Goal: Task Accomplishment & Management: Complete application form

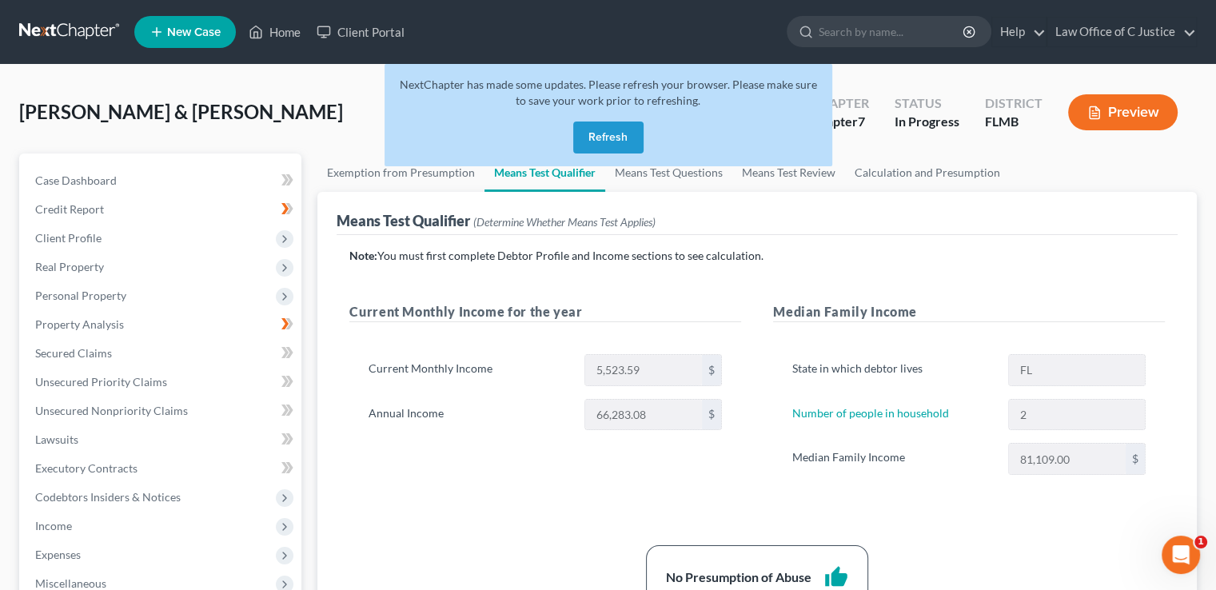
click at [626, 142] on button "Refresh" at bounding box center [608, 138] width 70 height 32
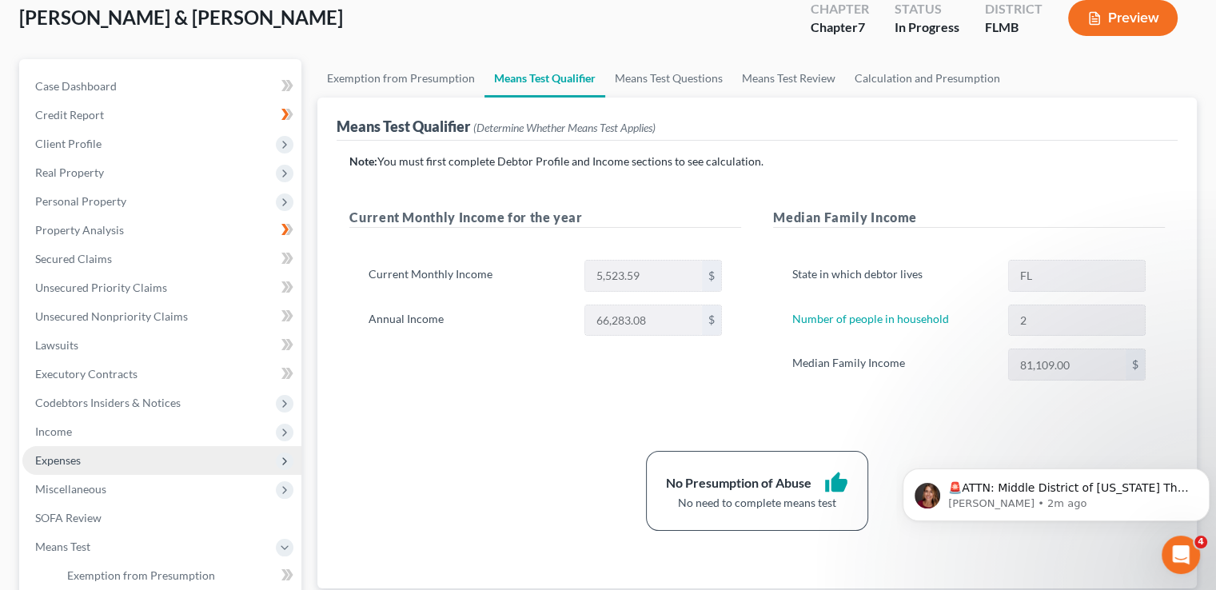
scroll to position [97, 0]
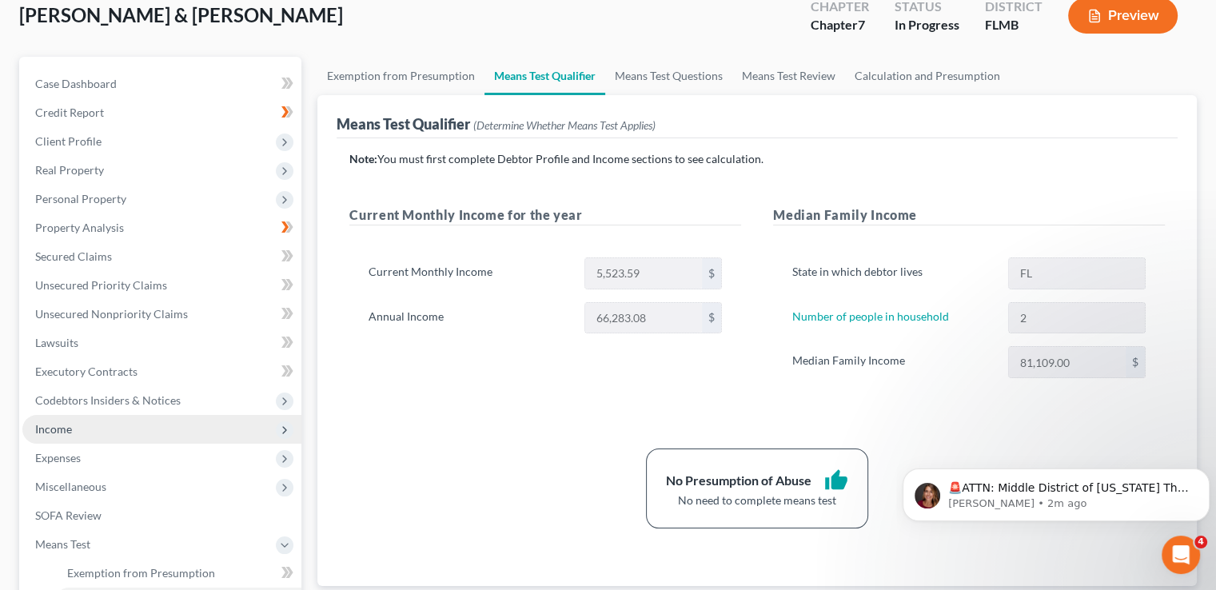
click at [128, 429] on span "Income" at bounding box center [161, 429] width 279 height 29
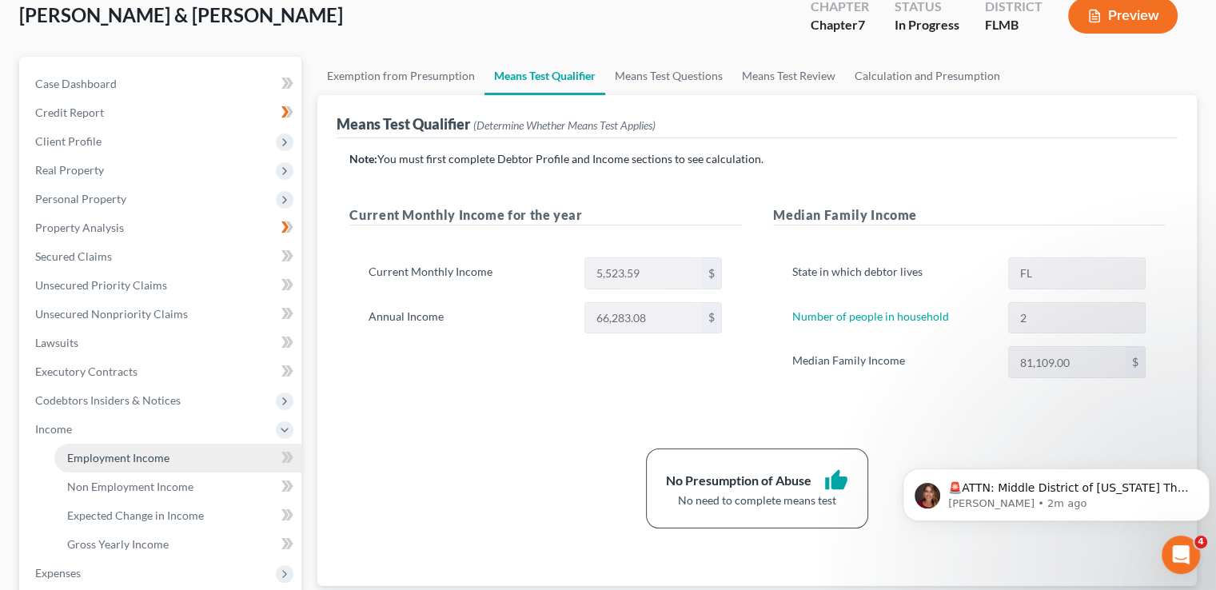
click at [144, 459] on span "Employment Income" at bounding box center [118, 458] width 102 height 14
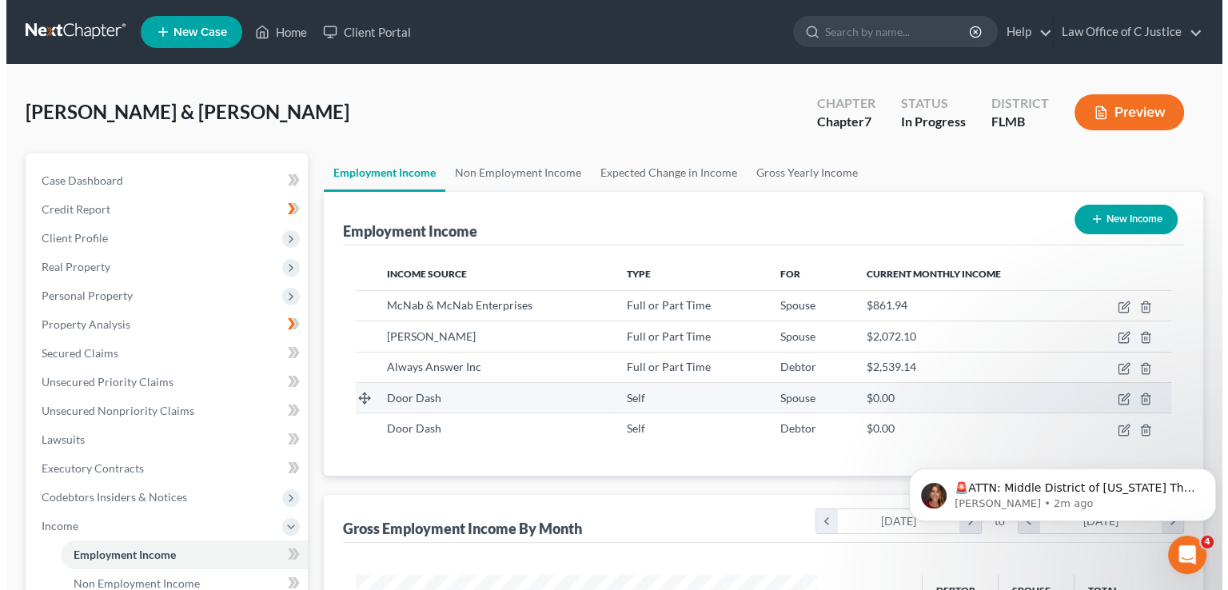
scroll to position [285, 493]
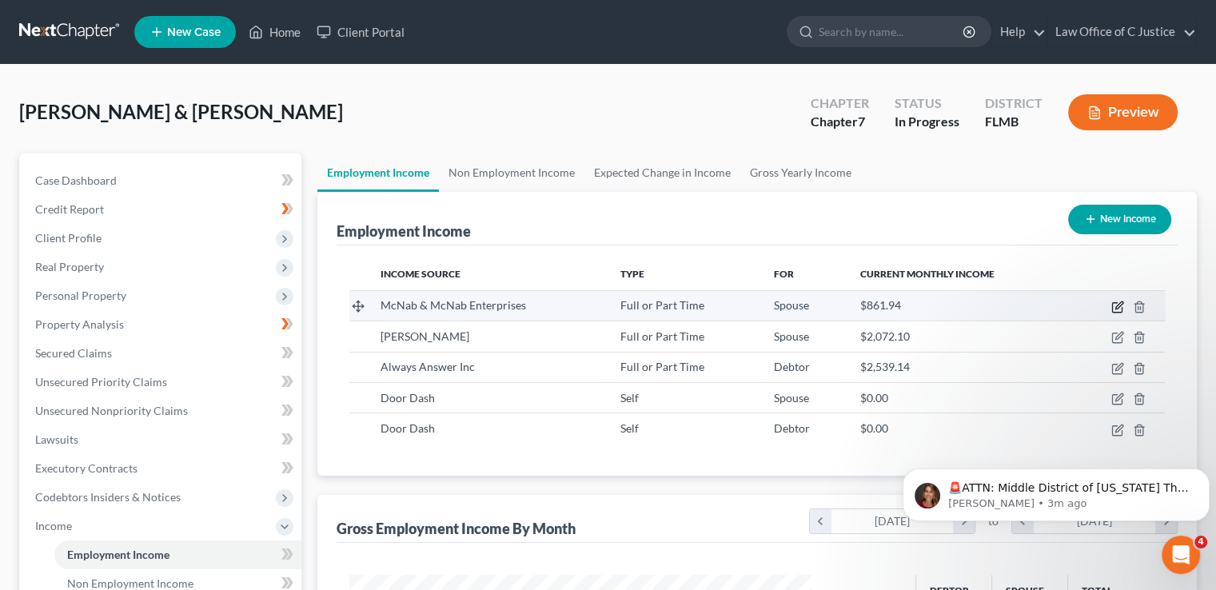
click at [1116, 309] on icon "button" at bounding box center [1118, 307] width 13 height 13
select select "0"
select select "9"
select select "1"
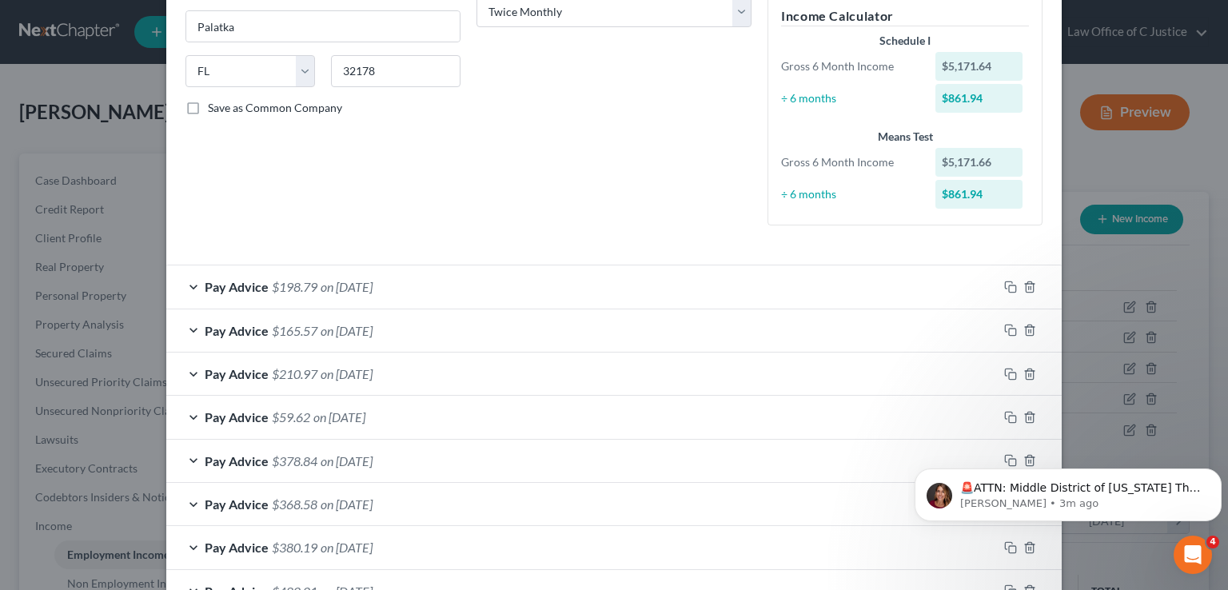
scroll to position [279, 0]
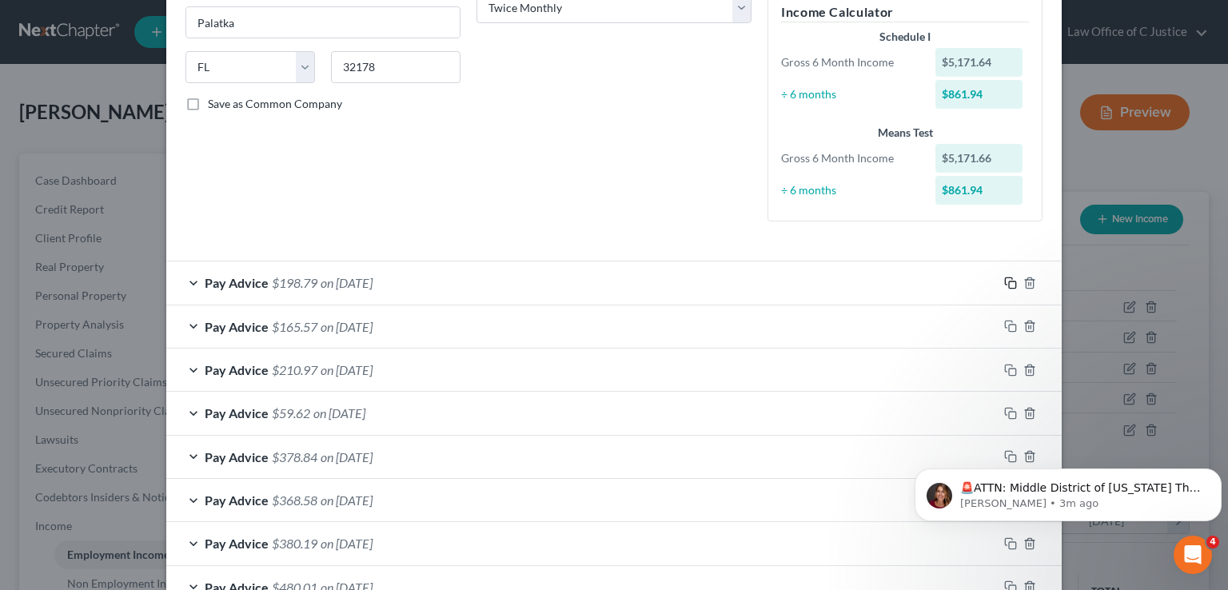
click at [1004, 282] on icon "button" at bounding box center [1010, 283] width 13 height 13
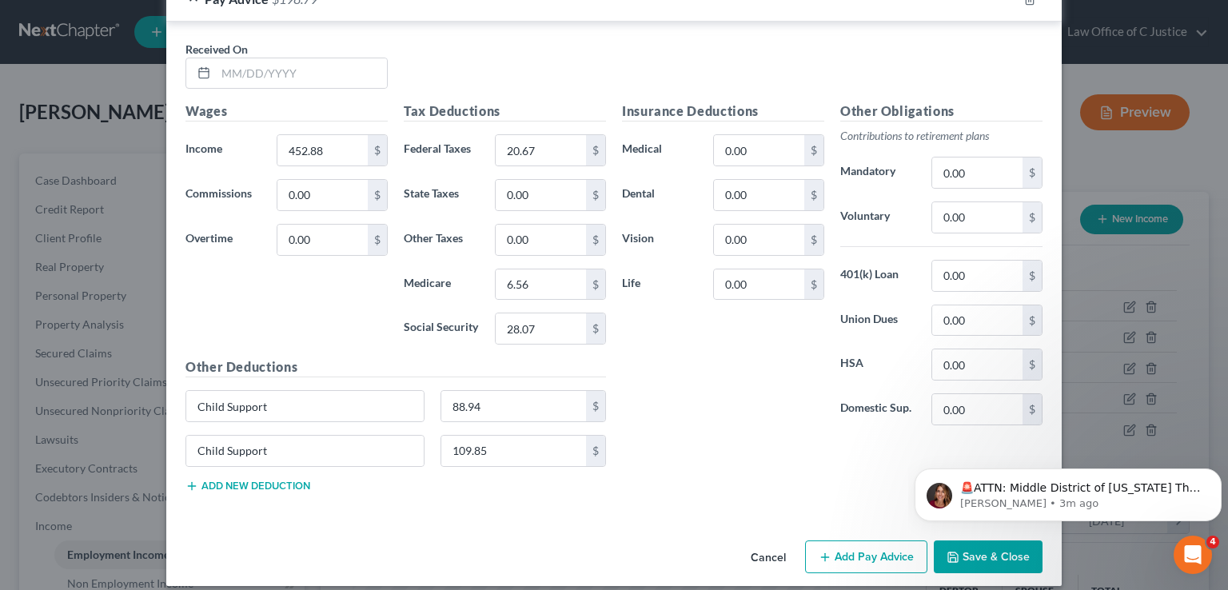
scroll to position [955, 0]
click at [258, 73] on input "text" at bounding box center [301, 73] width 171 height 30
type input "09/08/2025"
click at [326, 146] on input "452.88" at bounding box center [322, 149] width 90 height 30
type input "301.14"
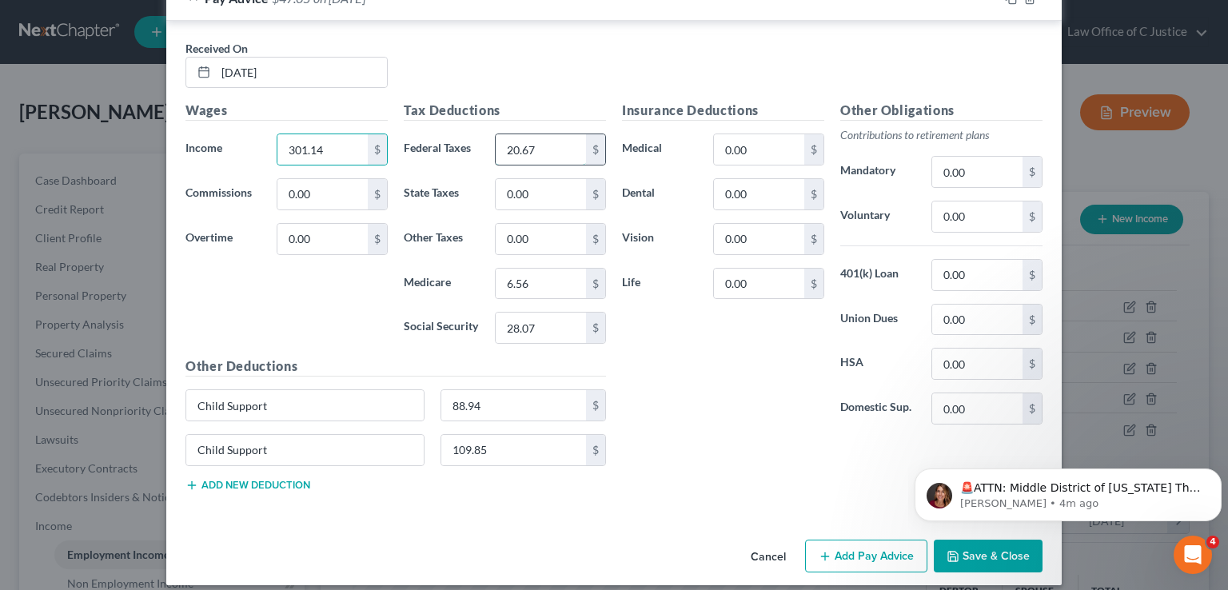
click at [532, 145] on input "20.67" at bounding box center [541, 149] width 90 height 30
type input "5.50"
click at [550, 273] on input "6.56" at bounding box center [541, 284] width 90 height 30
type input "4.37"
click at [521, 323] on input "28.07" at bounding box center [541, 328] width 90 height 30
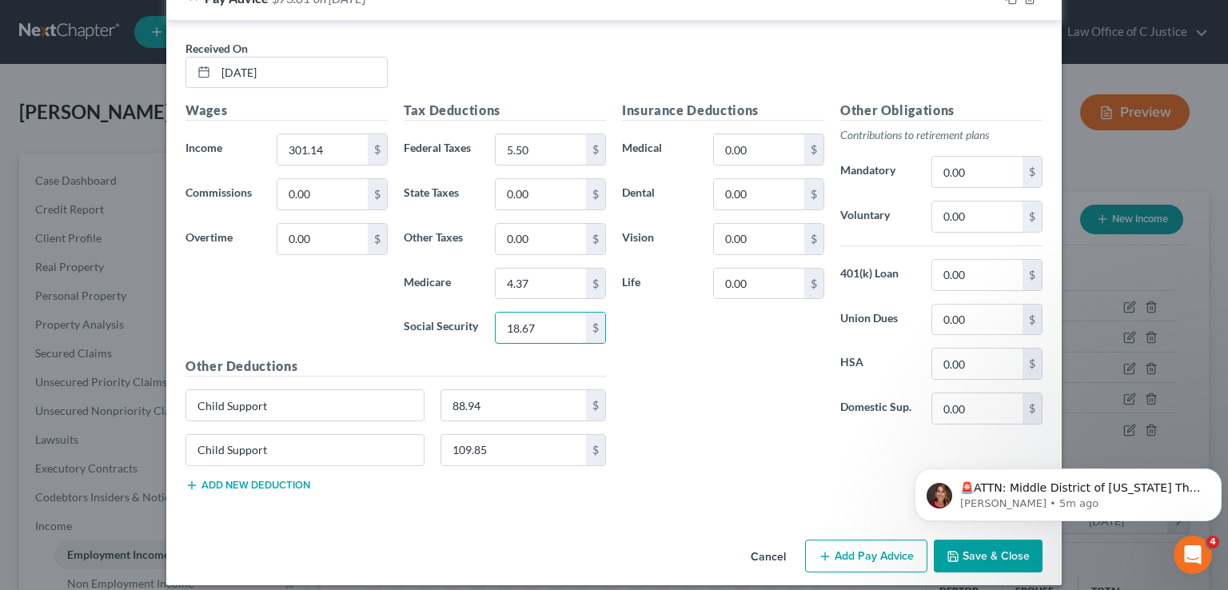
type input "18.67"
click at [513, 409] on input "88.94" at bounding box center [514, 405] width 146 height 30
type input "26.45"
click at [598, 496] on div "Other Deductions Child Support 26.45 $ Child Support 109.85 $ Add new deduction" at bounding box center [396, 431] width 437 height 148
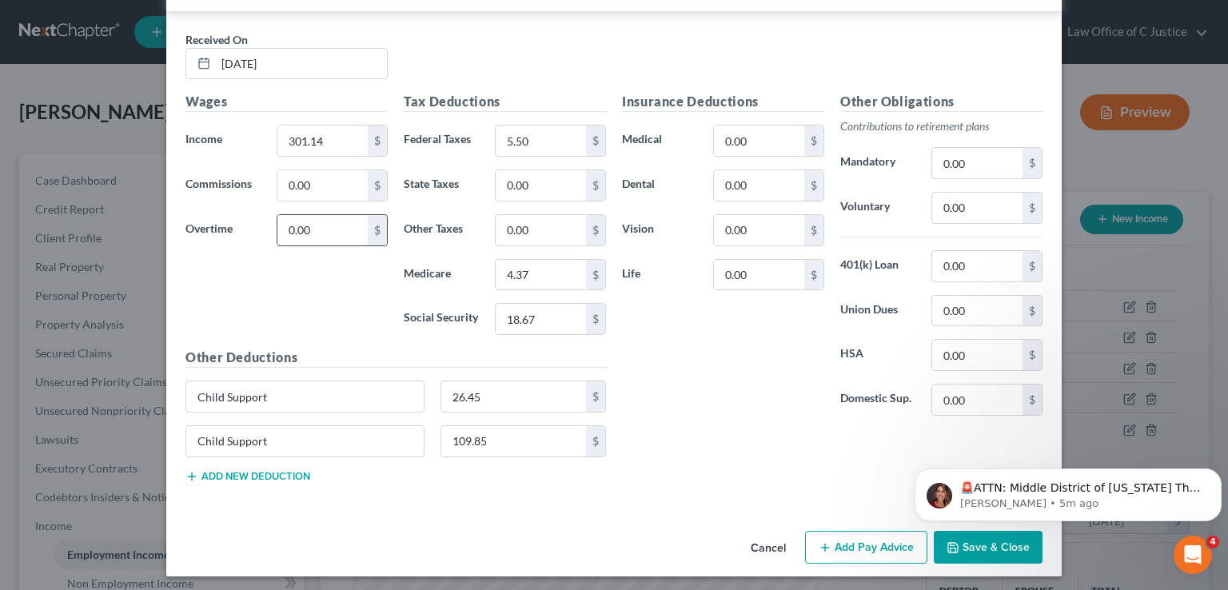
scroll to position [964, 0]
click at [983, 542] on html "🚨ATTN: Middle District of Florida The court has added a new Credit Counseling F…" at bounding box center [1068, 491] width 320 height 112
click at [968, 546] on html "🚨ATTN: Middle District of Florida The court has added a new Credit Counseling F…" at bounding box center [1068, 491] width 320 height 112
click at [984, 545] on html "🚨ATTN: Middle District of Florida The court has added a new Credit Counseling F…" at bounding box center [1068, 491] width 320 height 112
click at [839, 477] on div "Insurance Deductions Medical 0.00 $ Dental 0.00 $ Vision 0.00 $ Life 0.00 $ Oth…" at bounding box center [832, 292] width 437 height 403
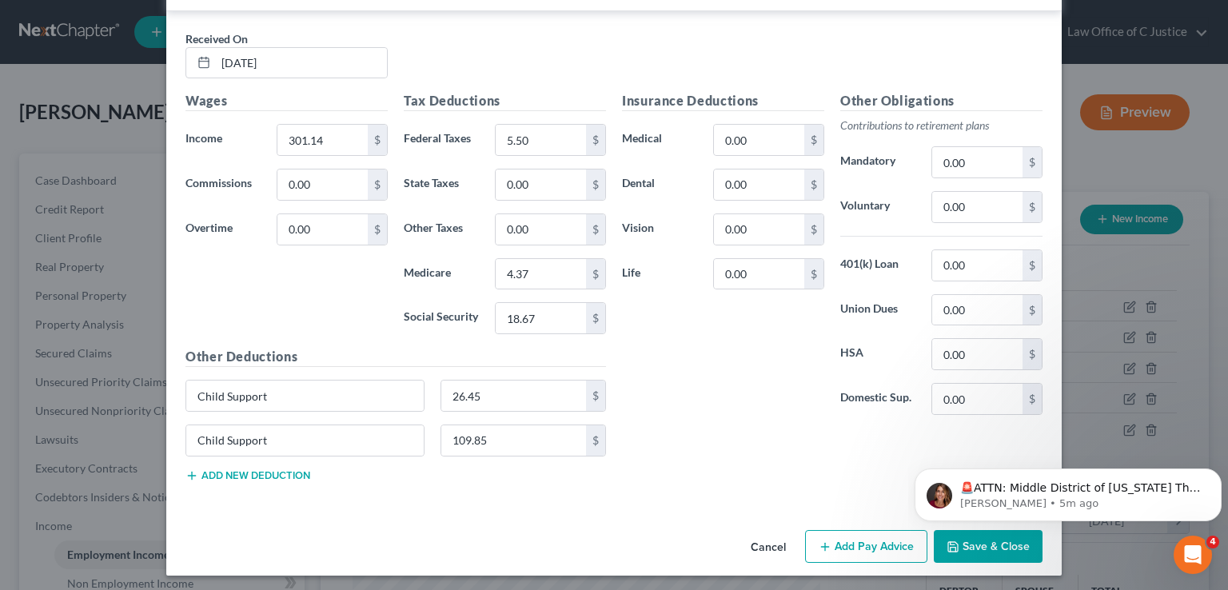
click at [990, 553] on button "Save & Close" at bounding box center [988, 547] width 109 height 34
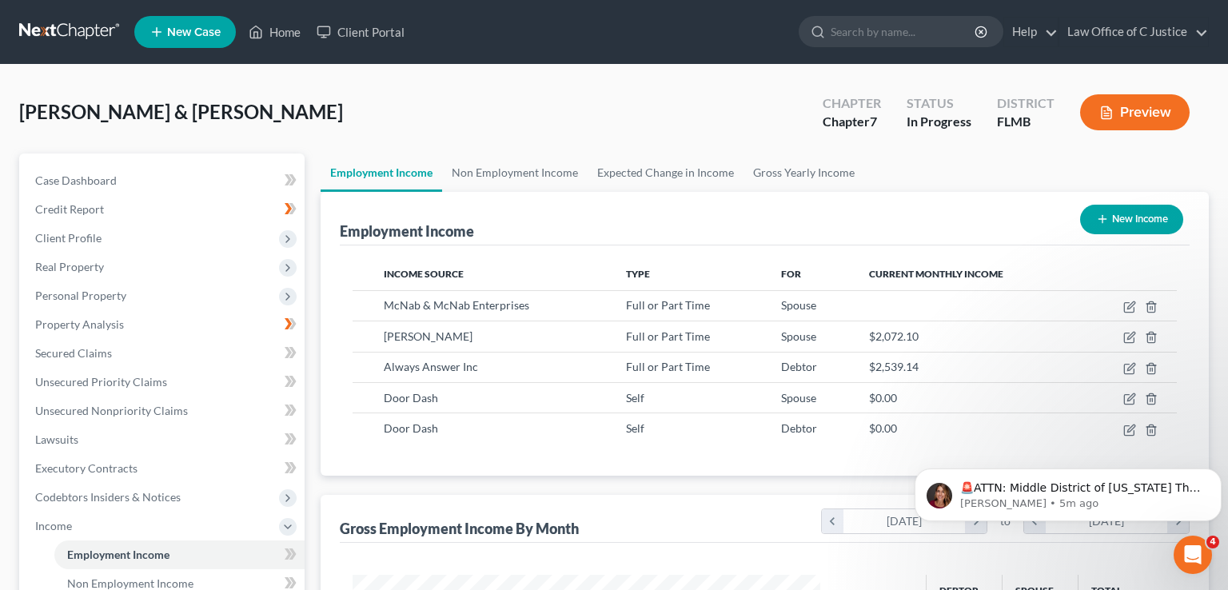
scroll to position [799401, 799192]
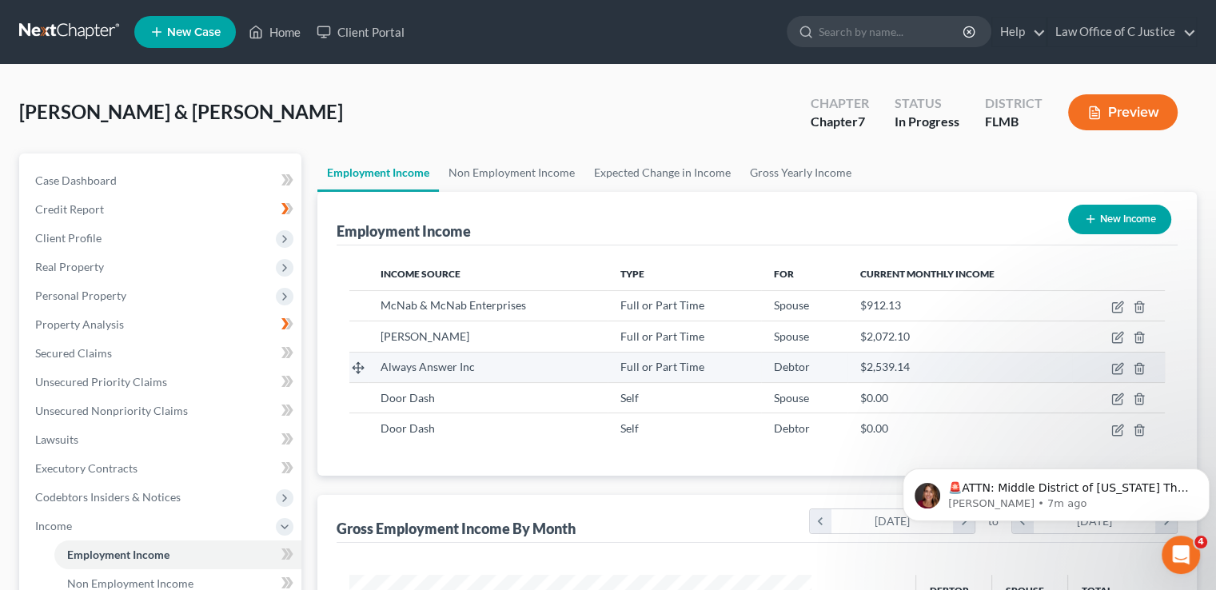
click at [1088, 373] on td at bounding box center [1118, 367] width 93 height 30
click at [1116, 367] on icon "button" at bounding box center [1119, 366] width 7 height 7
select select "0"
select select "45"
select select "1"
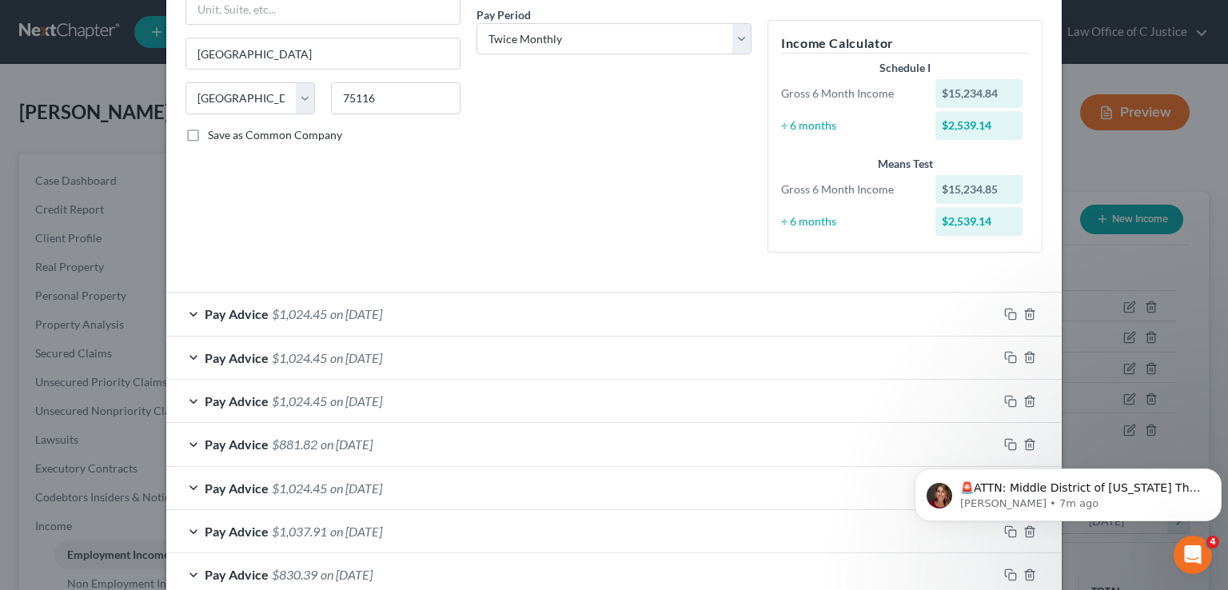
scroll to position [249, 0]
click at [1116, 346] on div "Edit Income Source × Employment Type * Select Full or Part Time Employment Self…" at bounding box center [614, 295] width 1228 height 590
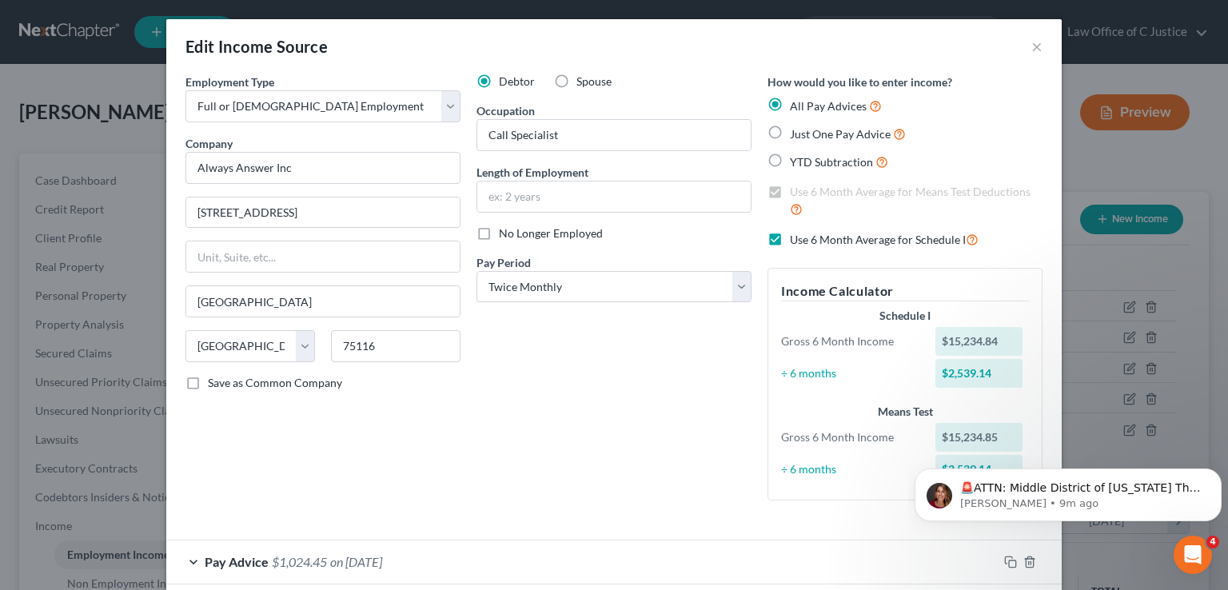
scroll to position [0, 0]
click at [1145, 123] on div "Edit Income Source × Employment Type * Select Full or Part Time Employment Self…" at bounding box center [614, 295] width 1228 height 590
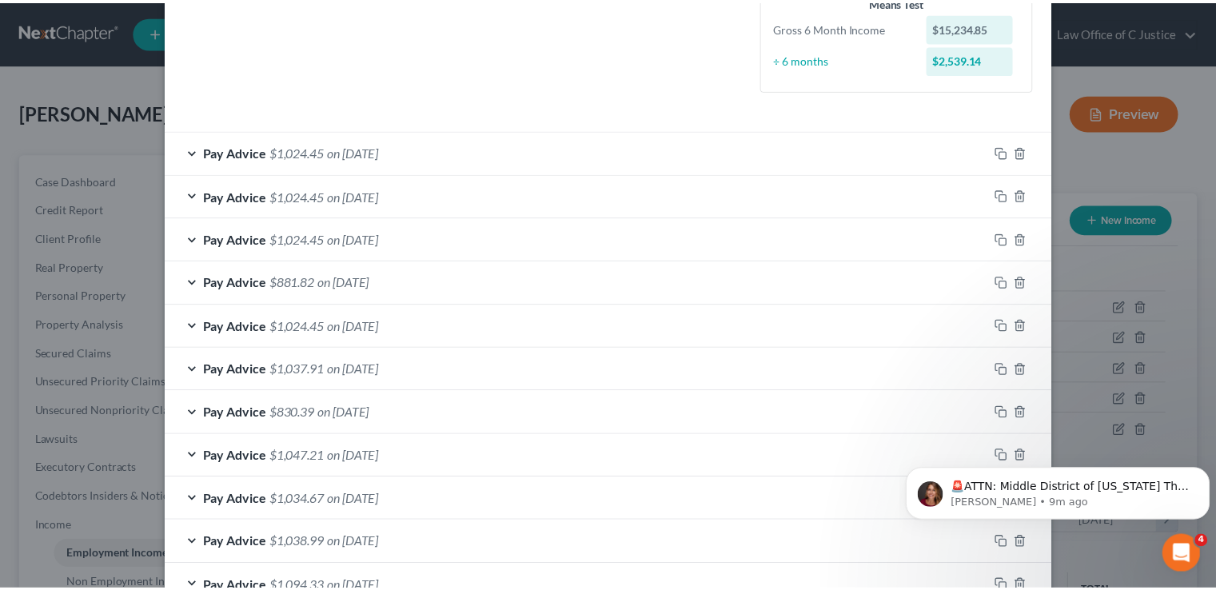
scroll to position [601, 0]
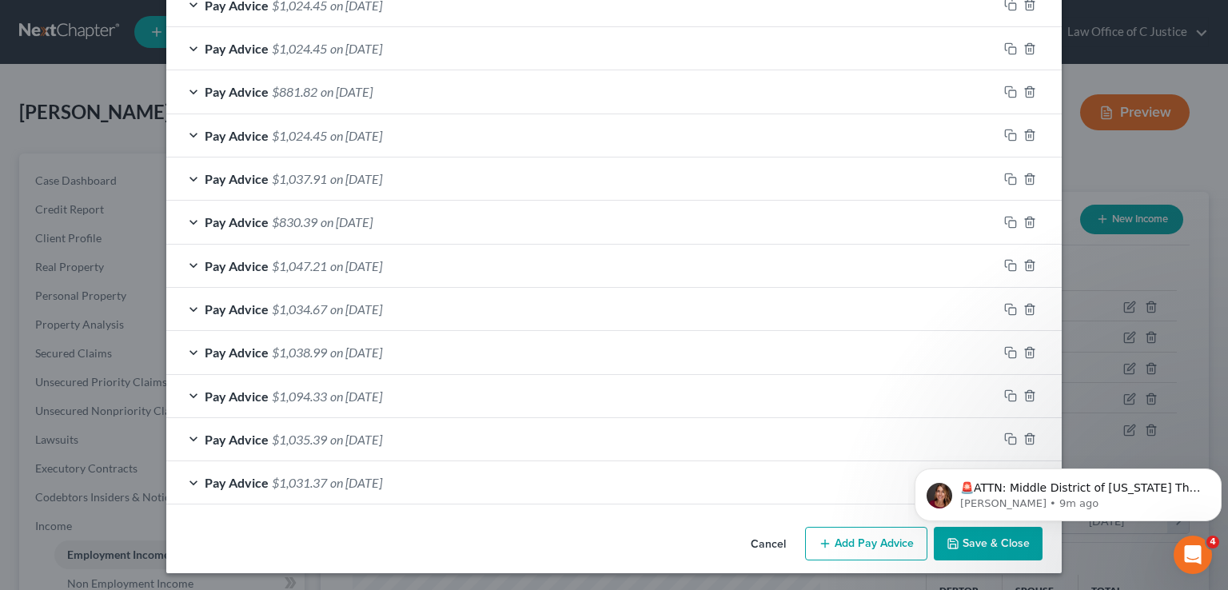
click at [987, 548] on button "Save & Close" at bounding box center [988, 544] width 109 height 34
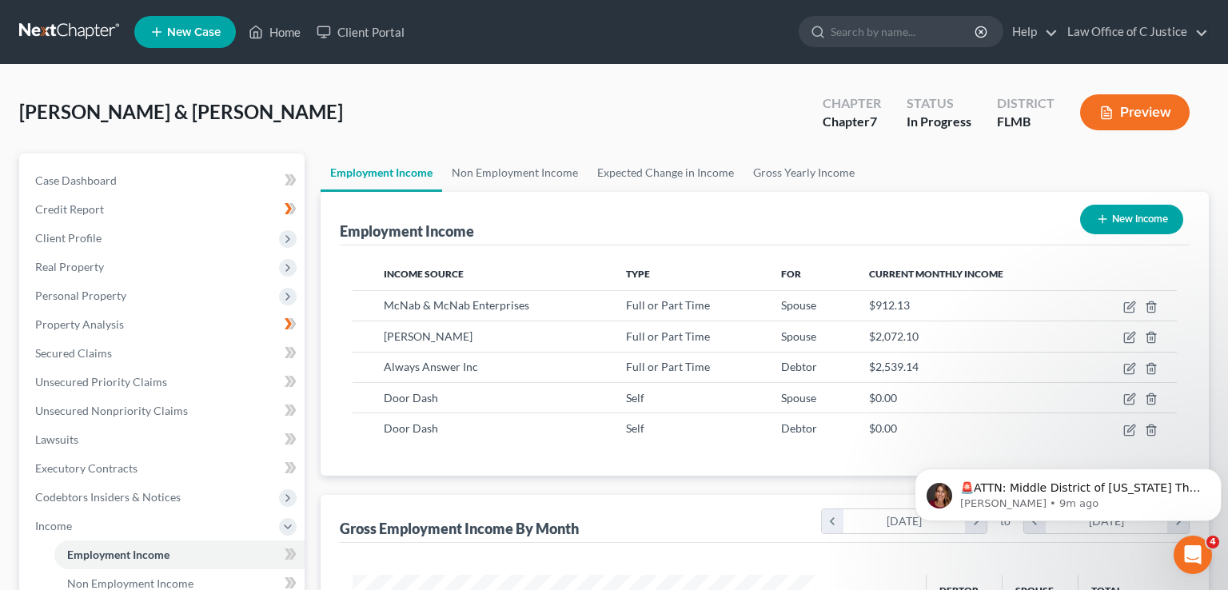
scroll to position [799401, 799192]
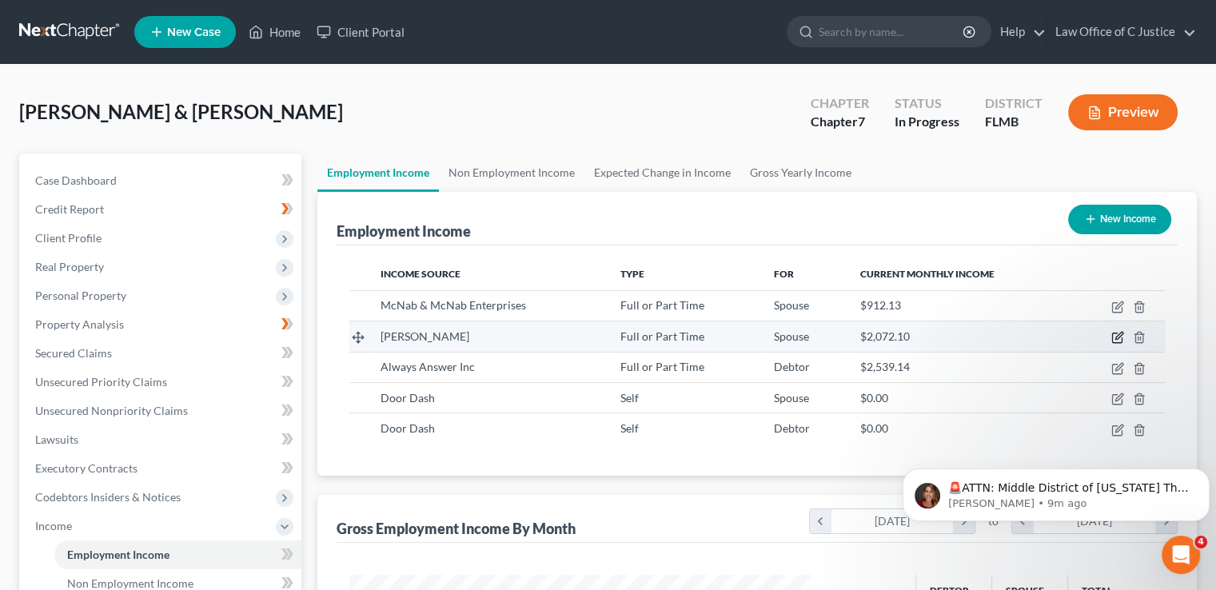
click at [1116, 340] on icon "button" at bounding box center [1118, 337] width 13 height 13
select select "0"
select select "9"
select select "1"
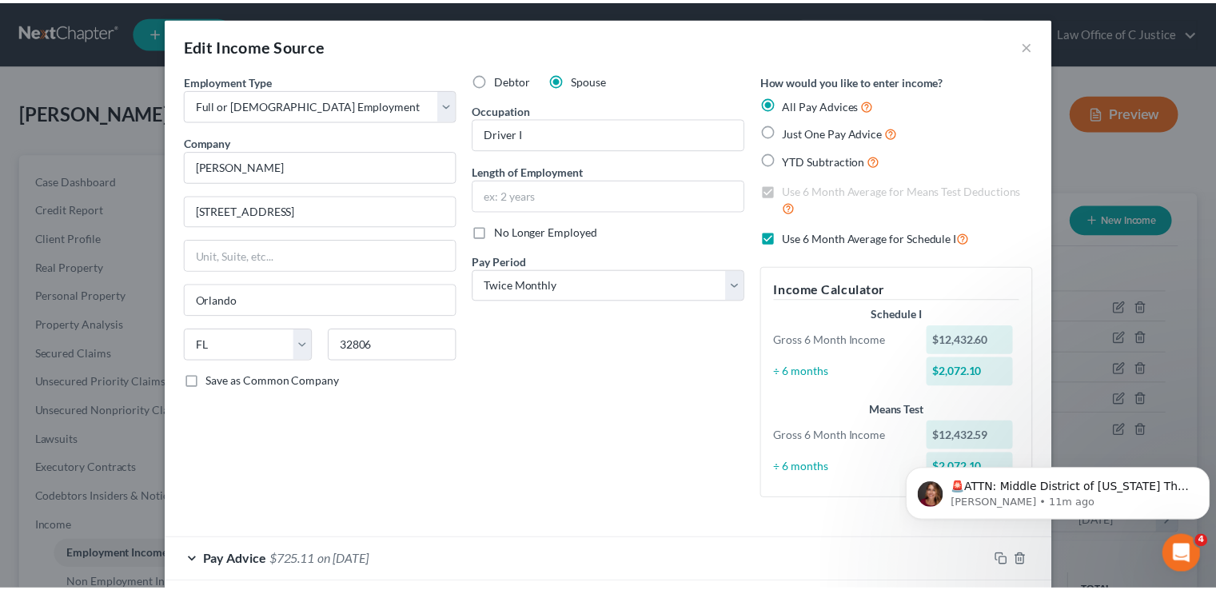
scroll to position [0, 0]
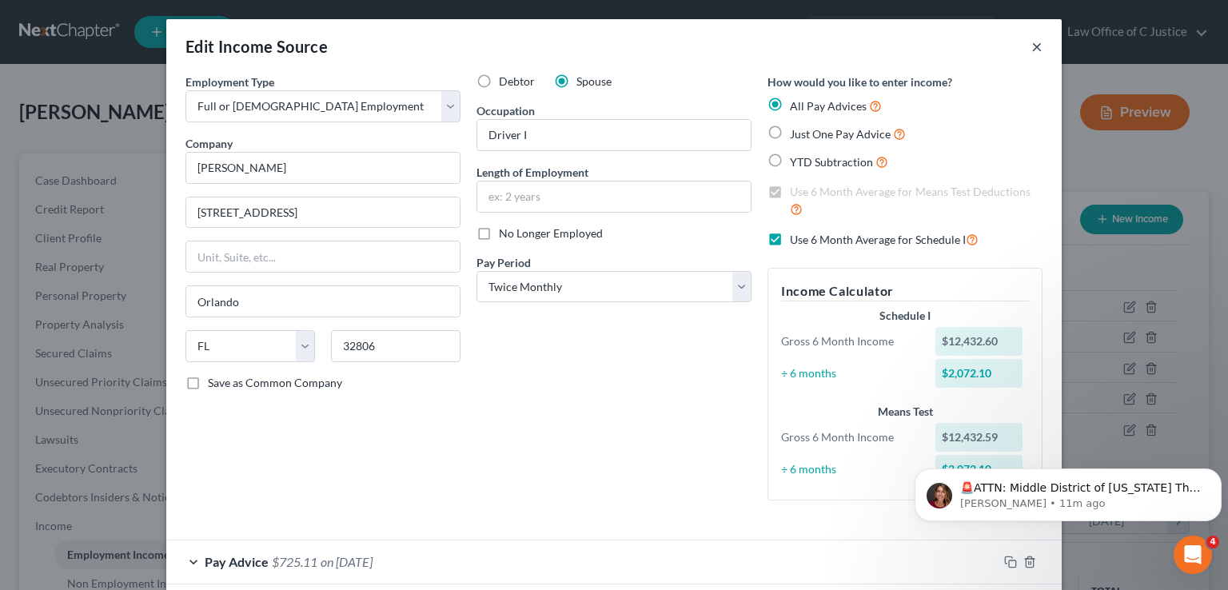
click at [1032, 49] on button "×" at bounding box center [1037, 46] width 11 height 19
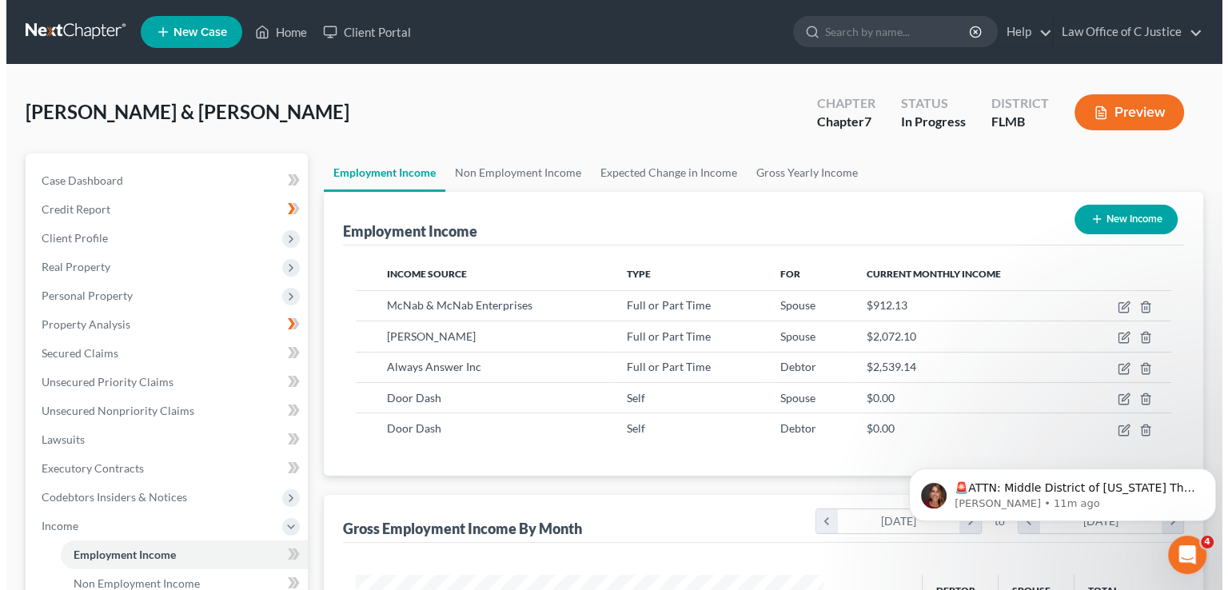
scroll to position [799401, 799192]
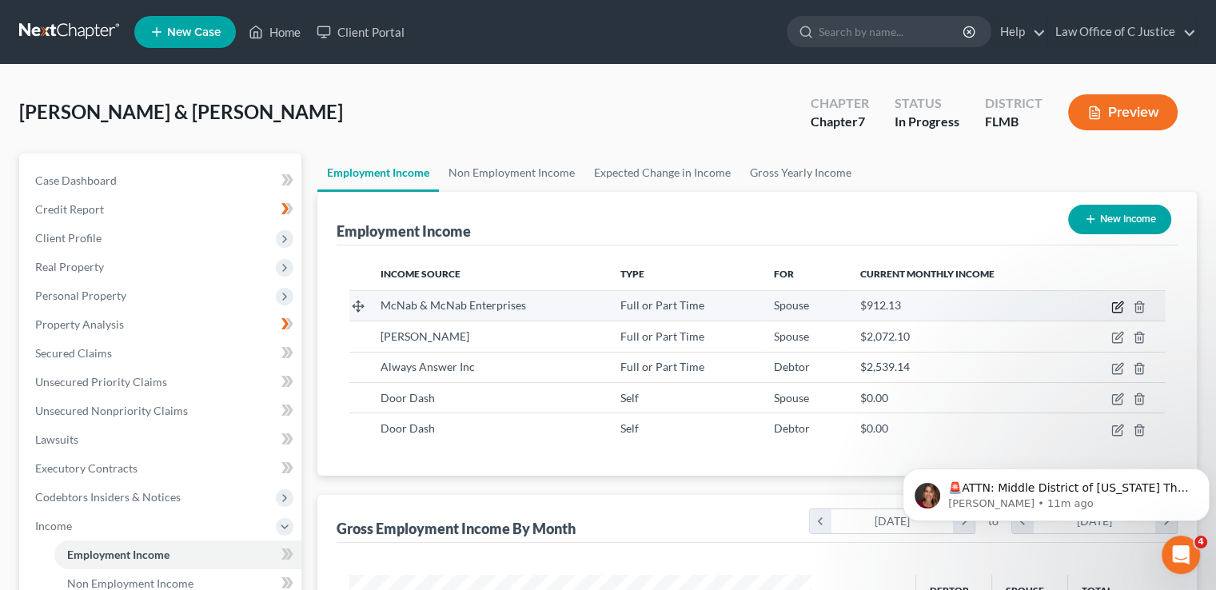
click at [1121, 304] on icon "button" at bounding box center [1119, 304] width 7 height 7
select select "0"
select select "9"
select select "1"
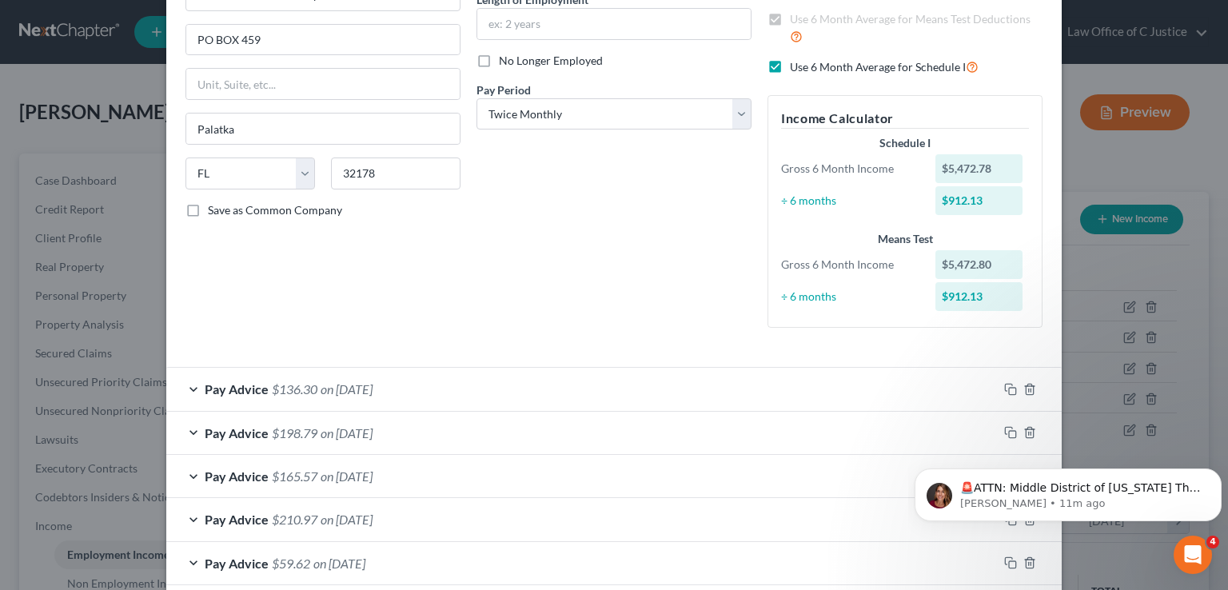
scroll to position [320, 0]
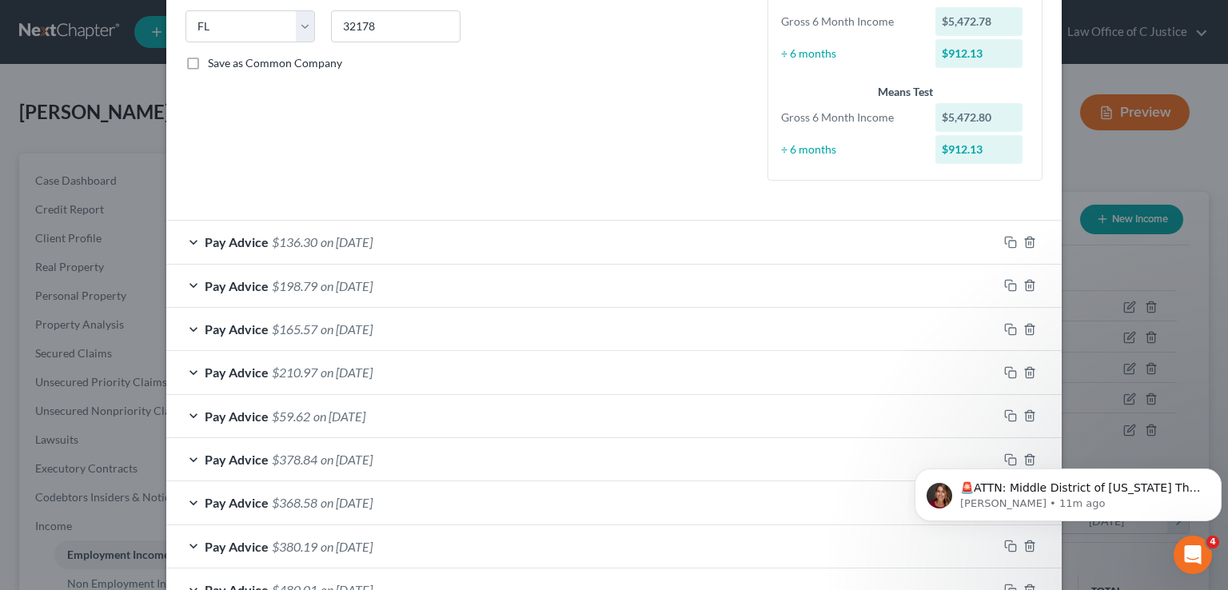
click at [1132, 369] on div "Edit Income Source × Employment Type * Select Full or Part Time Employment Self…" at bounding box center [614, 295] width 1228 height 590
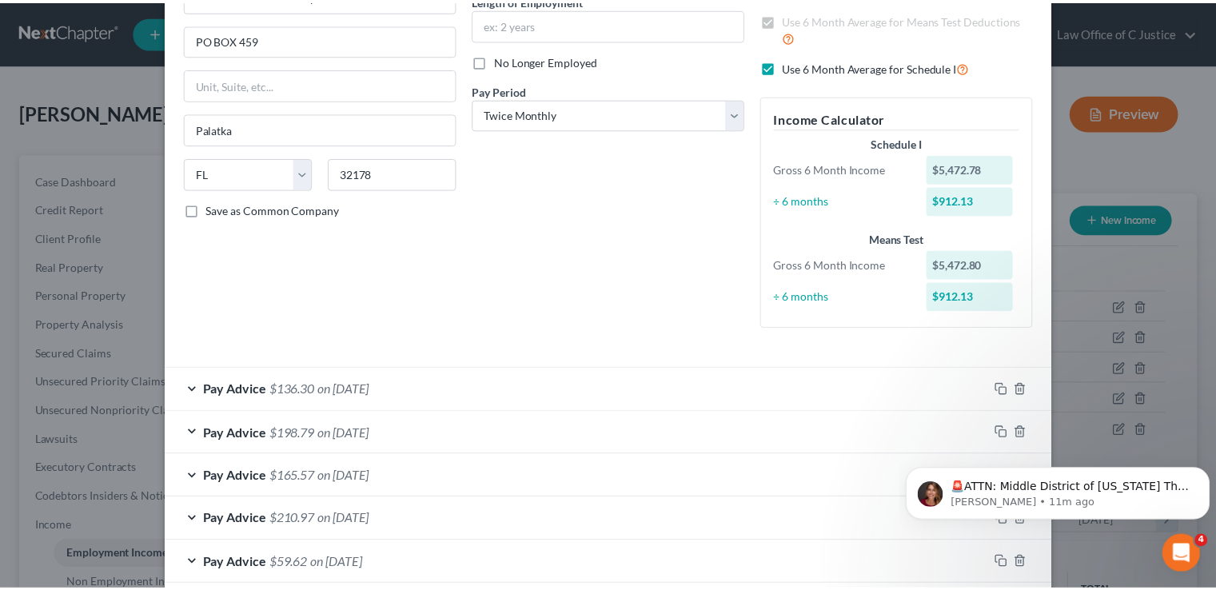
scroll to position [3, 0]
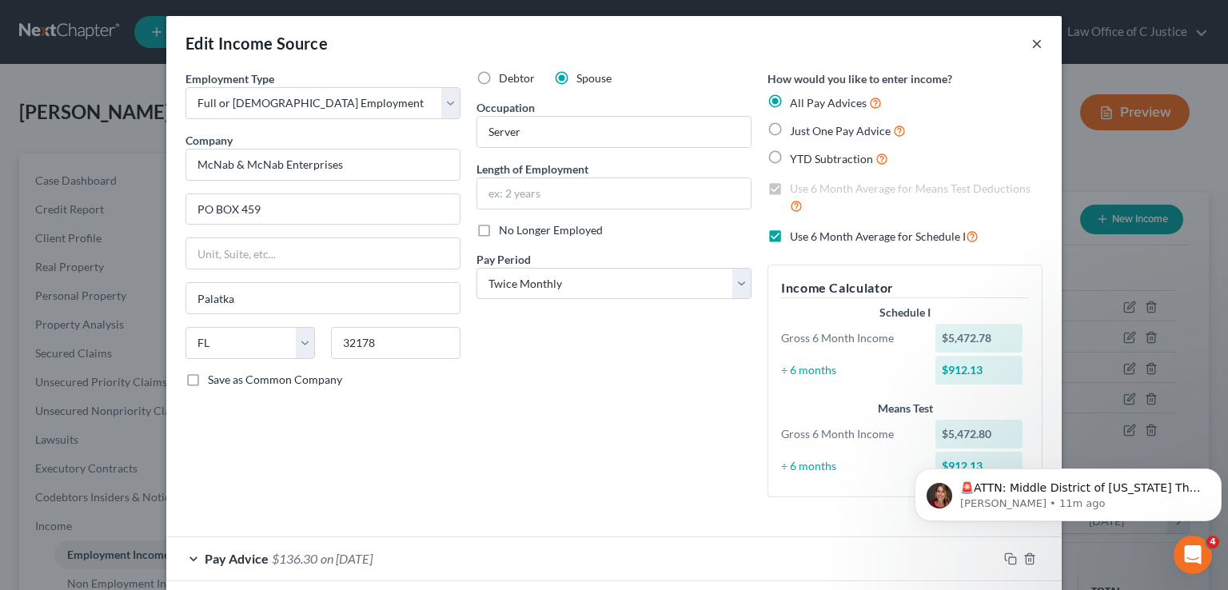
click at [1032, 43] on button "×" at bounding box center [1037, 43] width 11 height 19
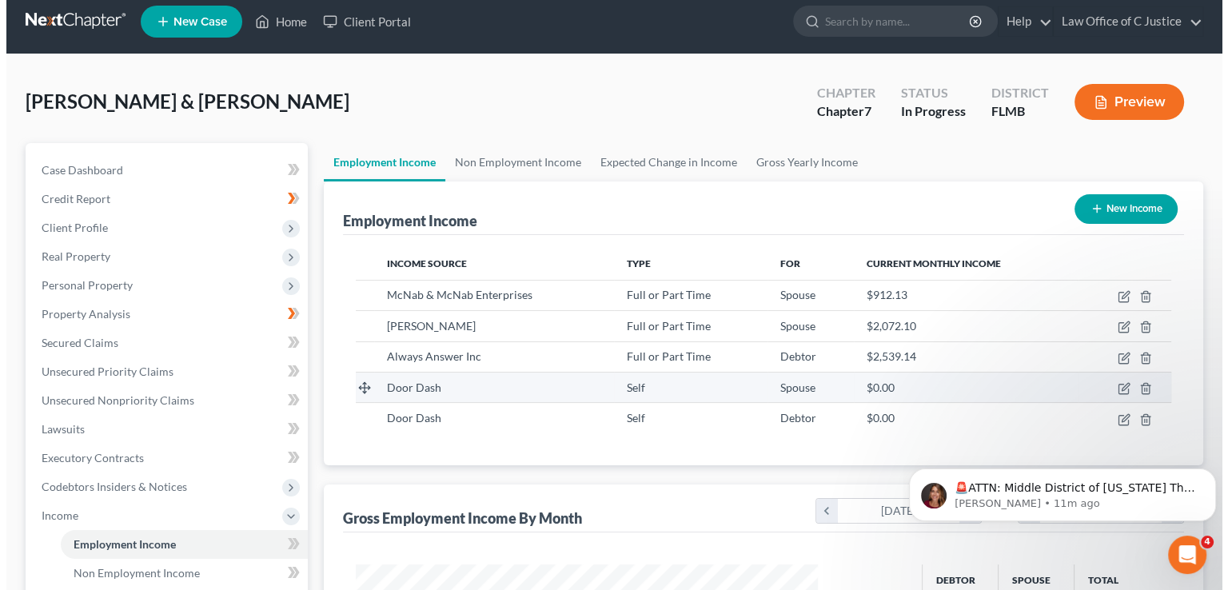
scroll to position [11, 0]
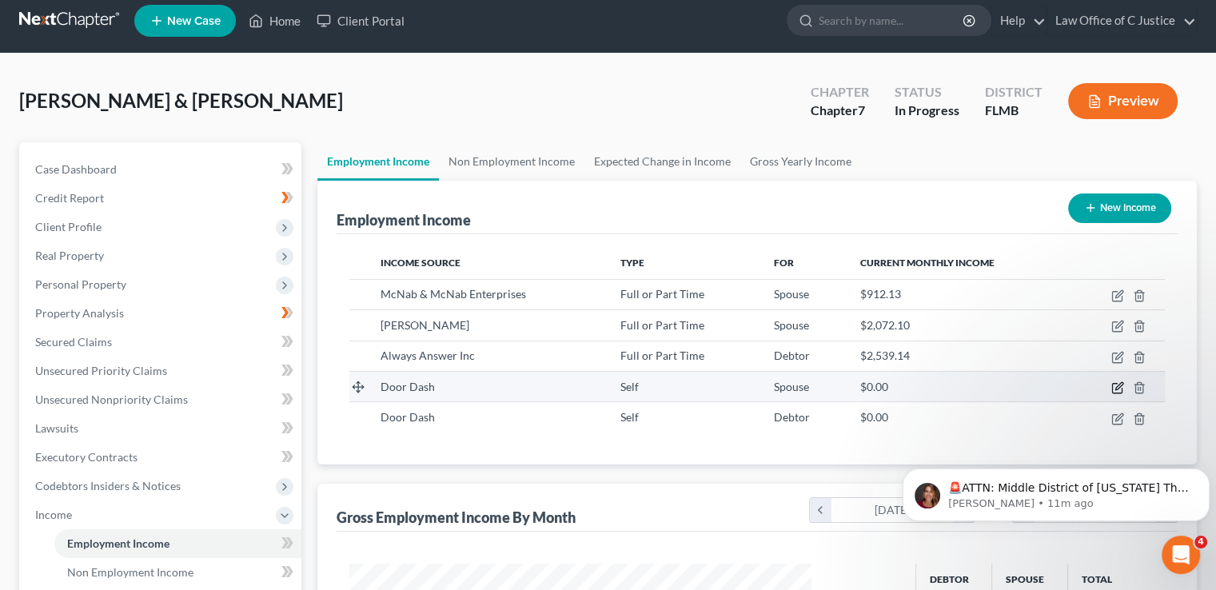
click at [1119, 385] on icon "button" at bounding box center [1118, 387] width 13 height 13
select select "1"
select select "0"
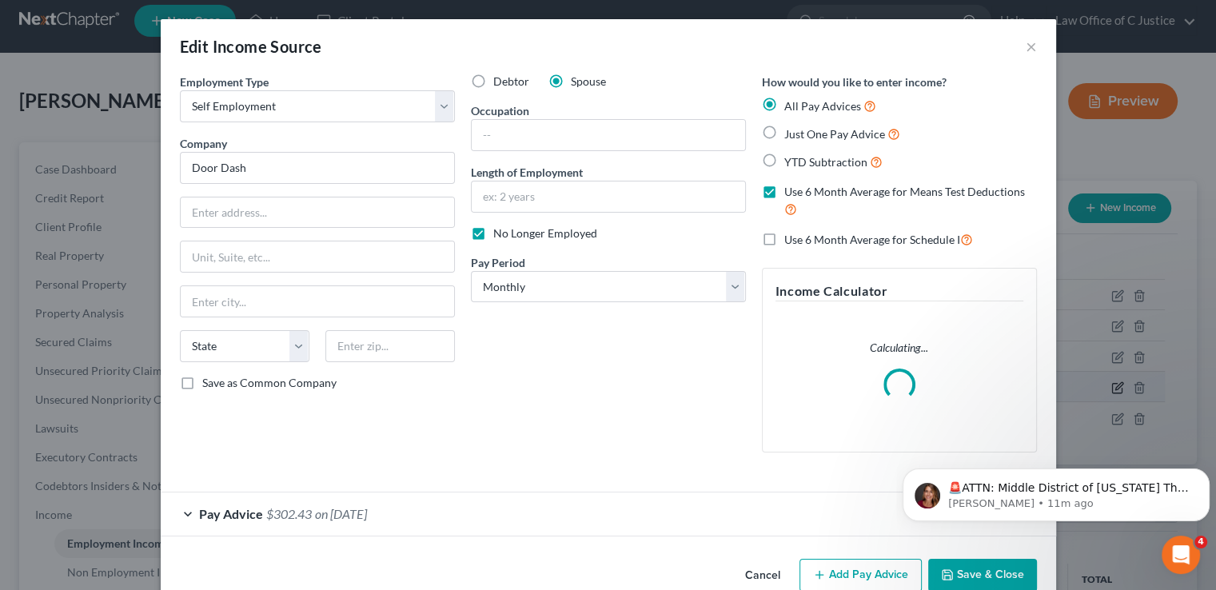
scroll to position [285, 499]
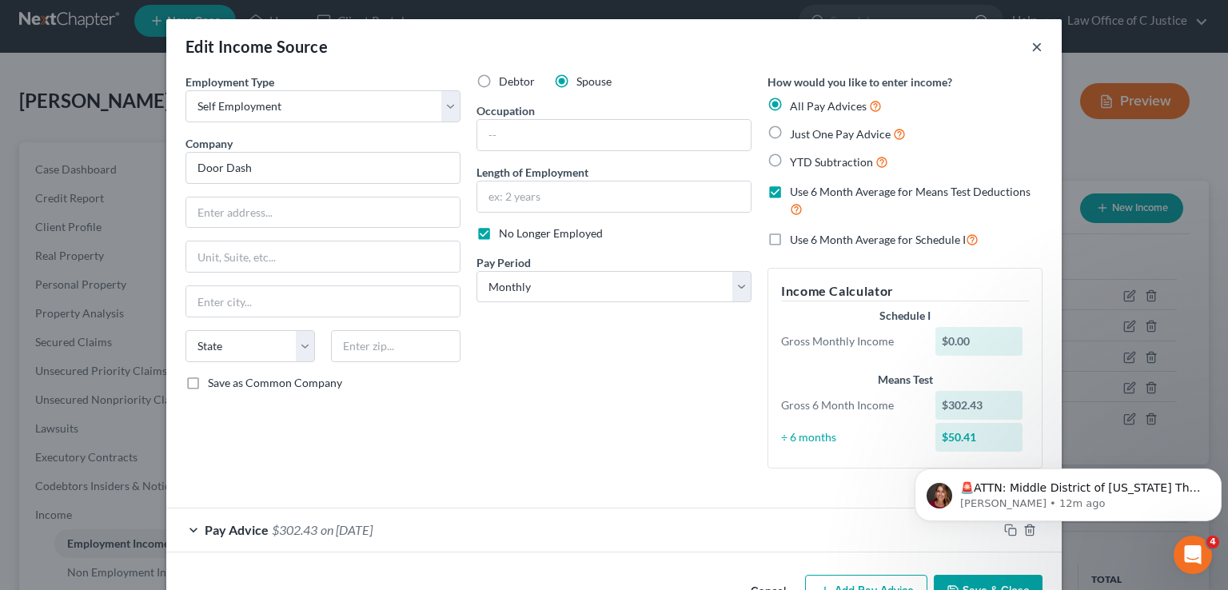
click at [1032, 45] on button "×" at bounding box center [1037, 46] width 11 height 19
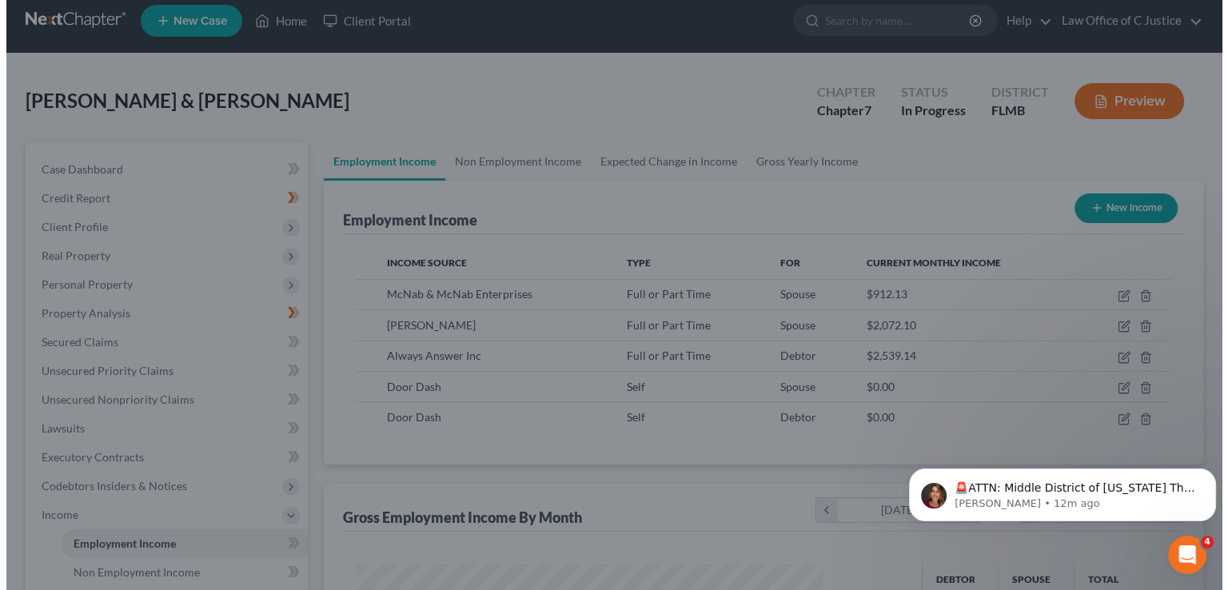
scroll to position [799401, 799192]
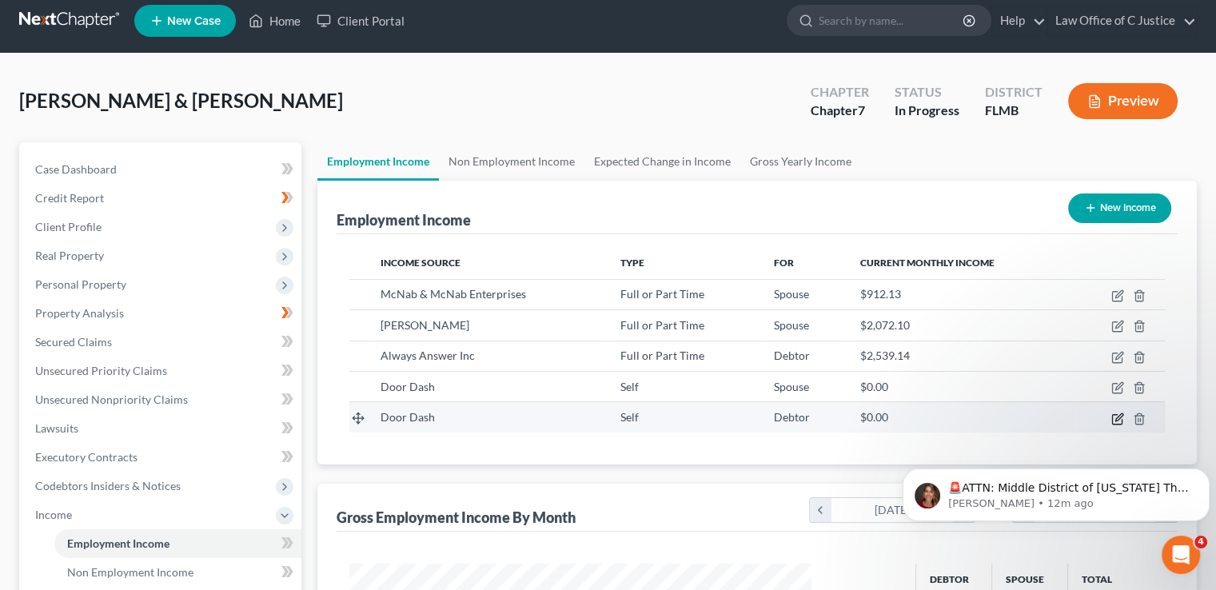
click at [1113, 415] on icon "button" at bounding box center [1117, 419] width 10 height 10
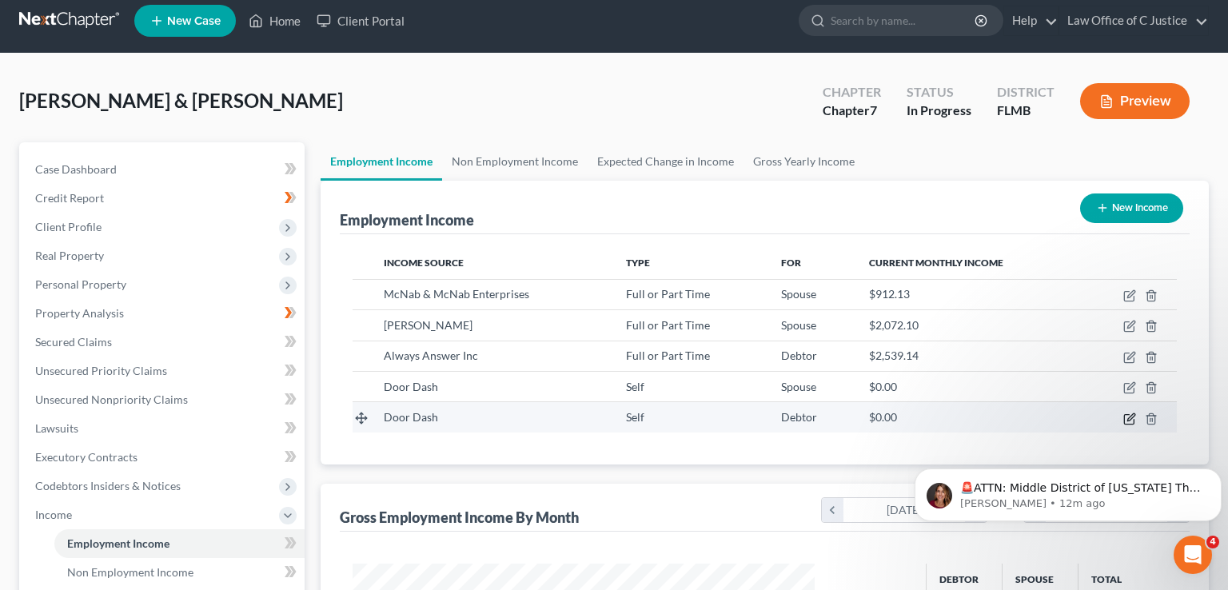
select select "1"
select select "0"
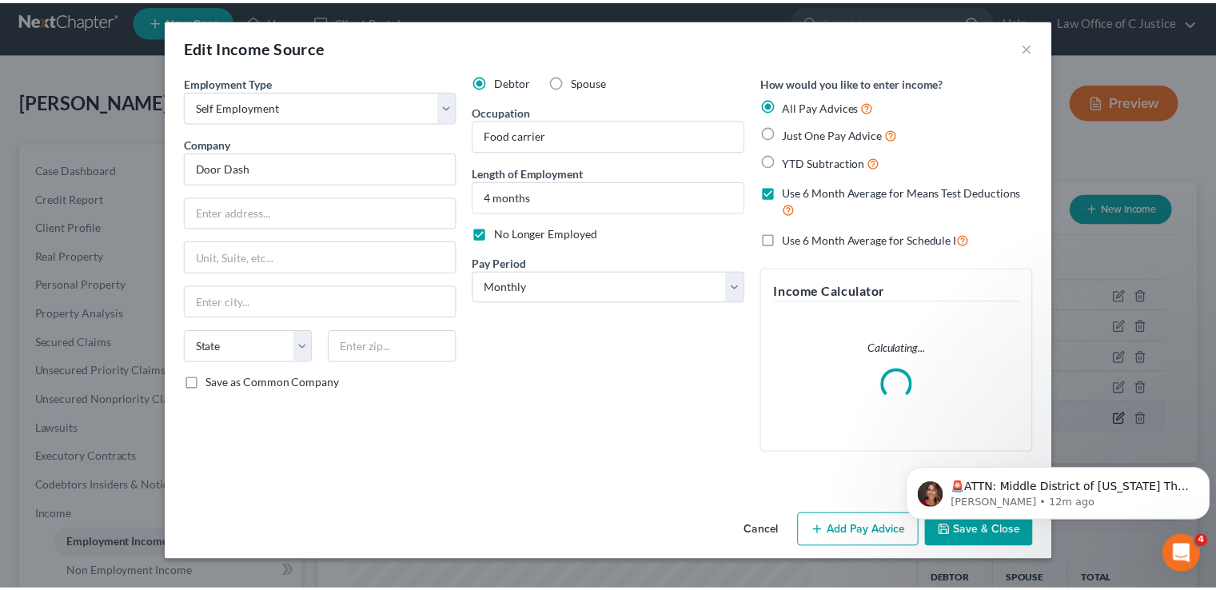
scroll to position [285, 499]
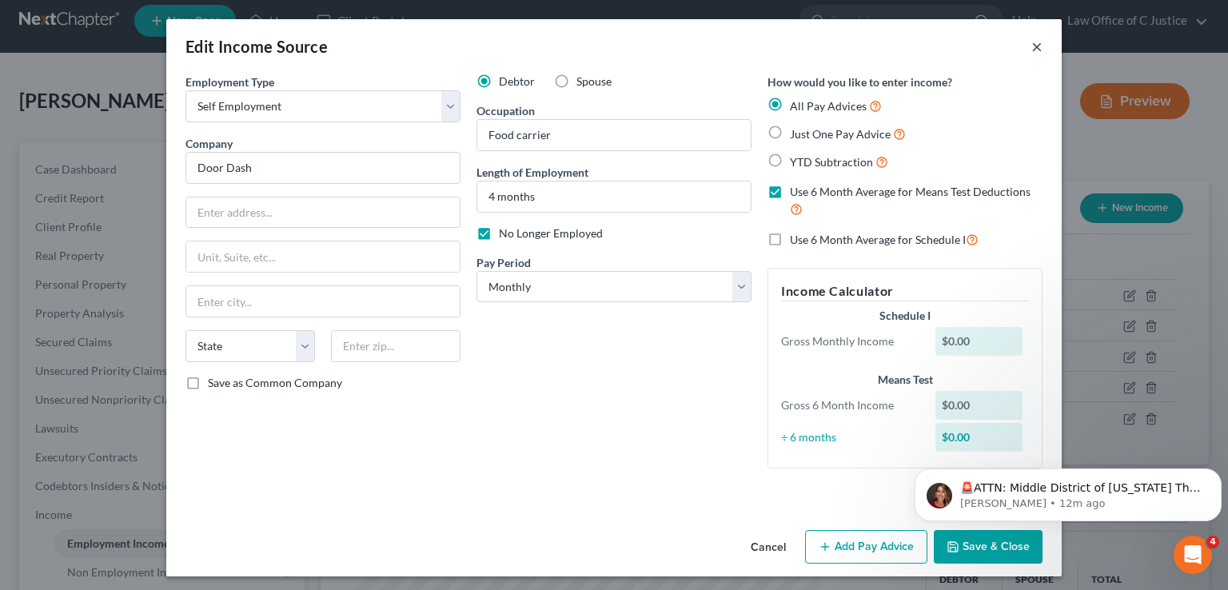
click at [1032, 47] on button "×" at bounding box center [1037, 46] width 11 height 19
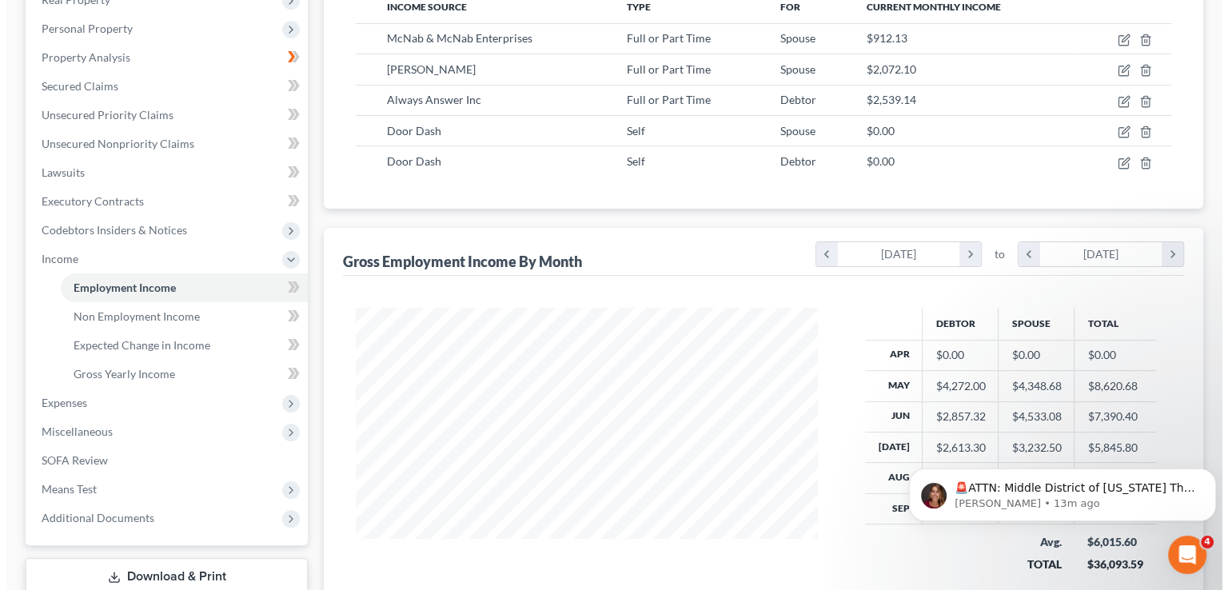
scroll to position [266, 0]
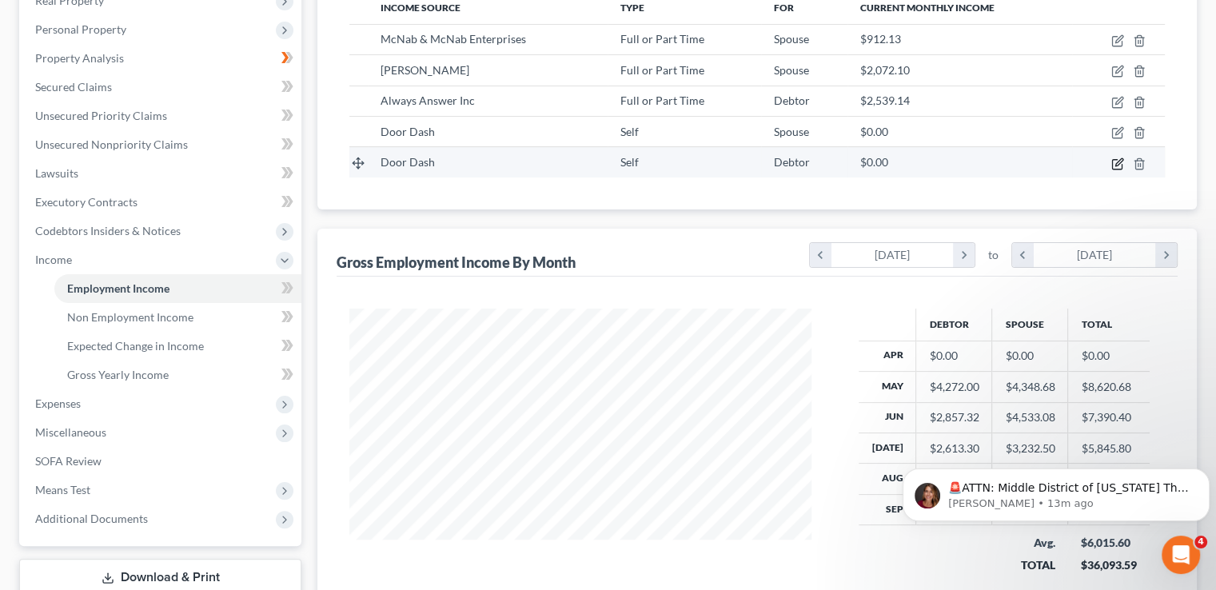
click at [1120, 165] on icon "button" at bounding box center [1118, 164] width 13 height 13
select select "1"
select select "0"
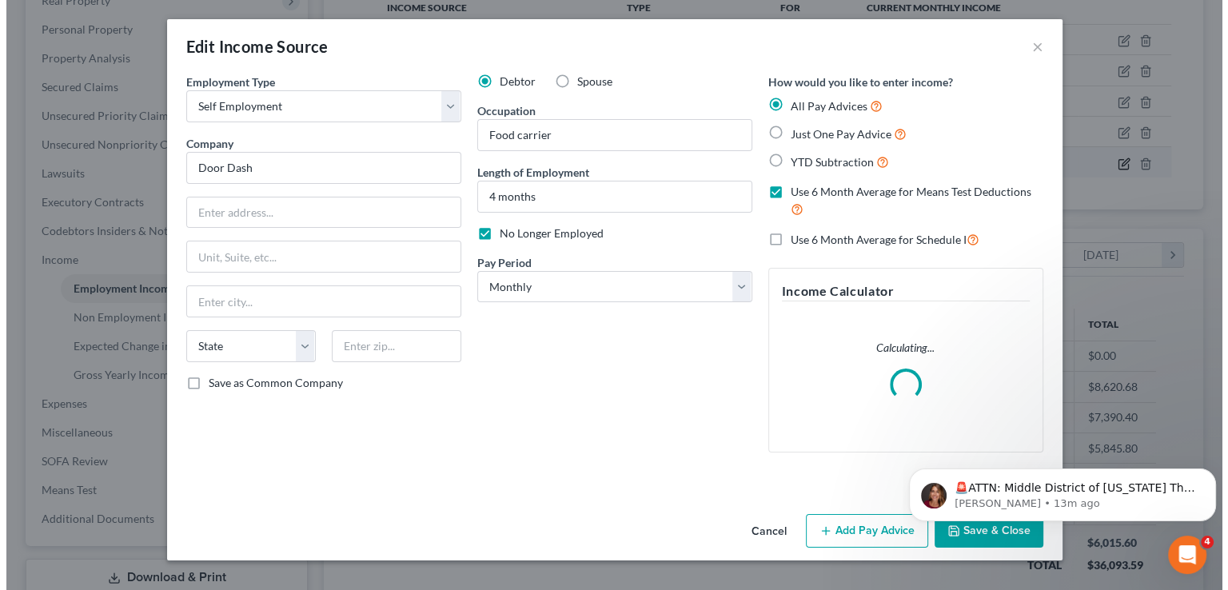
scroll to position [285, 499]
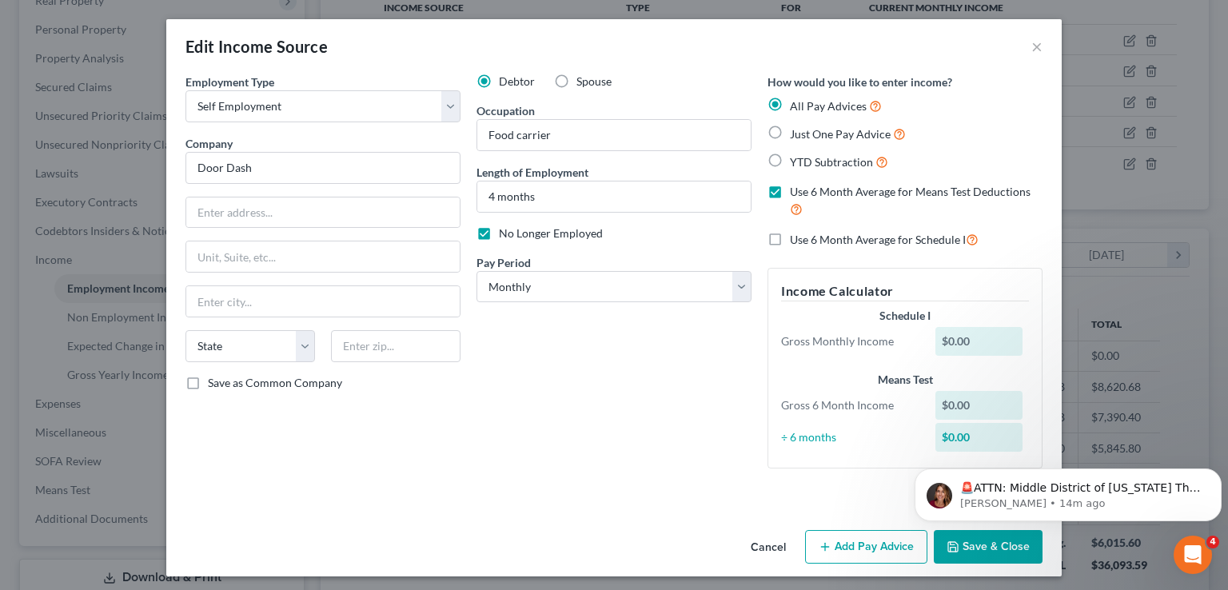
click at [450, 439] on div "Employment Type * Select Full or Part Time Employment Self Employment Company *…" at bounding box center [323, 278] width 291 height 408
click at [844, 536] on button "Add Pay Advice" at bounding box center [866, 547] width 122 height 34
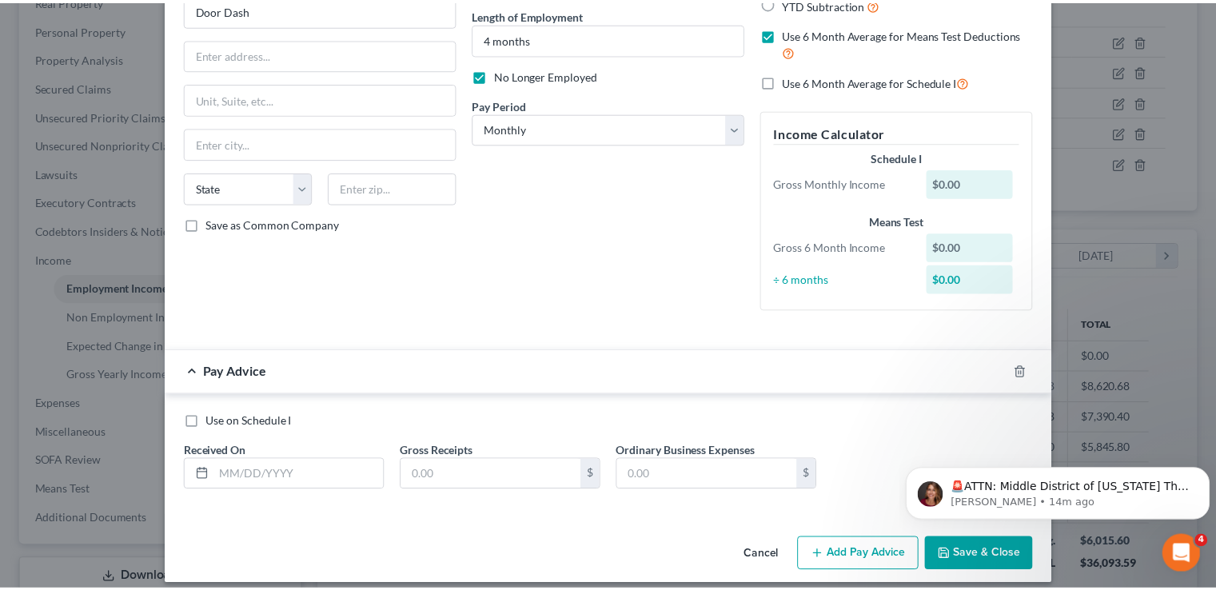
scroll to position [170, 0]
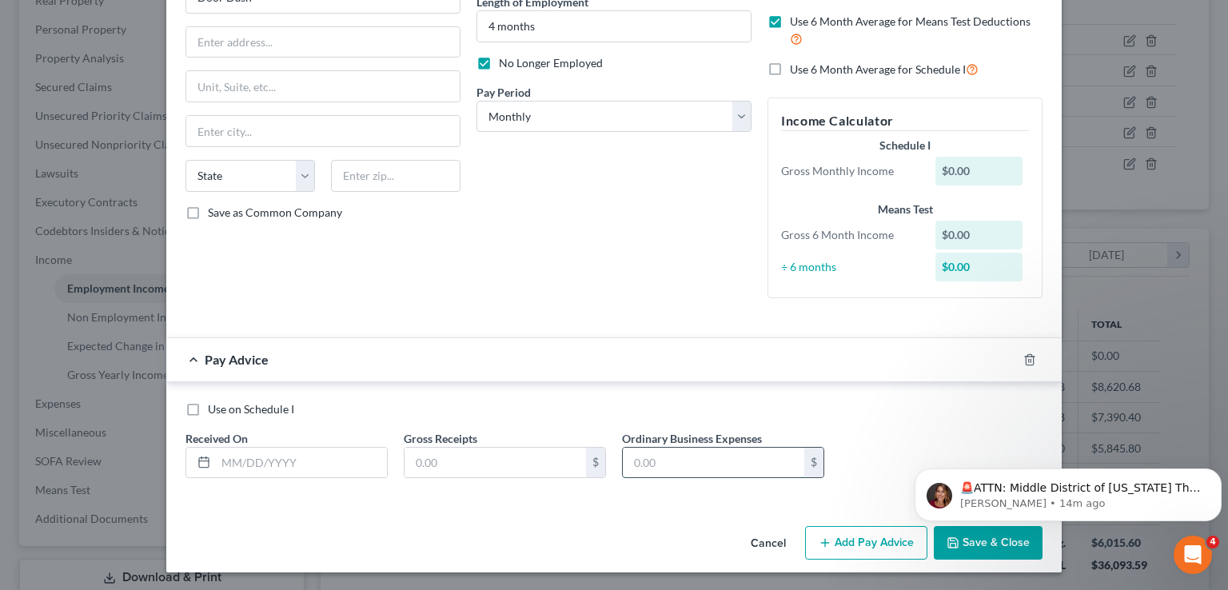
click at [657, 464] on input "text" at bounding box center [714, 463] width 182 height 30
click at [522, 465] on input "text" at bounding box center [496, 463] width 182 height 30
type input "1,265.92"
click at [345, 457] on input "text" at bounding box center [301, 463] width 171 height 30
type input "04/01/2025"
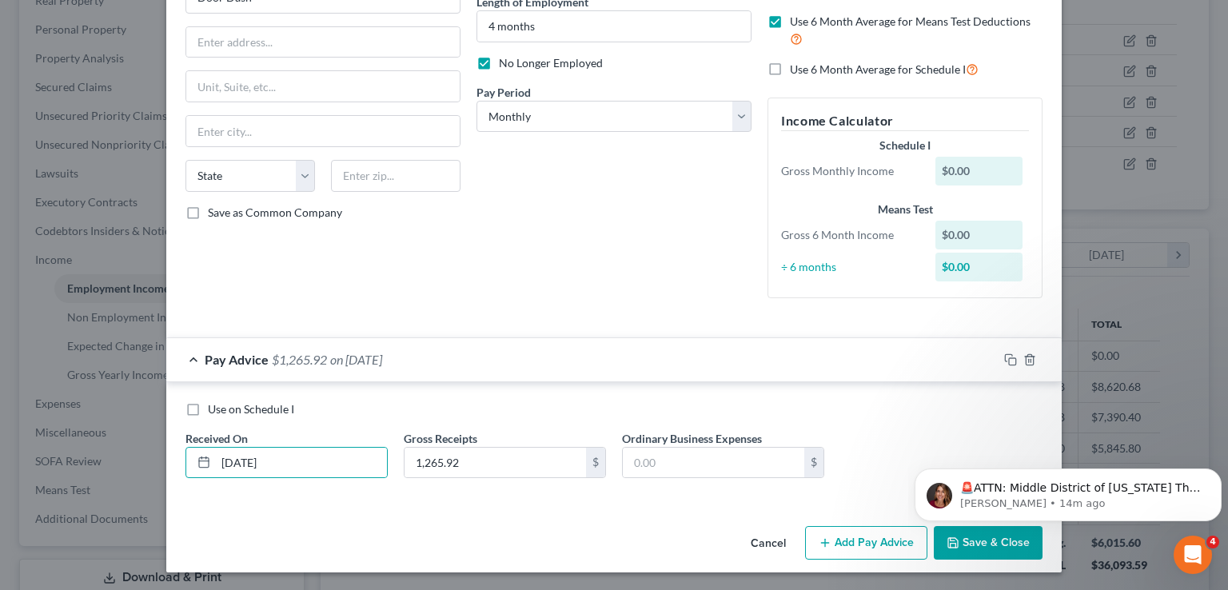
click at [956, 537] on body "🚨ATTN: Middle District of Florida The court has added a new Credit Counseling F…" at bounding box center [1068, 490] width 307 height 99
click at [958, 538] on body "🚨ATTN: Middle District of Florida The court has added a new Credit Counseling F…" at bounding box center [1068, 490] width 307 height 99
click at [972, 546] on html "🚨ATTN: Middle District of Florida The court has added a new Credit Counseling F…" at bounding box center [1068, 491] width 320 height 112
click at [976, 553] on button "Save & Close" at bounding box center [988, 543] width 109 height 34
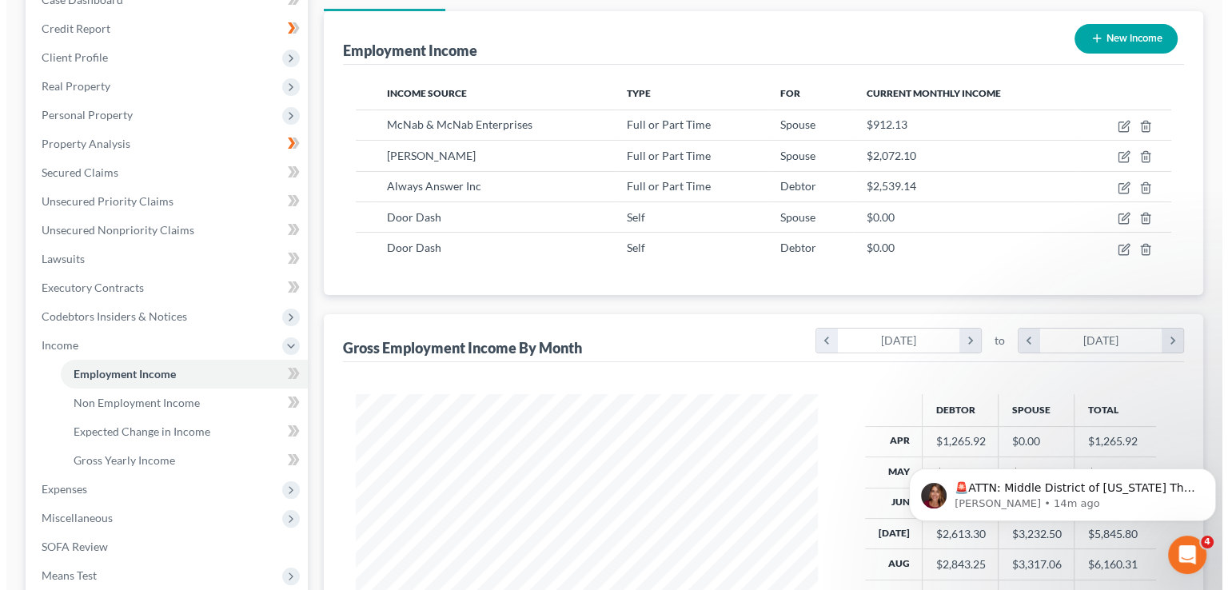
scroll to position [177, 0]
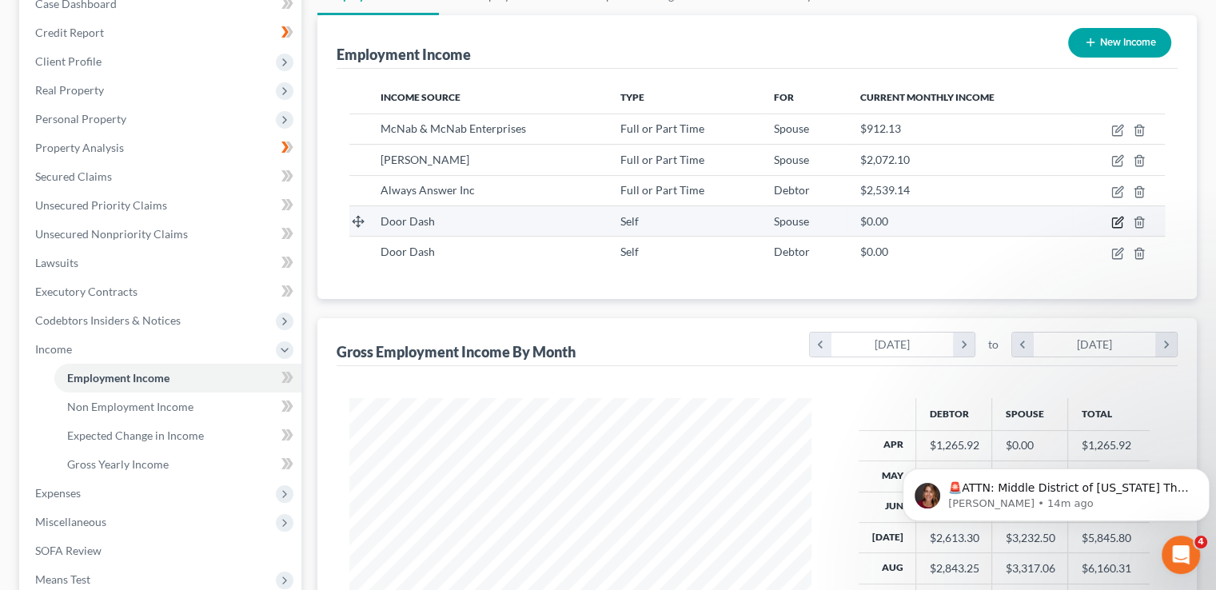
click at [1114, 224] on icon "button" at bounding box center [1118, 222] width 13 height 13
select select "1"
select select "0"
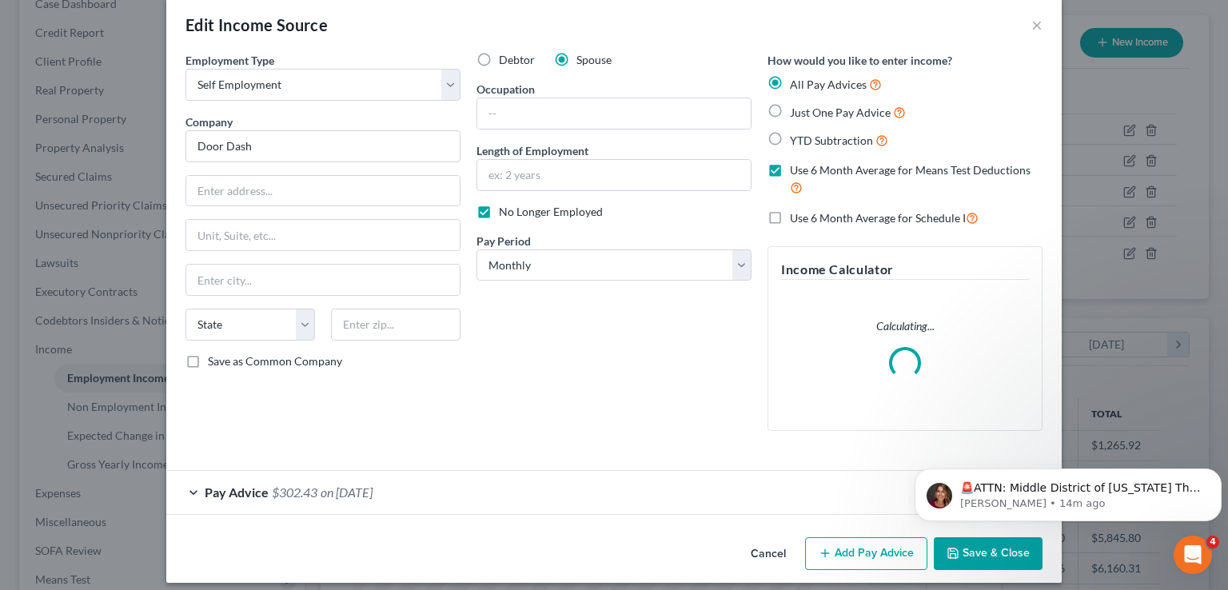
scroll to position [33, 0]
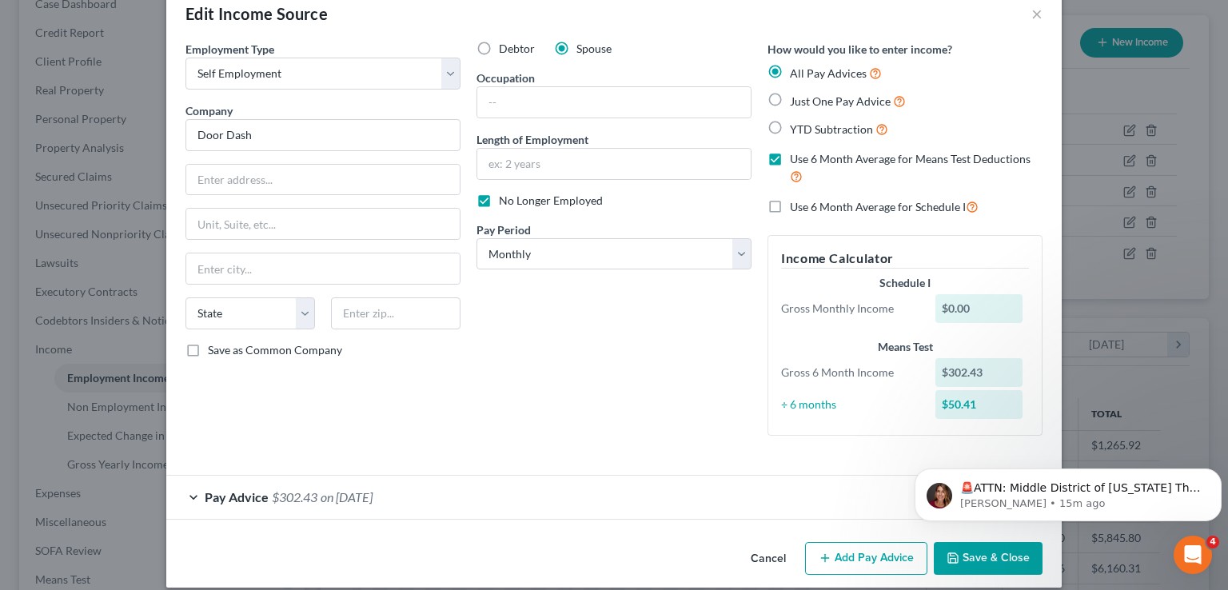
click at [367, 433] on div "Employment Type * Select Full or Part Time Employment Self Employment Company *…" at bounding box center [323, 245] width 291 height 408
click at [844, 564] on button "Add Pay Advice" at bounding box center [866, 559] width 122 height 34
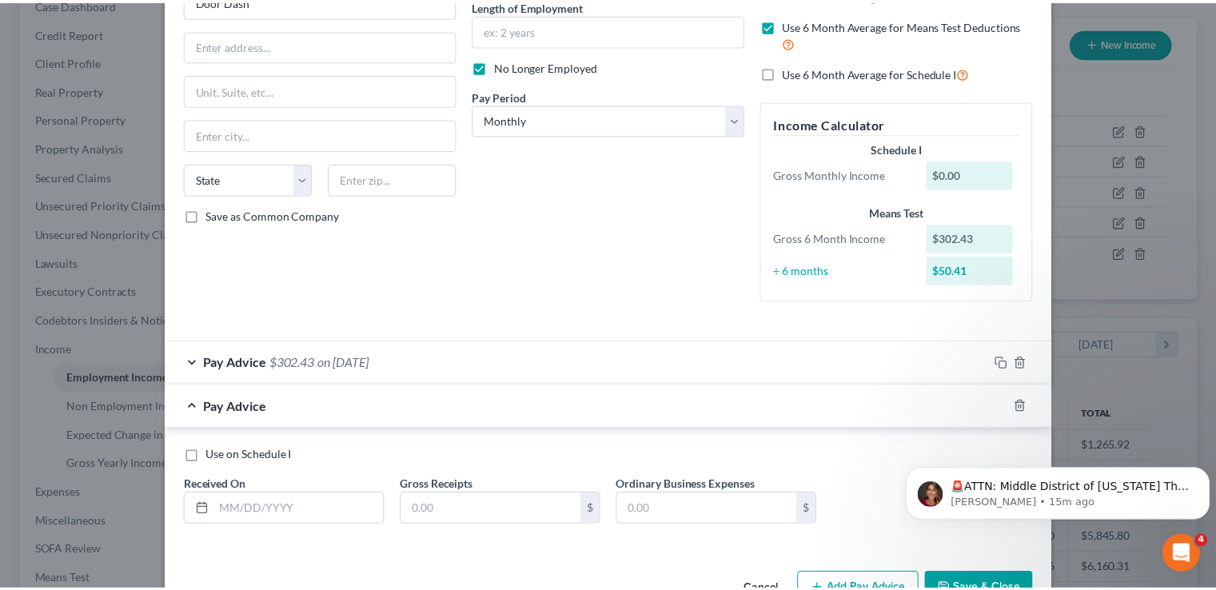
scroll to position [189, 0]
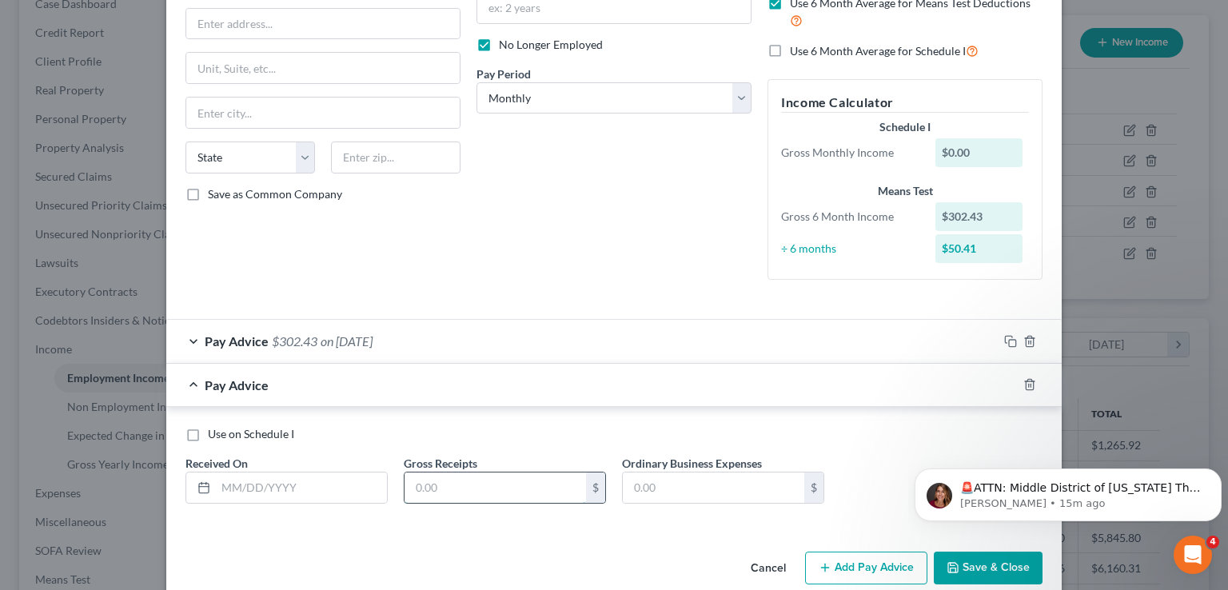
click at [429, 489] on input "text" at bounding box center [496, 488] width 182 height 30
type input "742.55"
click at [343, 489] on input "text" at bounding box center [301, 488] width 171 height 30
type input "04/01/2025"
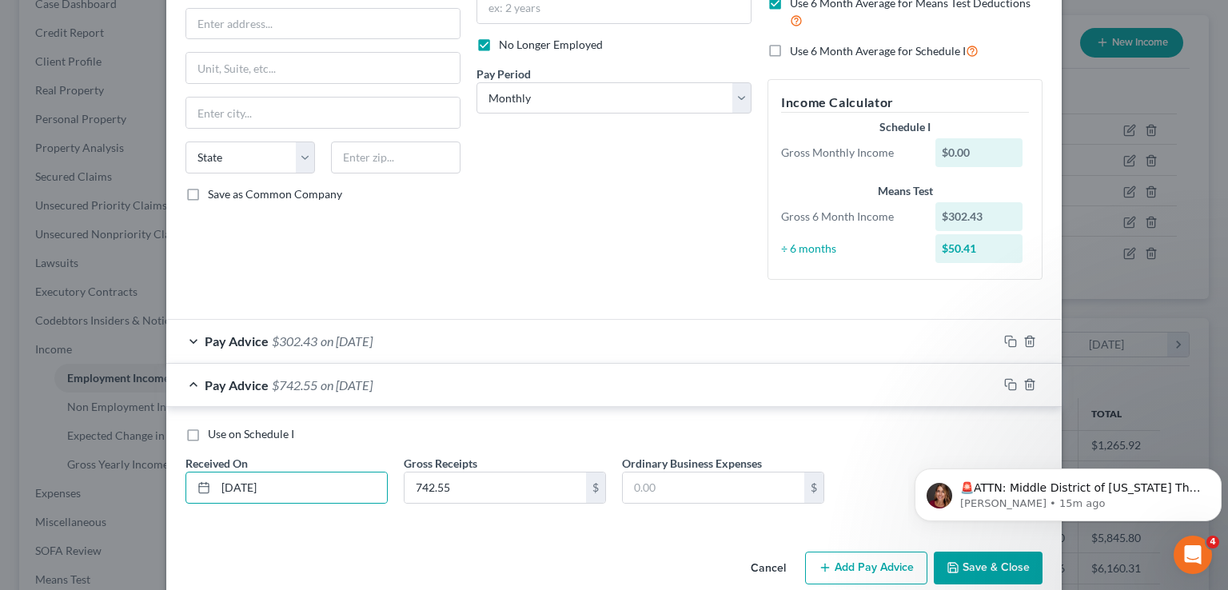
click at [1007, 559] on button "Save & Close" at bounding box center [988, 569] width 109 height 34
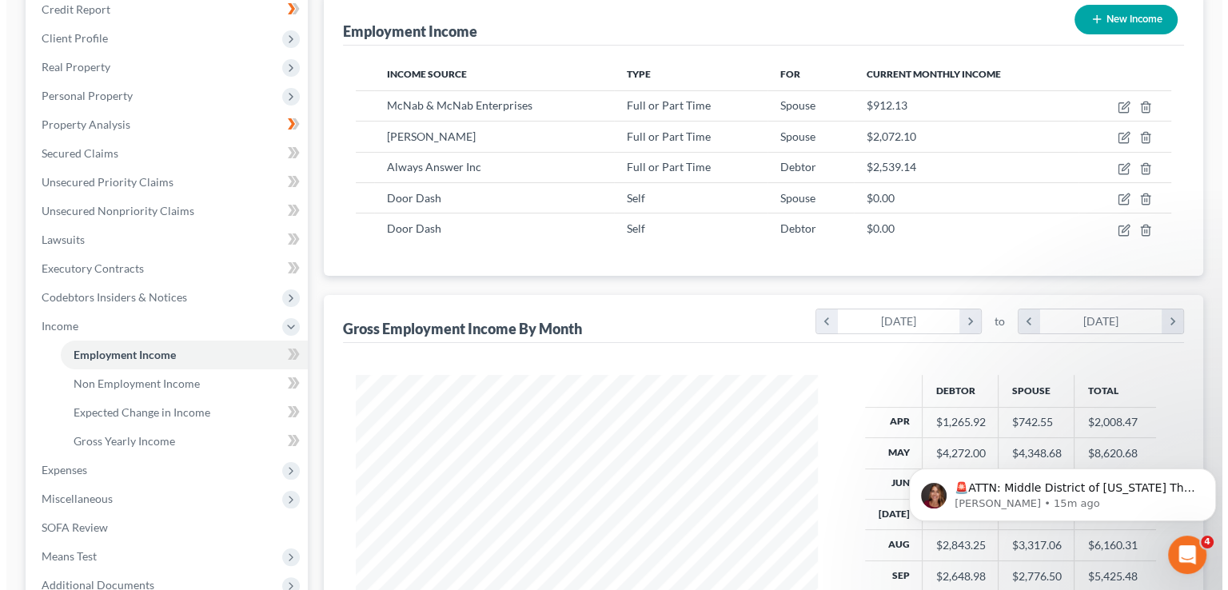
scroll to position [202, 0]
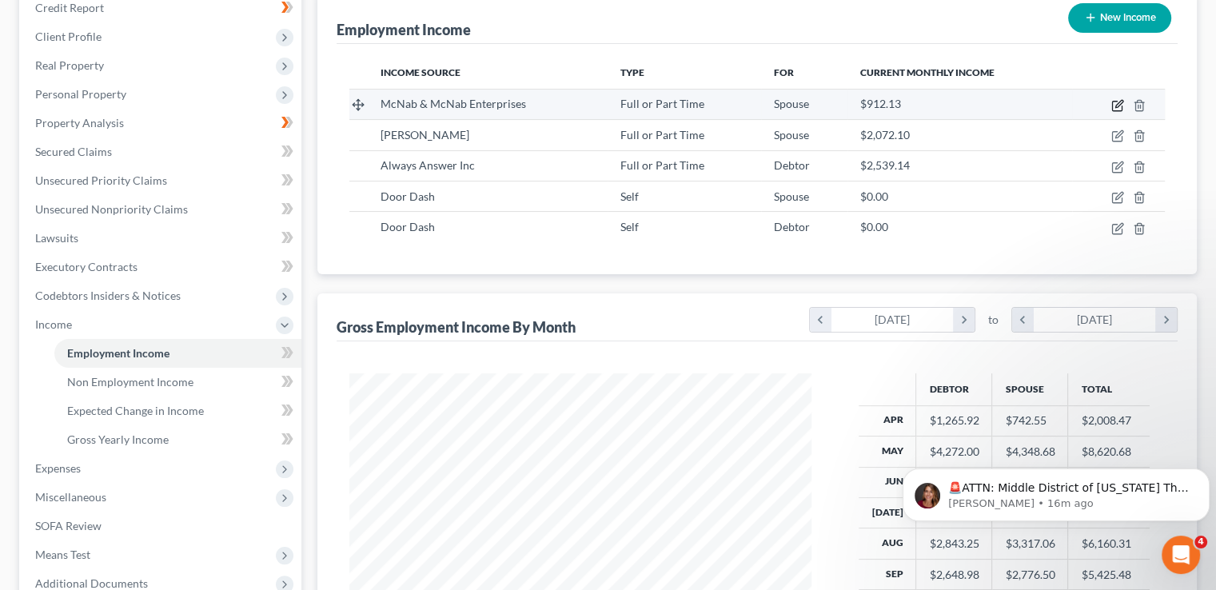
click at [1121, 104] on icon "button" at bounding box center [1118, 105] width 13 height 13
select select "0"
select select "9"
select select "1"
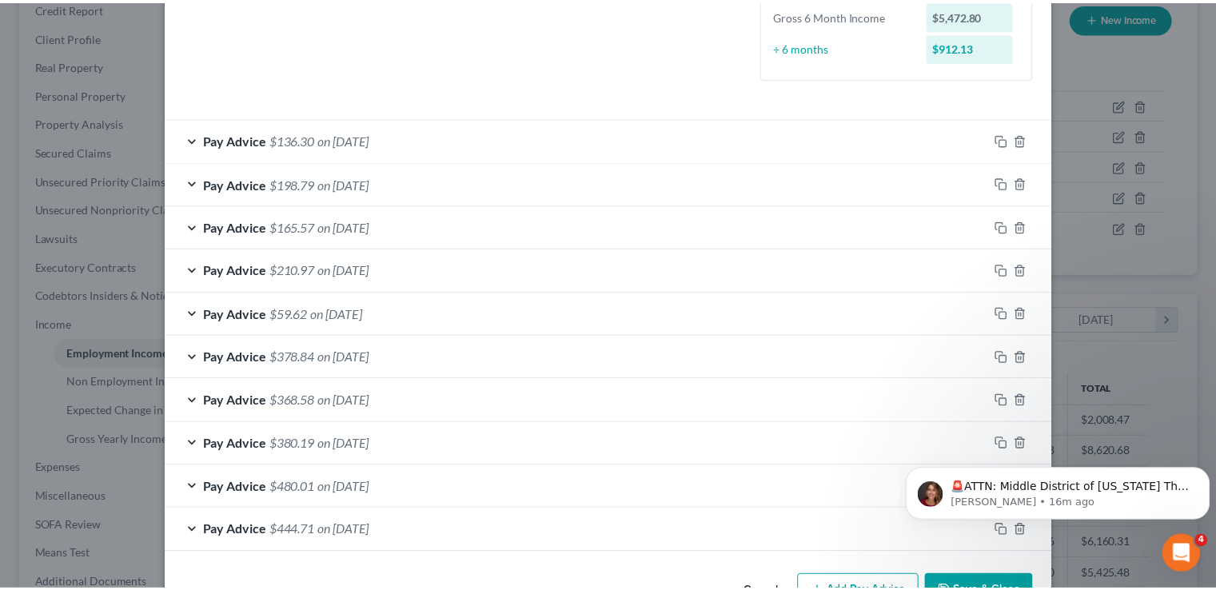
scroll to position [470, 0]
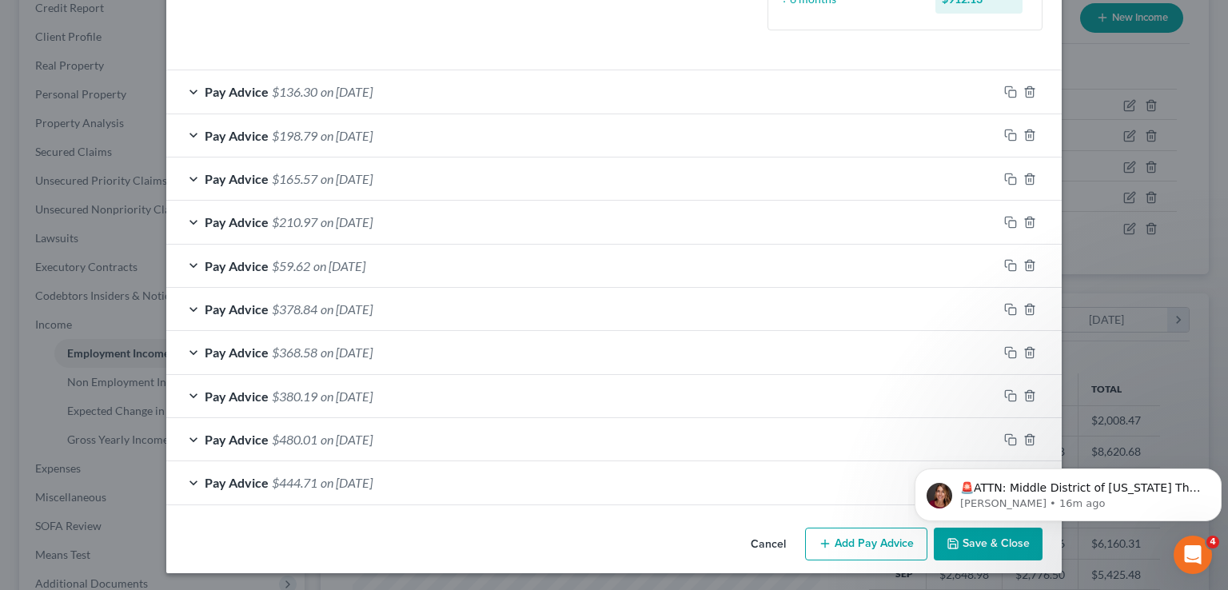
click at [748, 542] on button "Cancel" at bounding box center [768, 545] width 61 height 32
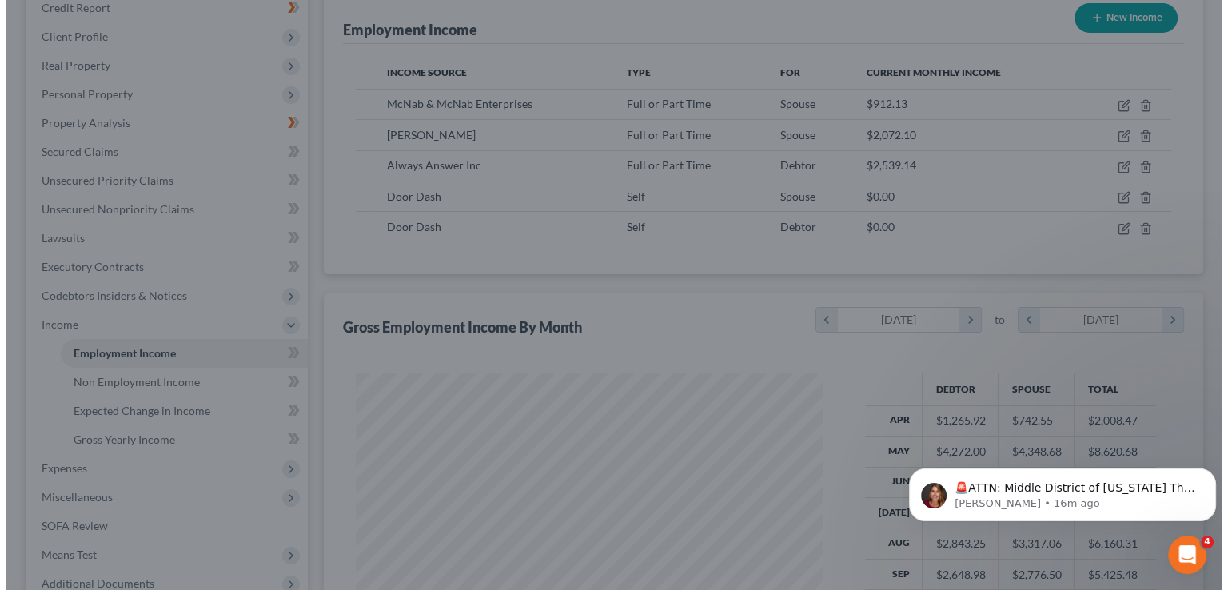
scroll to position [799401, 799192]
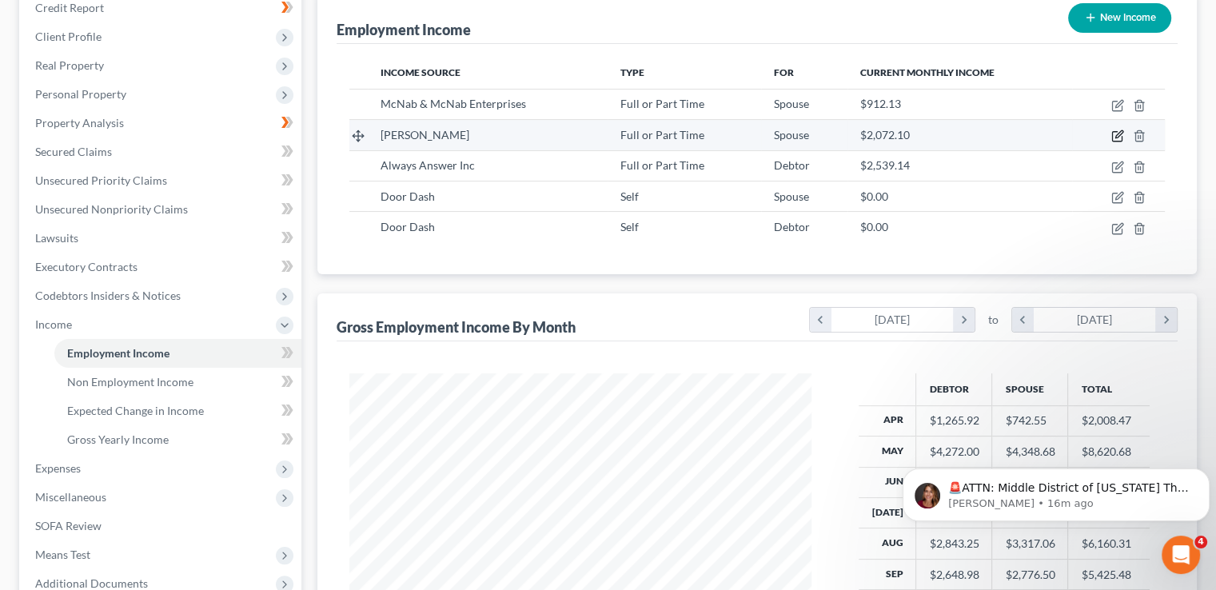
click at [1115, 136] on icon "button" at bounding box center [1118, 136] width 13 height 13
select select "0"
select select "9"
select select "1"
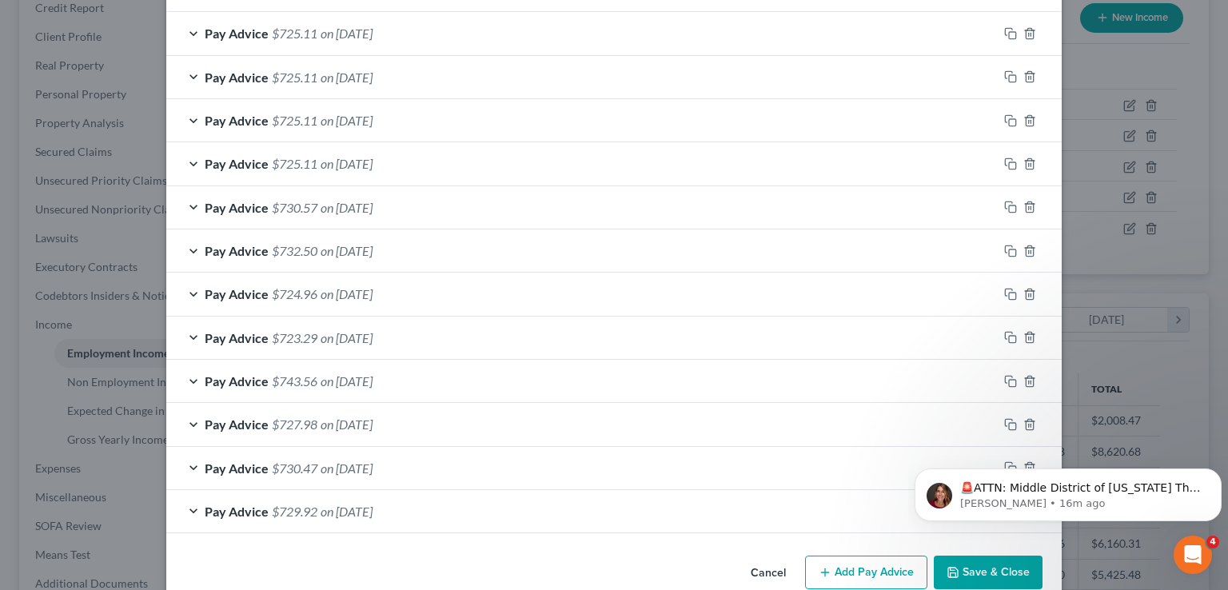
scroll to position [509, 0]
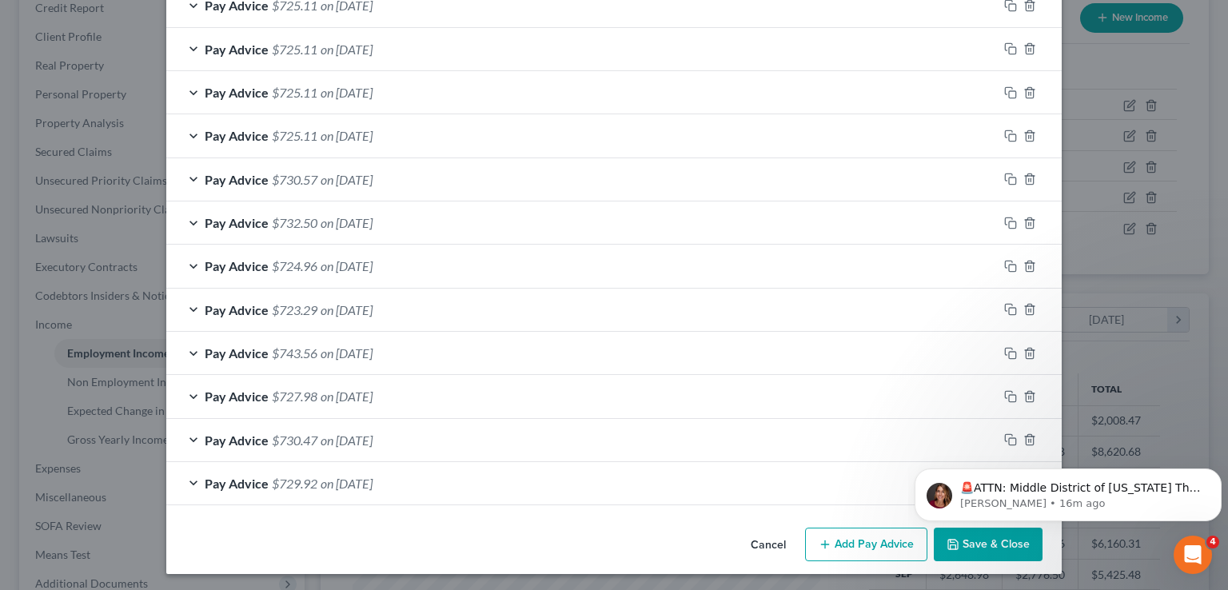
click at [1168, 232] on div "Edit Income Source × Employment Type * Select Full or Part Time Employment Self…" at bounding box center [614, 295] width 1228 height 590
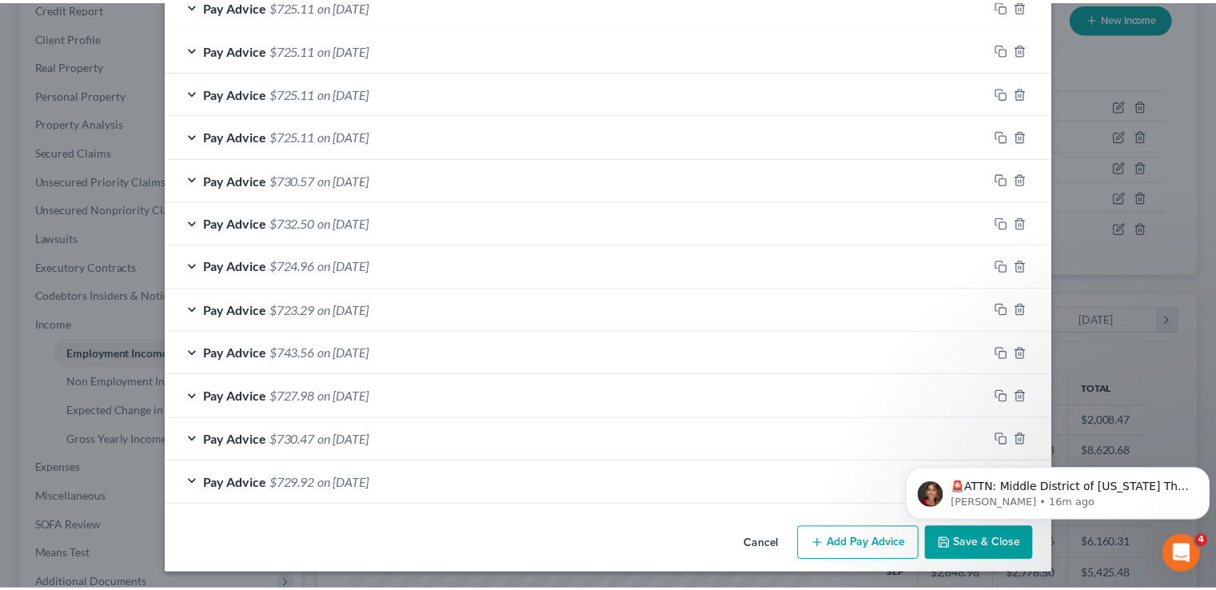
scroll to position [557, 0]
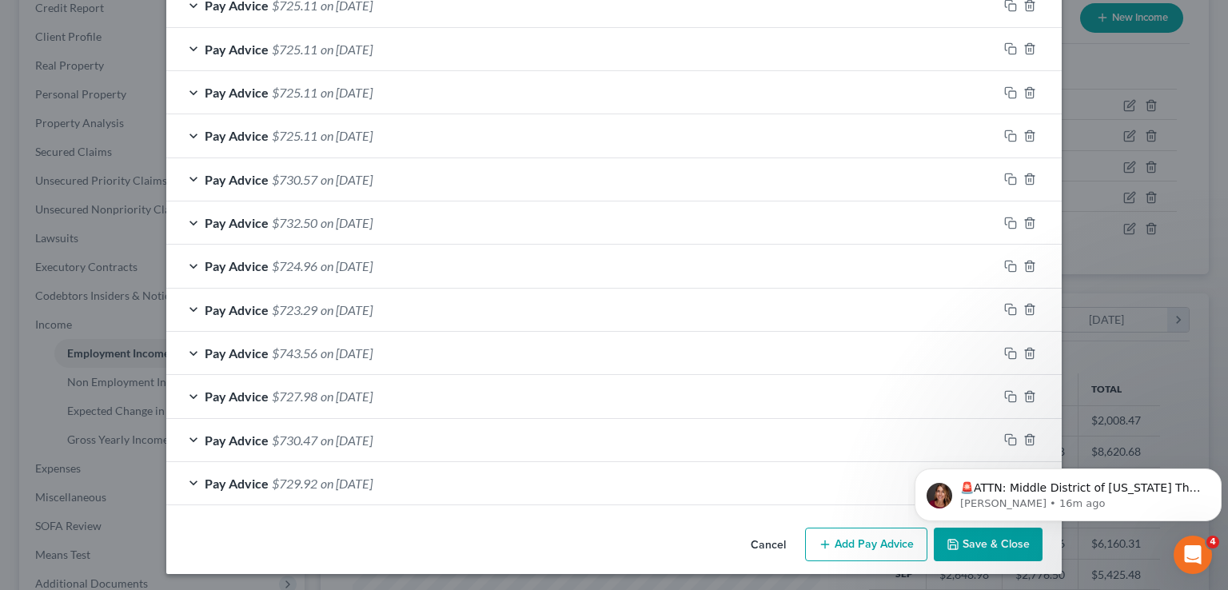
click at [981, 545] on html "🚨ATTN: Middle District of Florida The court has added a new Credit Counseling F…" at bounding box center [1068, 491] width 320 height 112
click at [974, 541] on html "🚨ATTN: Middle District of Florida The court has added a new Credit Counseling F…" at bounding box center [1068, 491] width 320 height 112
click at [916, 543] on html "🚨ATTN: Middle District of Florida The court has added a new Credit Counseling F…" at bounding box center [1068, 491] width 320 height 112
click at [939, 545] on html "🚨ATTN: Middle District of Florida The court has added a new Credit Counseling F…" at bounding box center [1068, 491] width 320 height 112
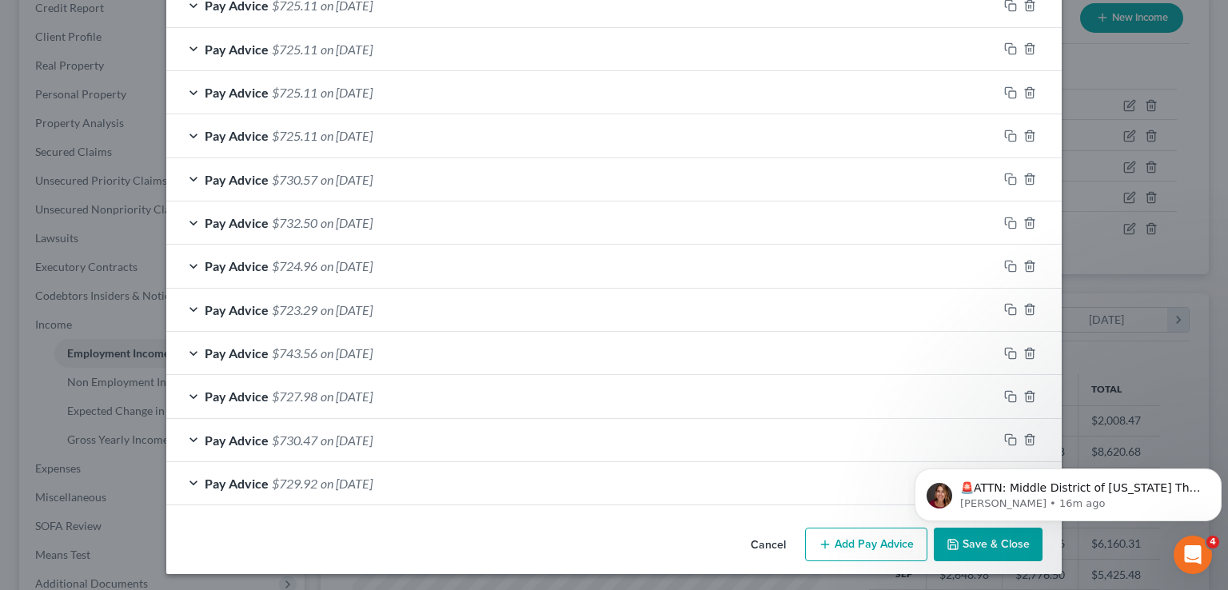
click at [954, 542] on html "🚨ATTN: Middle District of Florida The court has added a new Credit Counseling F…" at bounding box center [1068, 491] width 320 height 112
click at [1167, 353] on div "Edit Income Source × Employment Type * Select Full or Part Time Employment Self…" at bounding box center [614, 295] width 1228 height 590
click at [986, 553] on button "Save & Close" at bounding box center [988, 545] width 109 height 34
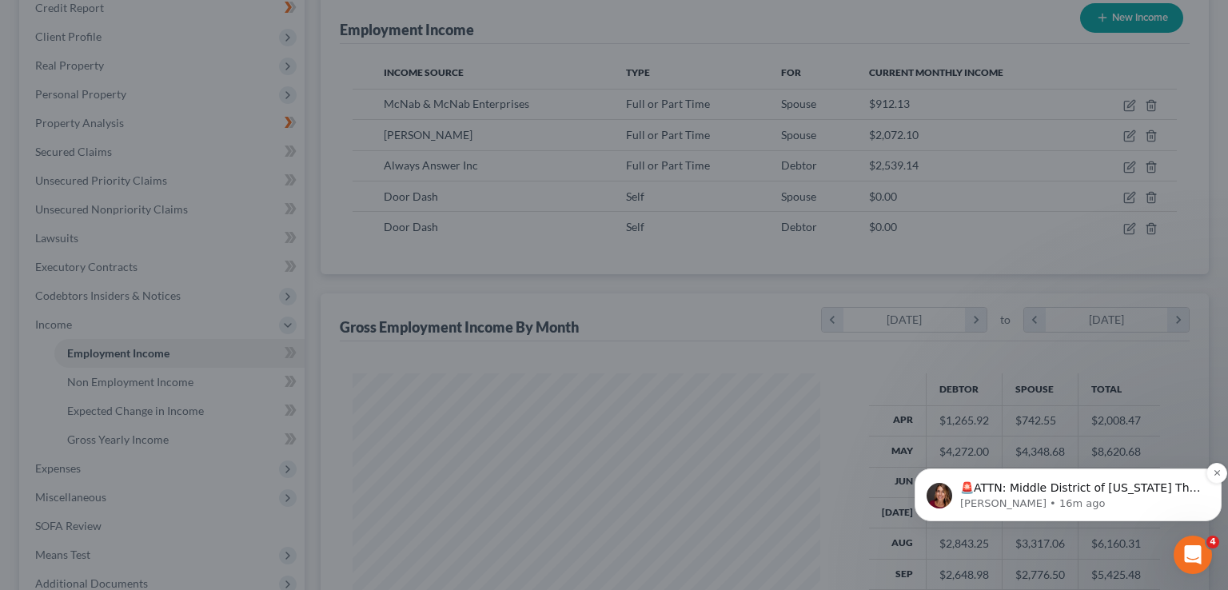
click at [1131, 489] on p "🚨ATTN: Middle District of Florida The court has added a new Credit Counseling F…" at bounding box center [1081, 489] width 242 height 16
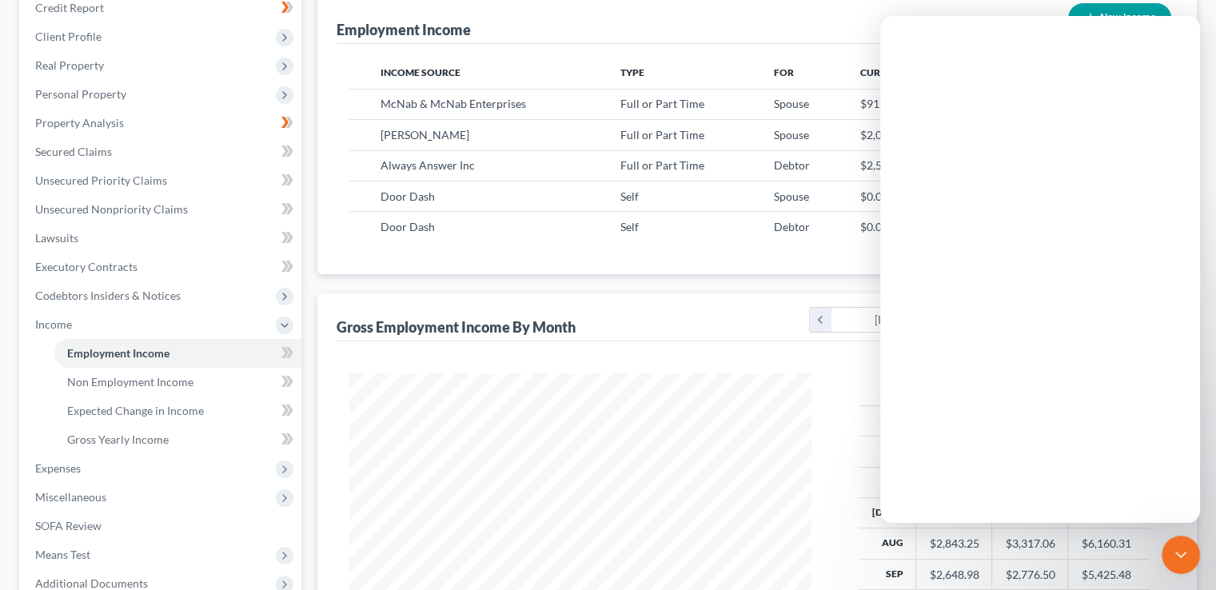
scroll to position [0, 0]
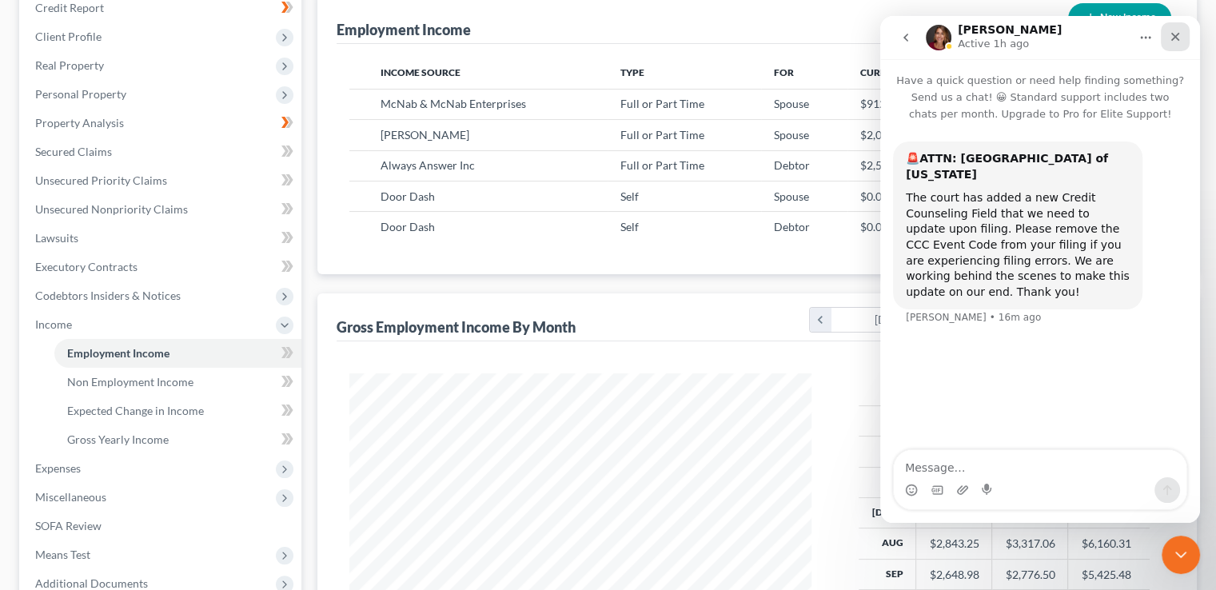
click at [1183, 36] on div "Close" at bounding box center [1175, 36] width 29 height 29
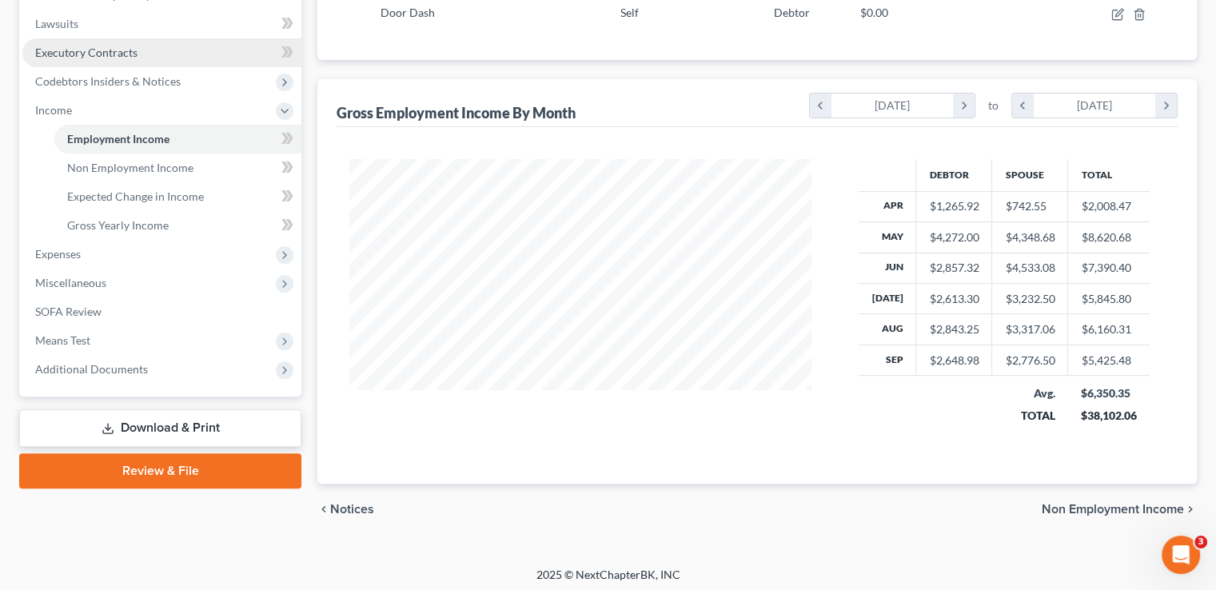
scroll to position [419, 0]
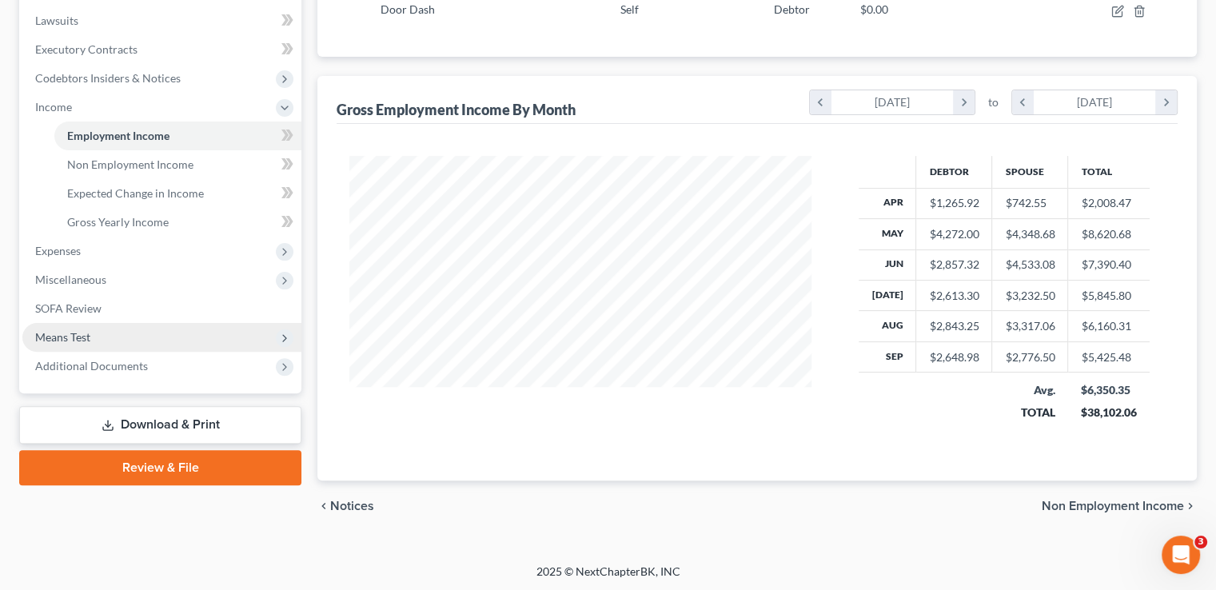
click at [221, 331] on span "Means Test" at bounding box center [161, 337] width 279 height 29
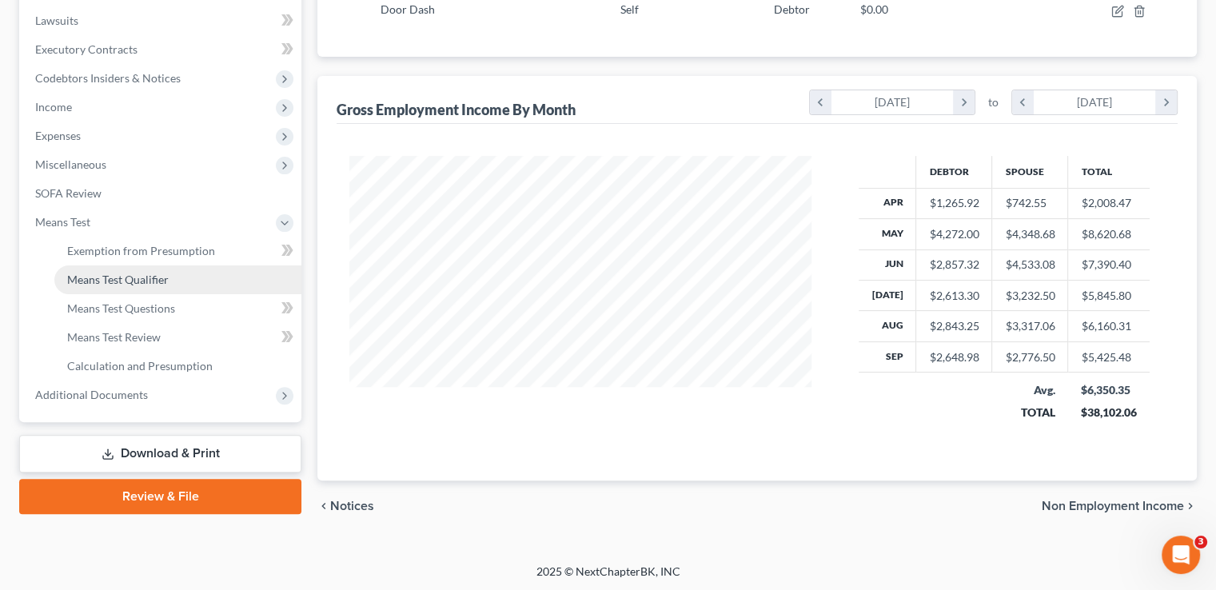
click at [228, 282] on link "Means Test Qualifier" at bounding box center [177, 279] width 247 height 29
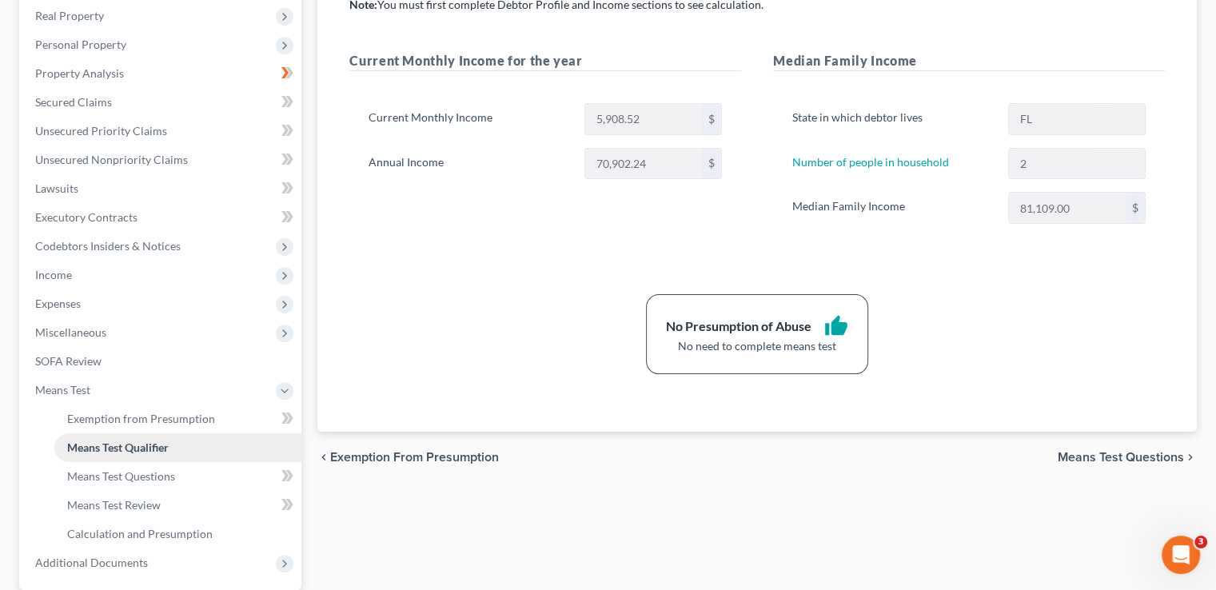
scroll to position [191, 0]
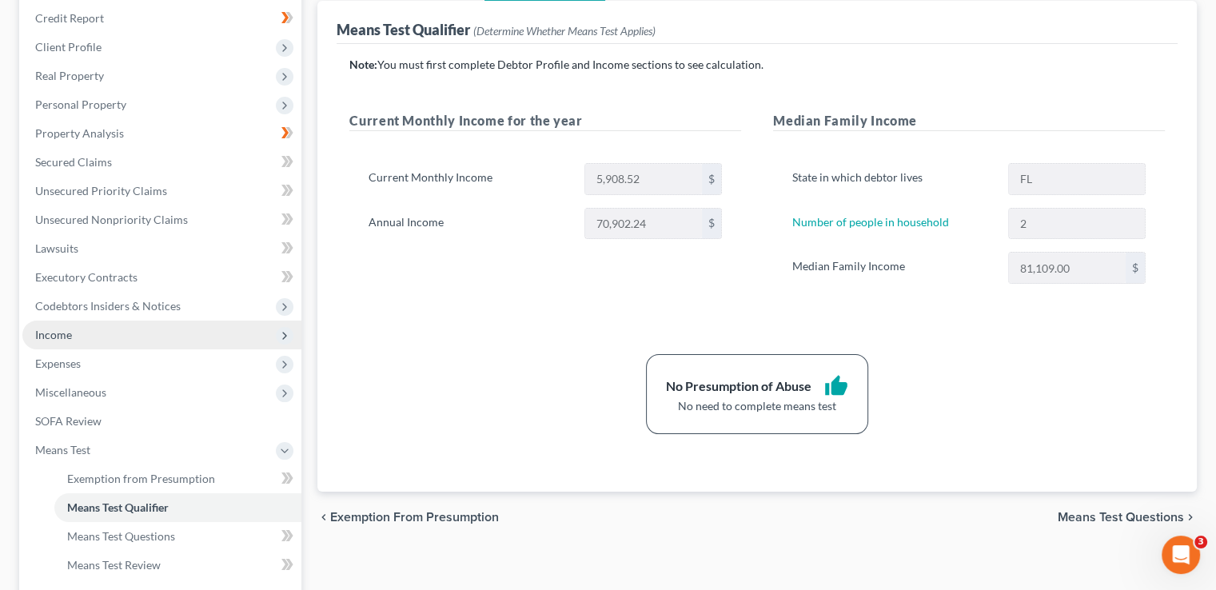
click at [196, 329] on span "Income" at bounding box center [161, 335] width 279 height 29
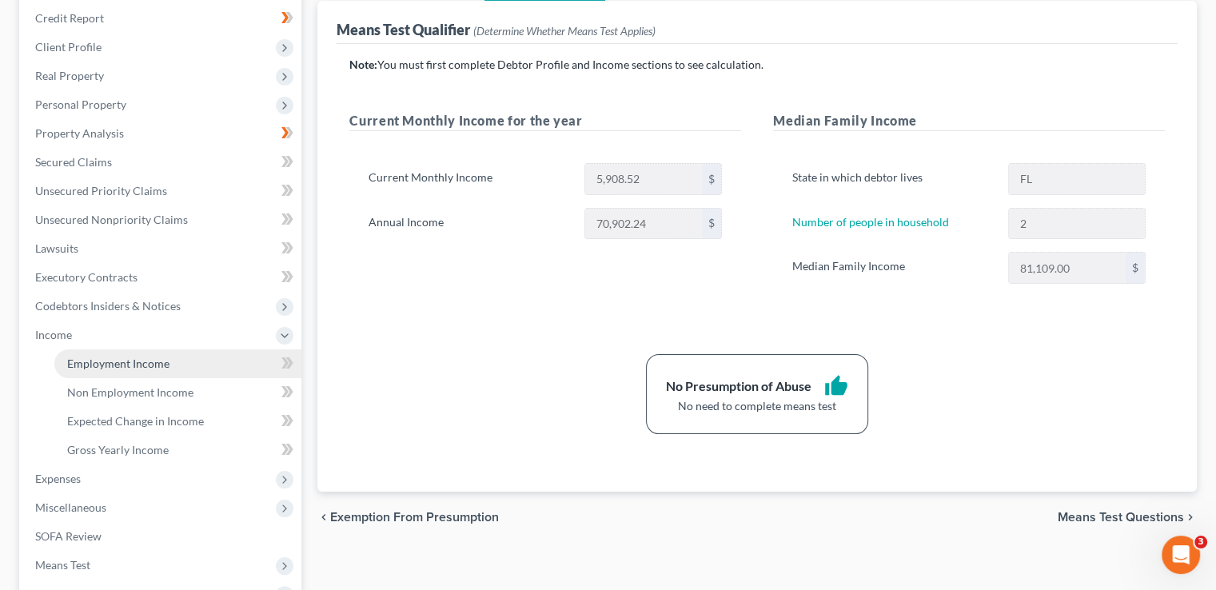
click at [196, 373] on link "Employment Income" at bounding box center [177, 363] width 247 height 29
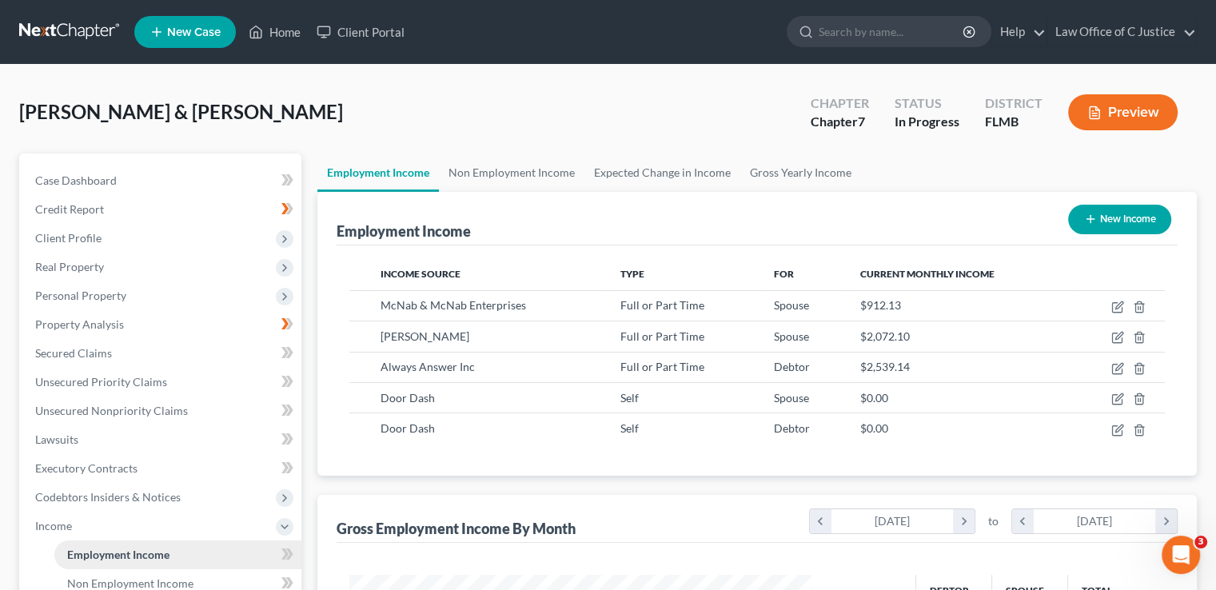
scroll to position [285, 493]
click at [62, 23] on link at bounding box center [70, 32] width 102 height 29
click at [62, 22] on link at bounding box center [70, 32] width 102 height 29
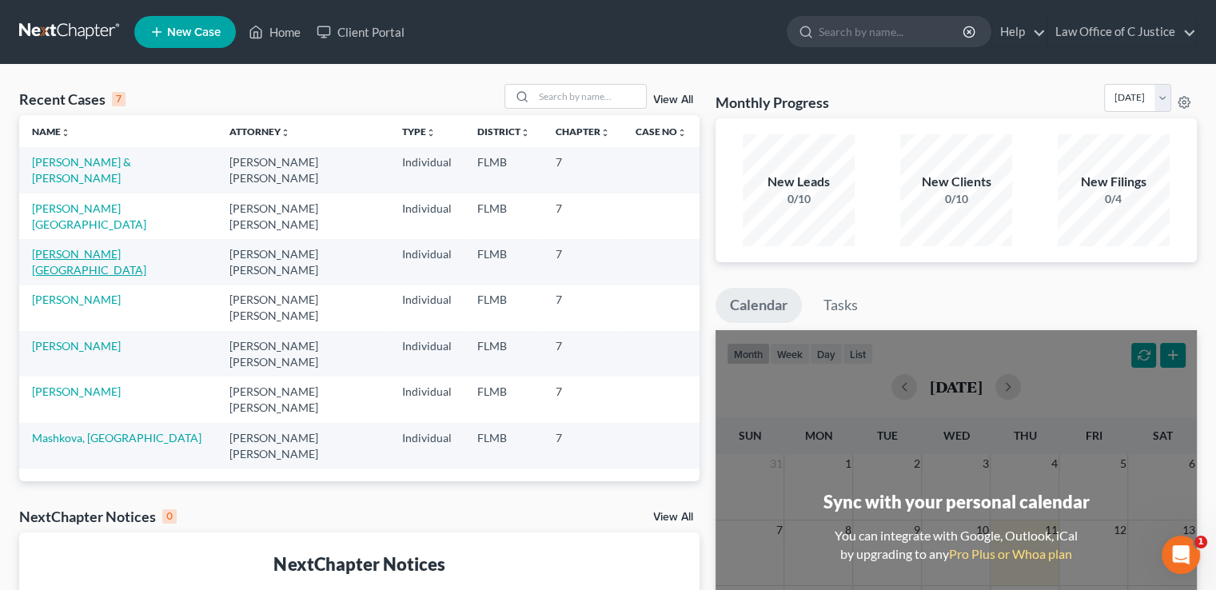
click at [82, 254] on link "[PERSON_NAME][GEOGRAPHIC_DATA]" at bounding box center [89, 262] width 114 height 30
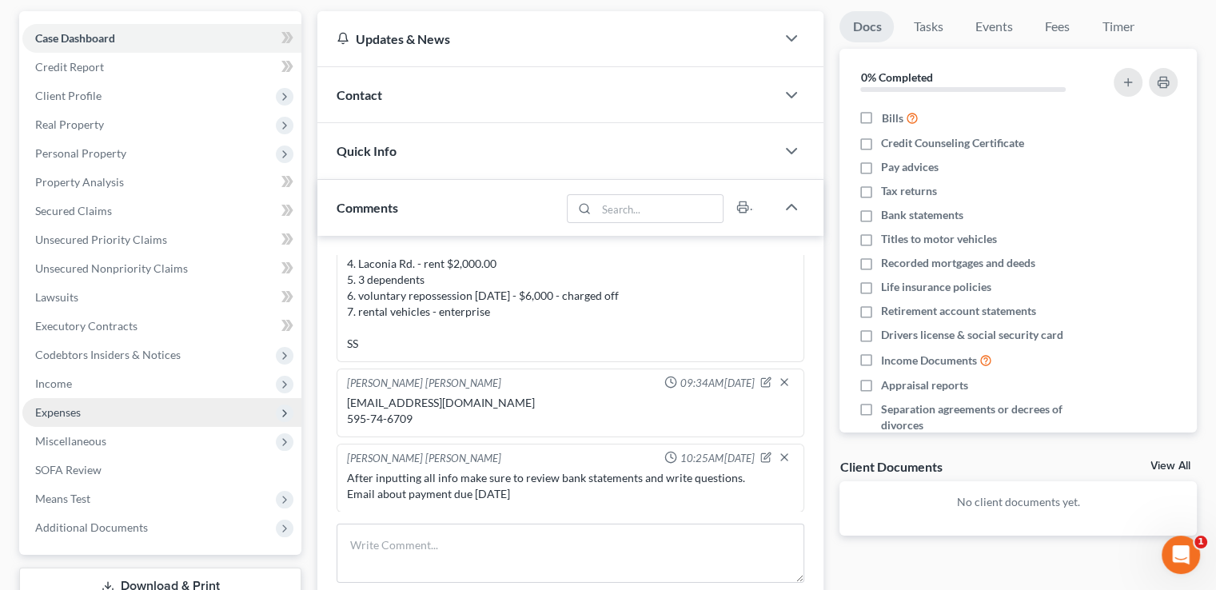
scroll to position [155, 0]
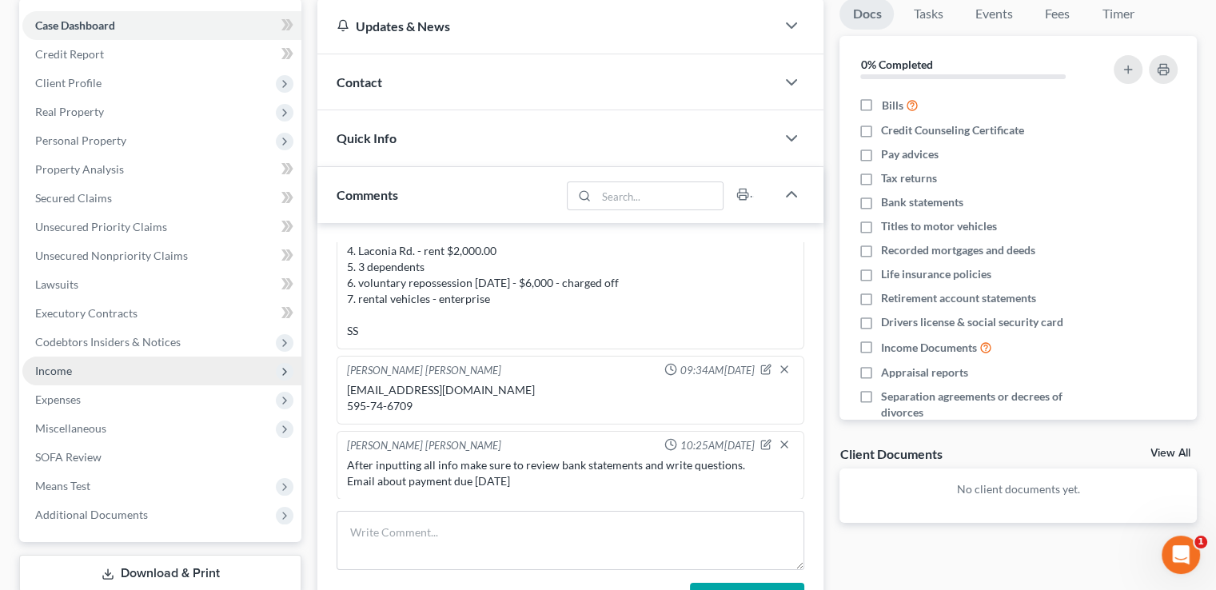
click at [153, 373] on span "Income" at bounding box center [161, 371] width 279 height 29
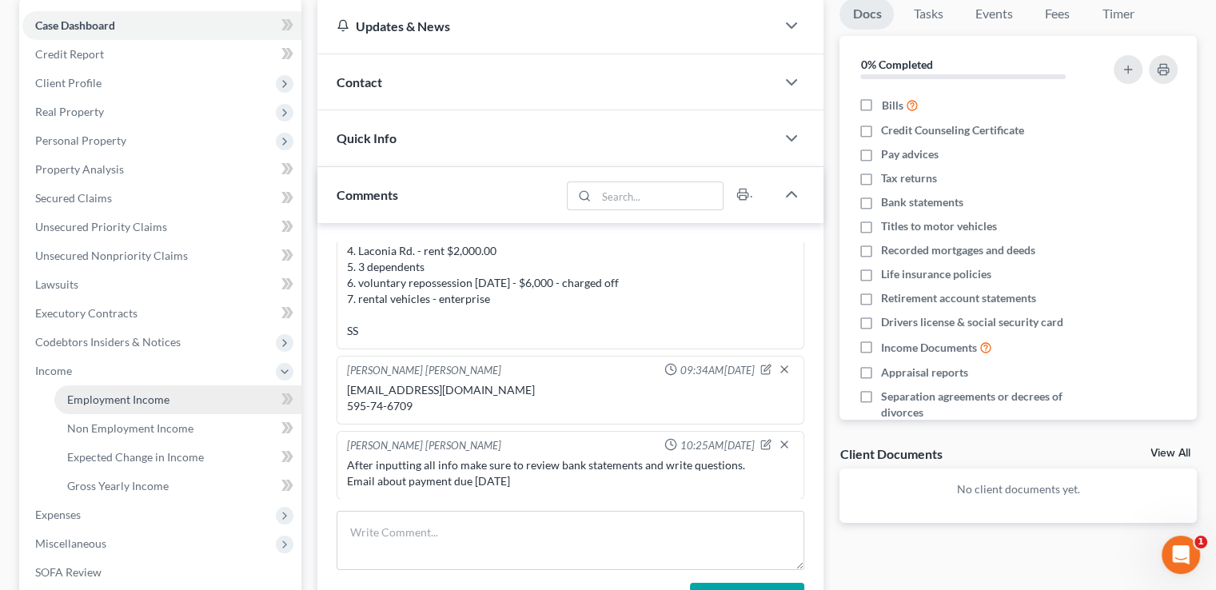
click at [172, 401] on link "Employment Income" at bounding box center [177, 399] width 247 height 29
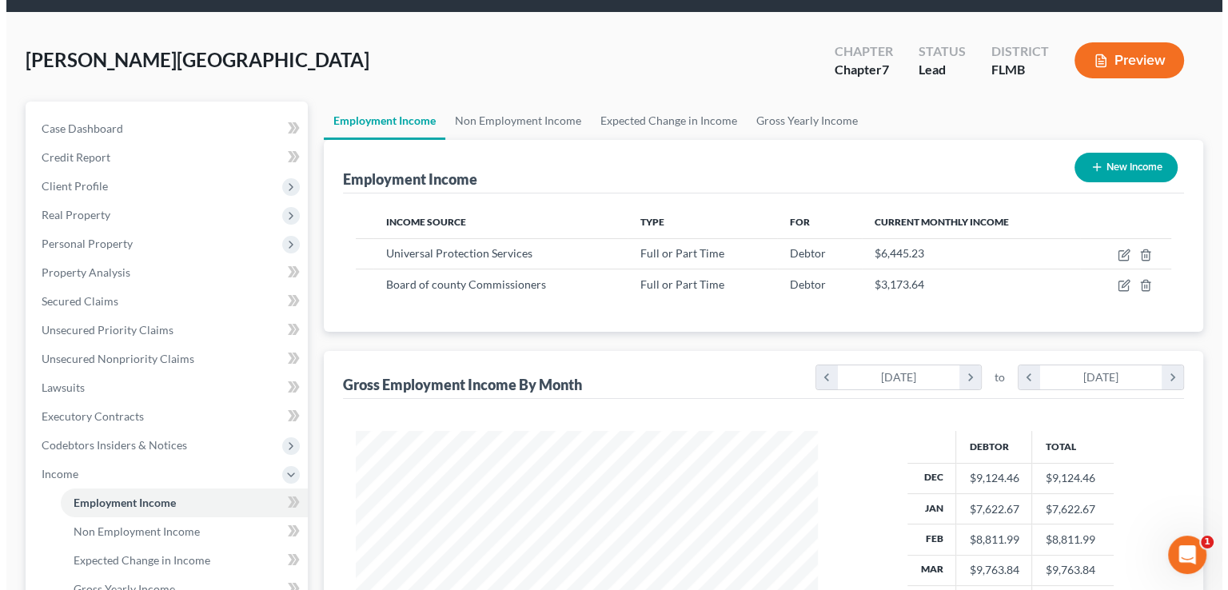
scroll to position [77, 0]
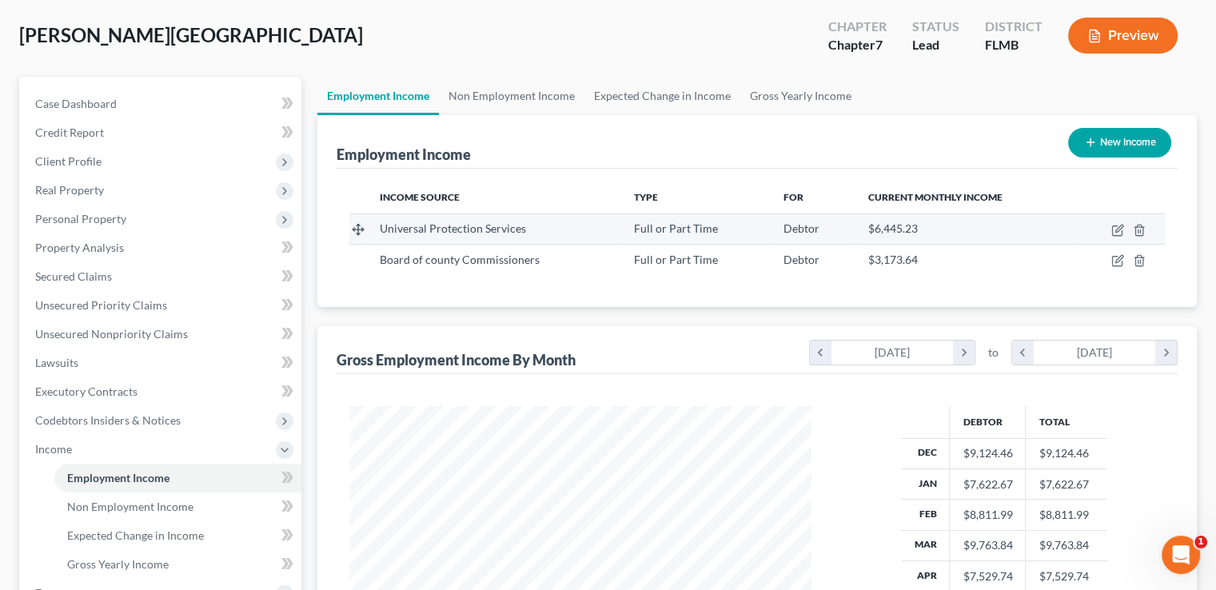
click at [1117, 237] on td at bounding box center [1119, 229] width 91 height 30
click at [1117, 231] on icon "button" at bounding box center [1118, 230] width 13 height 13
select select "0"
select select "39"
select select "3"
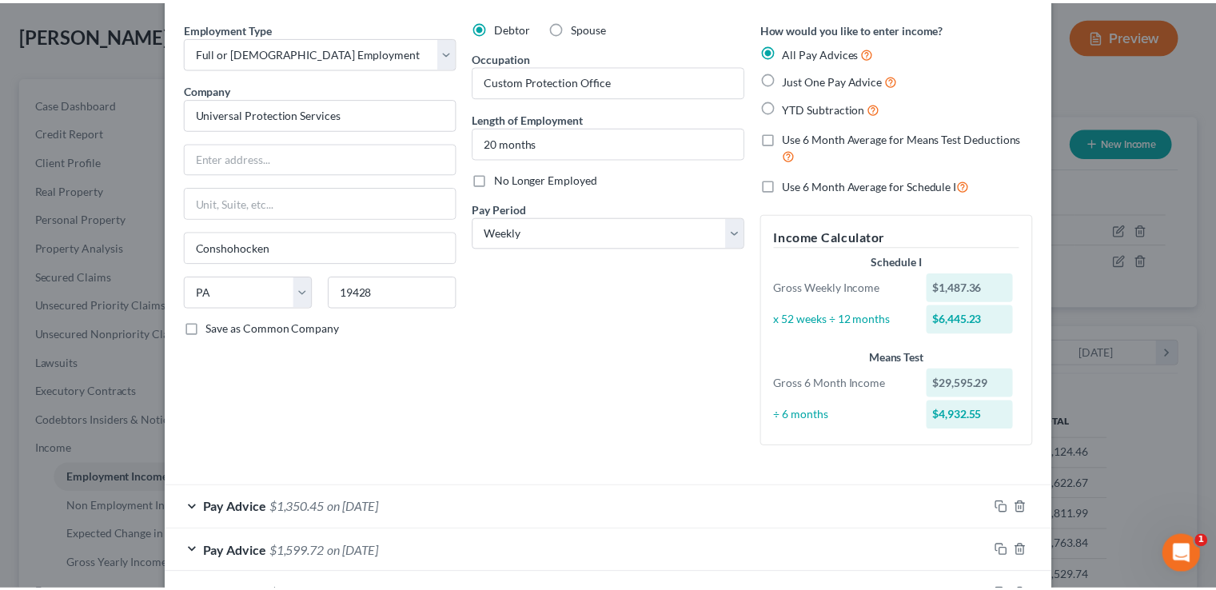
scroll to position [0, 0]
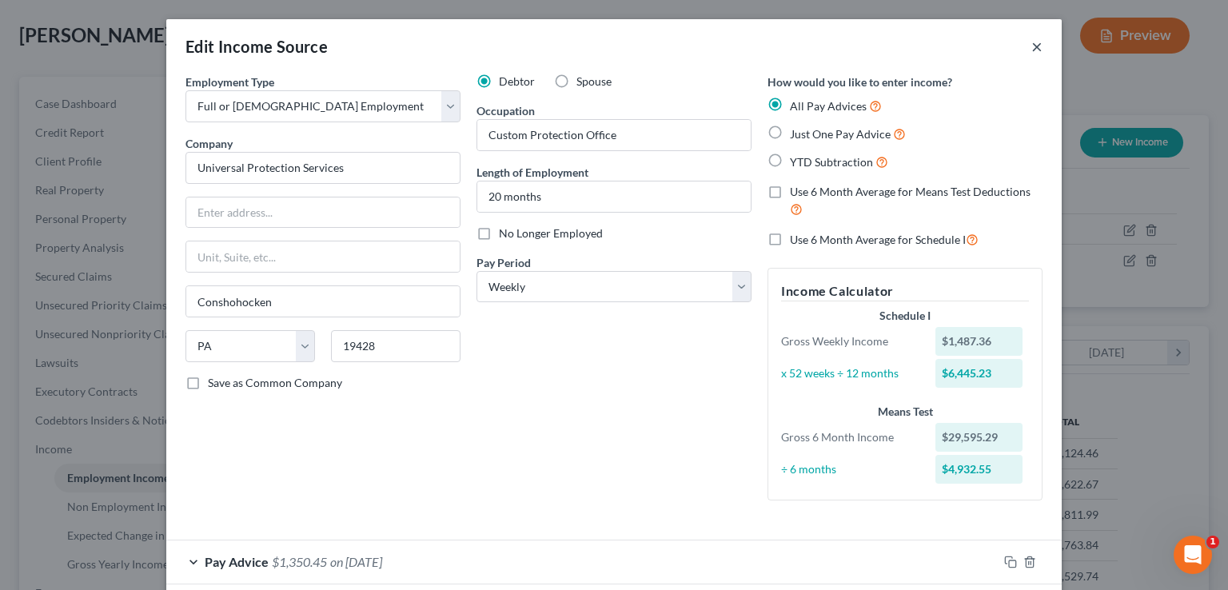
click at [1032, 54] on button "×" at bounding box center [1037, 46] width 11 height 19
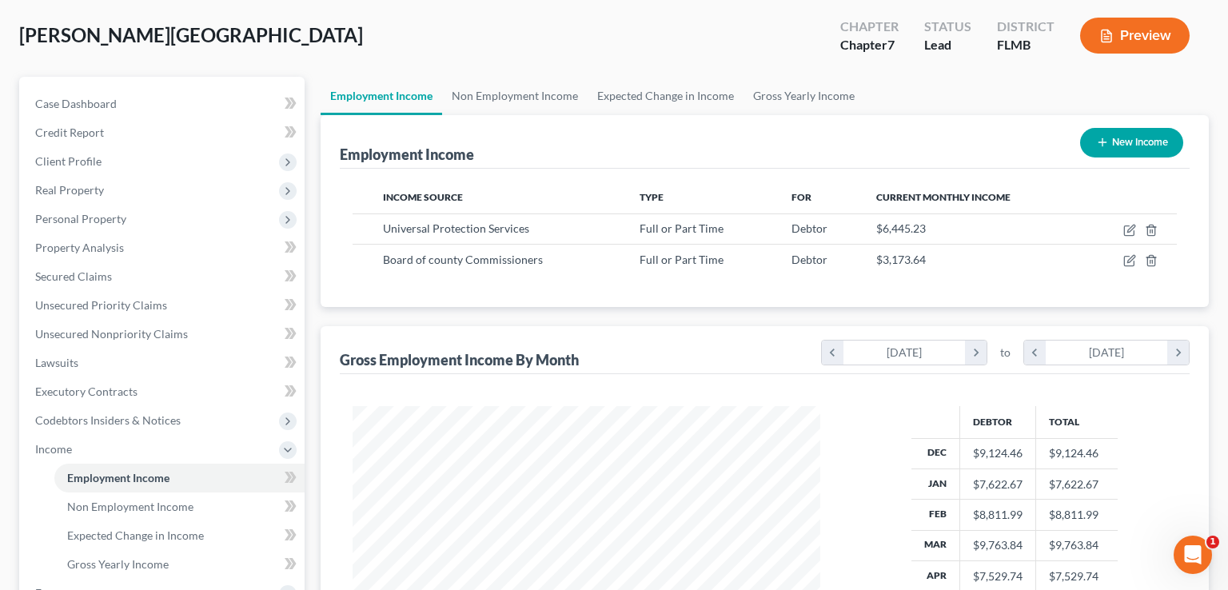
scroll to position [799401, 799192]
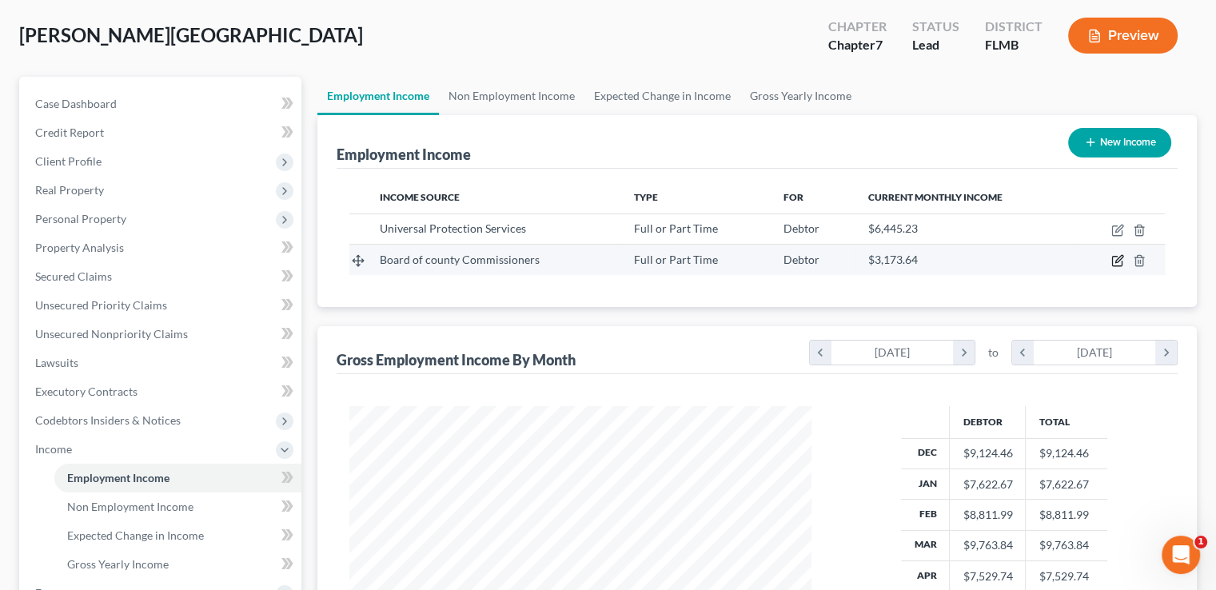
click at [1116, 260] on icon "button" at bounding box center [1119, 259] width 7 height 7
select select "0"
select select "9"
select select "1"
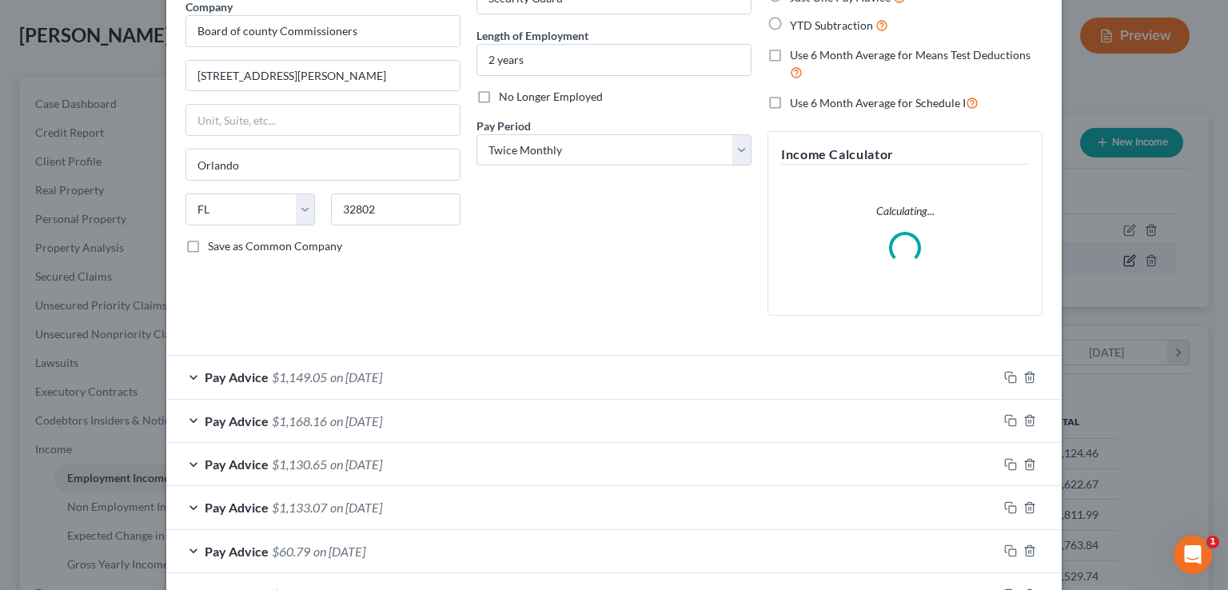
scroll to position [140, 0]
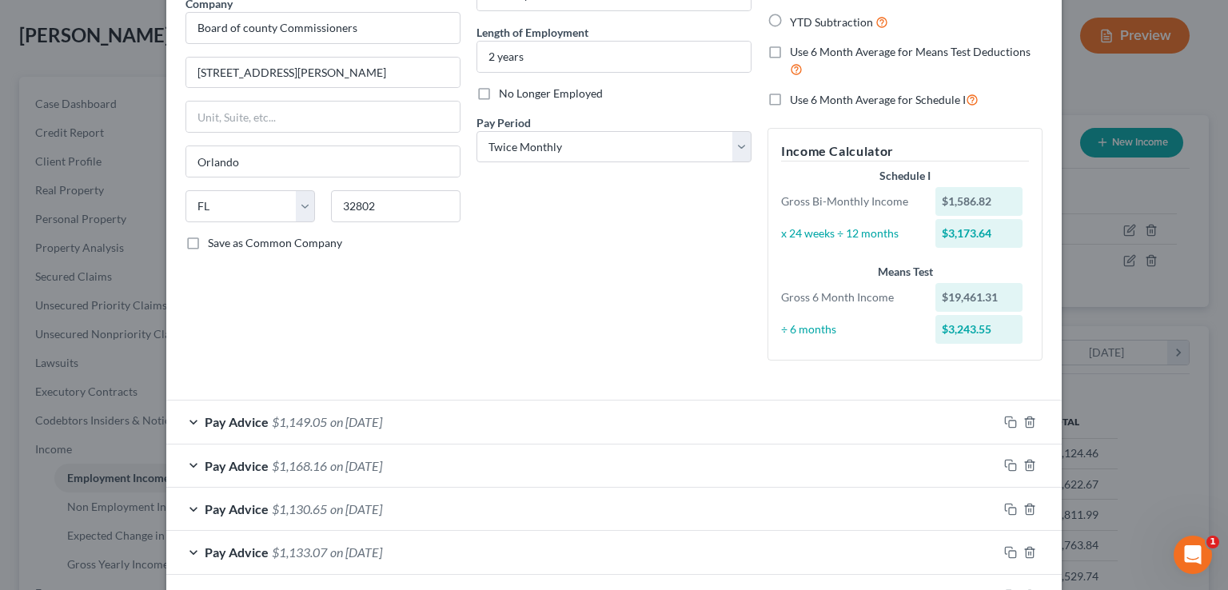
click at [1136, 381] on div "Edit Income Source × Employment Type * Select Full or [DEMOGRAPHIC_DATA] Employ…" at bounding box center [614, 295] width 1228 height 590
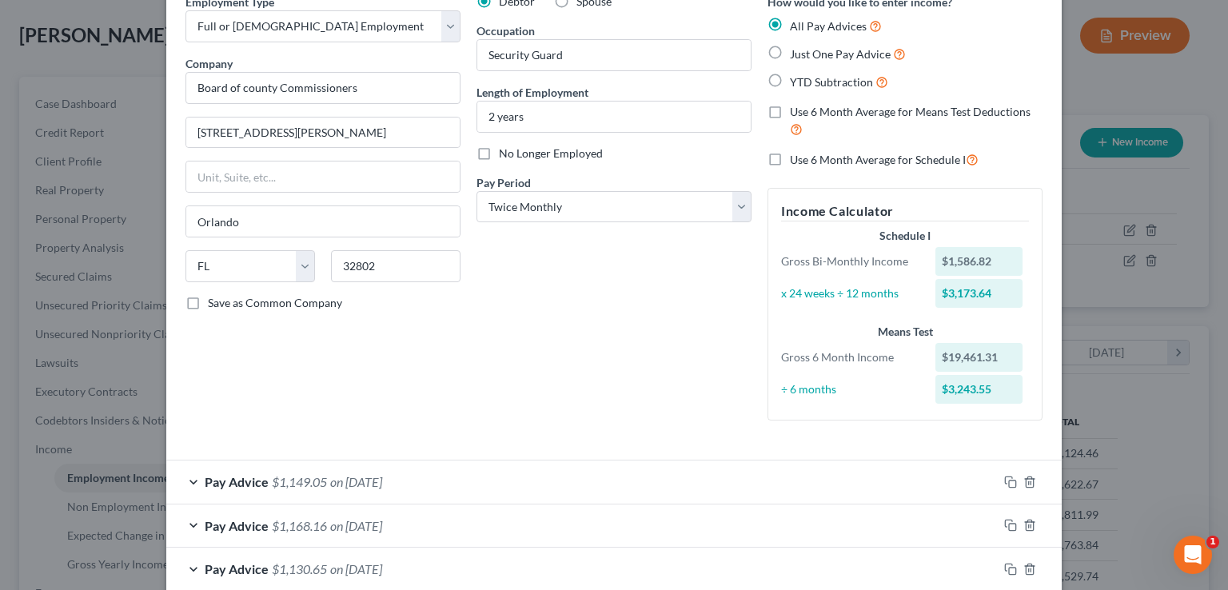
scroll to position [80, 0]
click at [1082, 331] on div "Edit Income Source × Employment Type * Select Full or [DEMOGRAPHIC_DATA] Employ…" at bounding box center [614, 295] width 1228 height 590
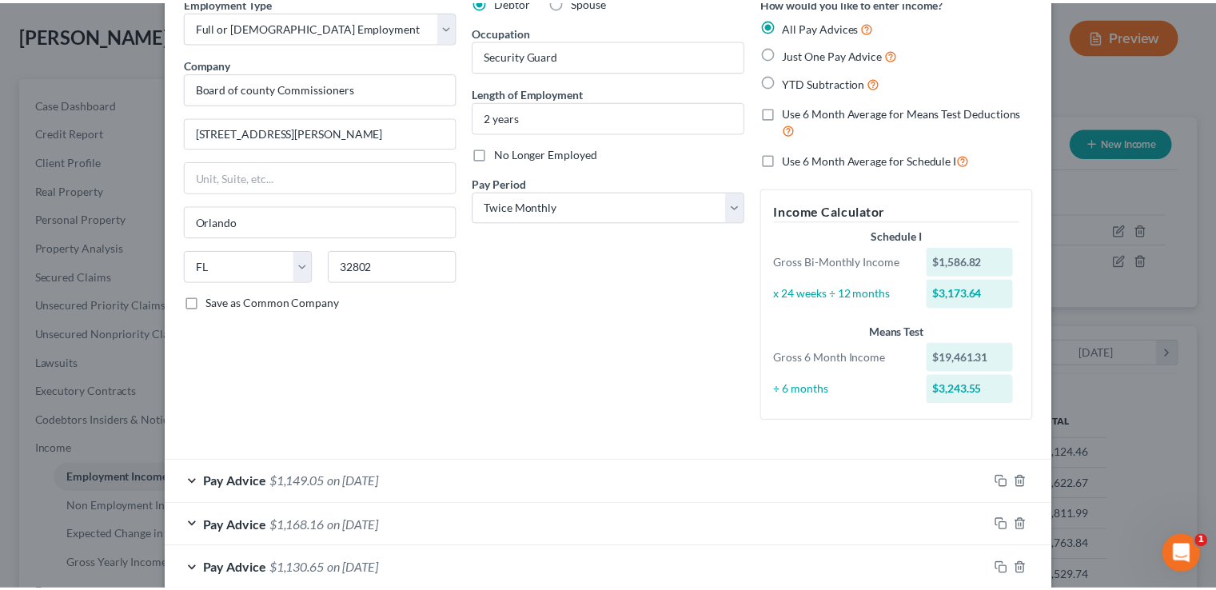
scroll to position [0, 0]
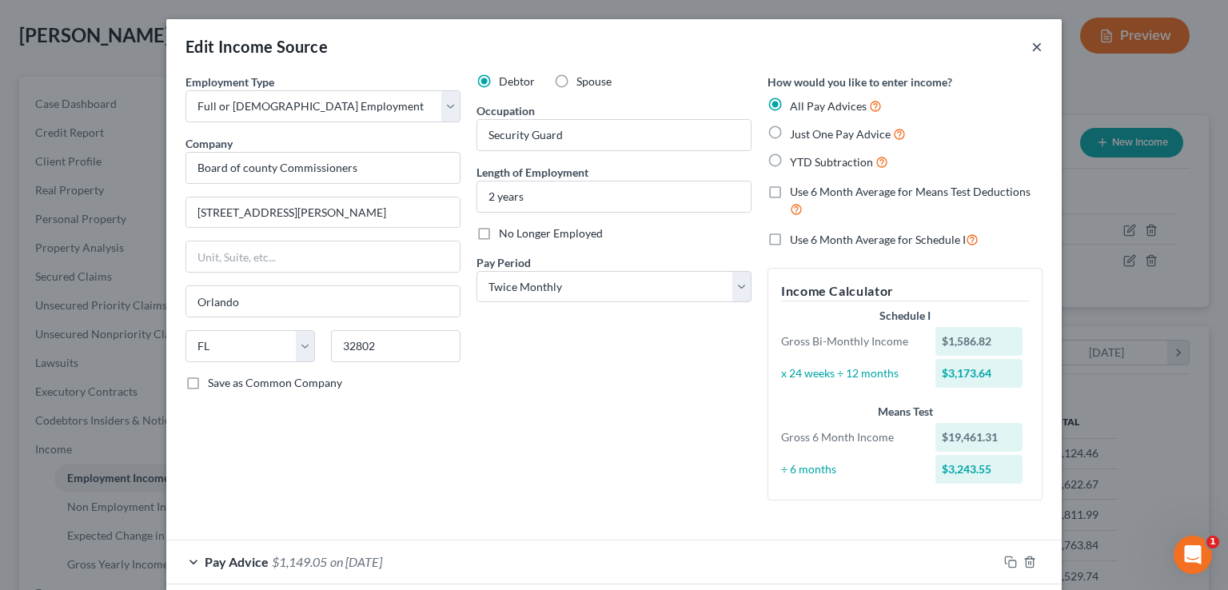
click at [1032, 46] on button "×" at bounding box center [1037, 46] width 11 height 19
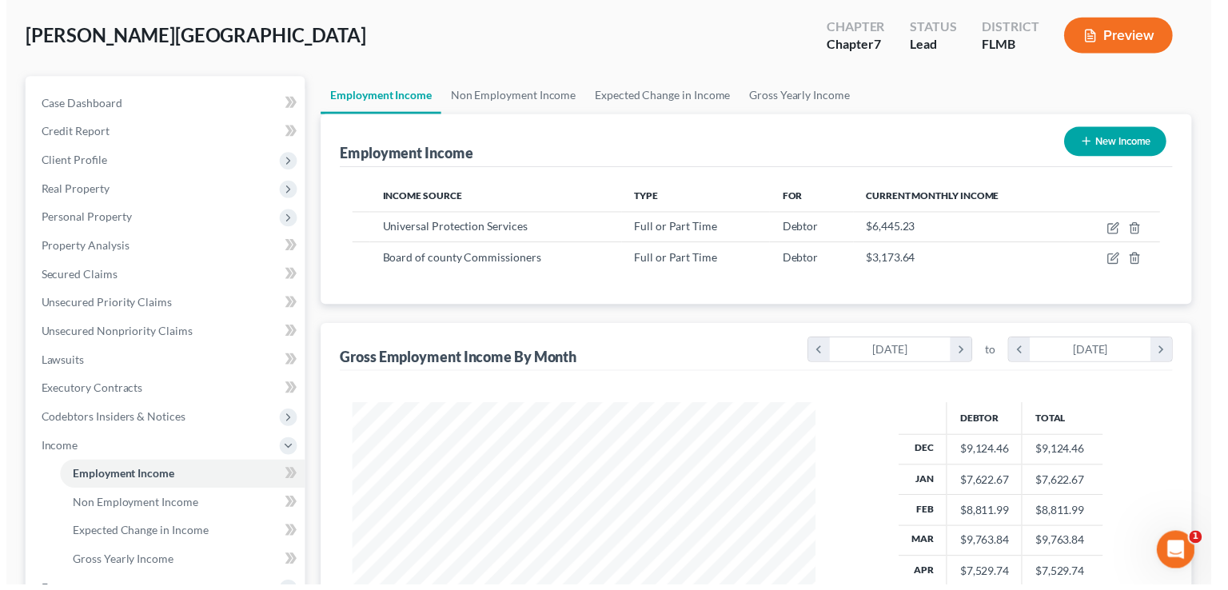
scroll to position [799401, 799192]
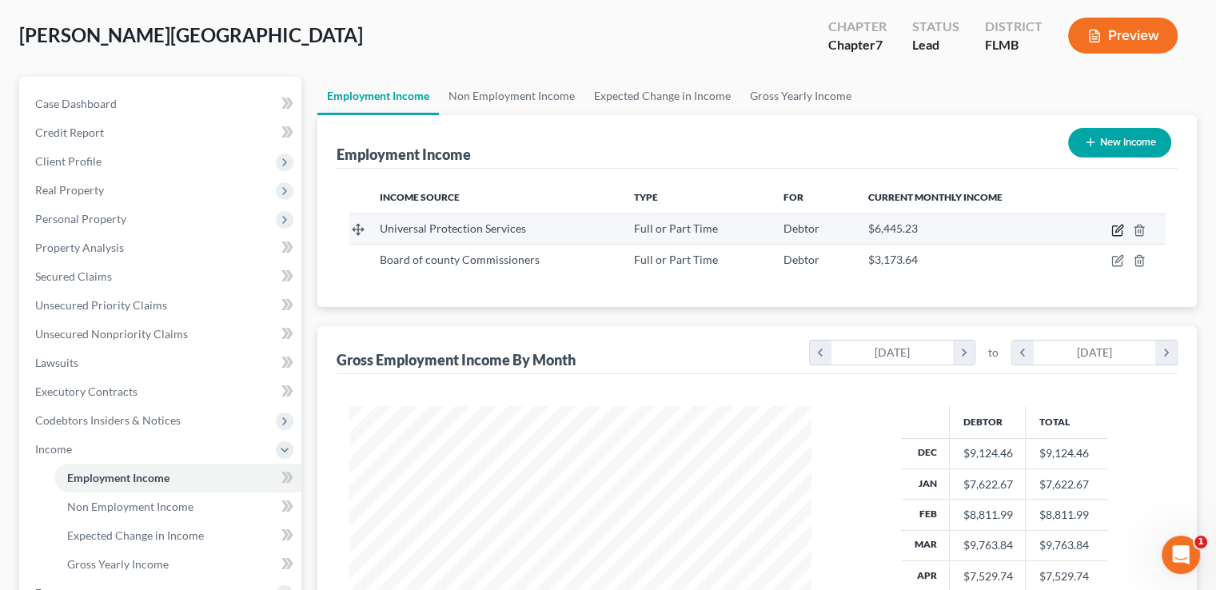
click at [1119, 228] on icon "button" at bounding box center [1118, 230] width 13 height 13
select select "0"
select select "39"
select select "3"
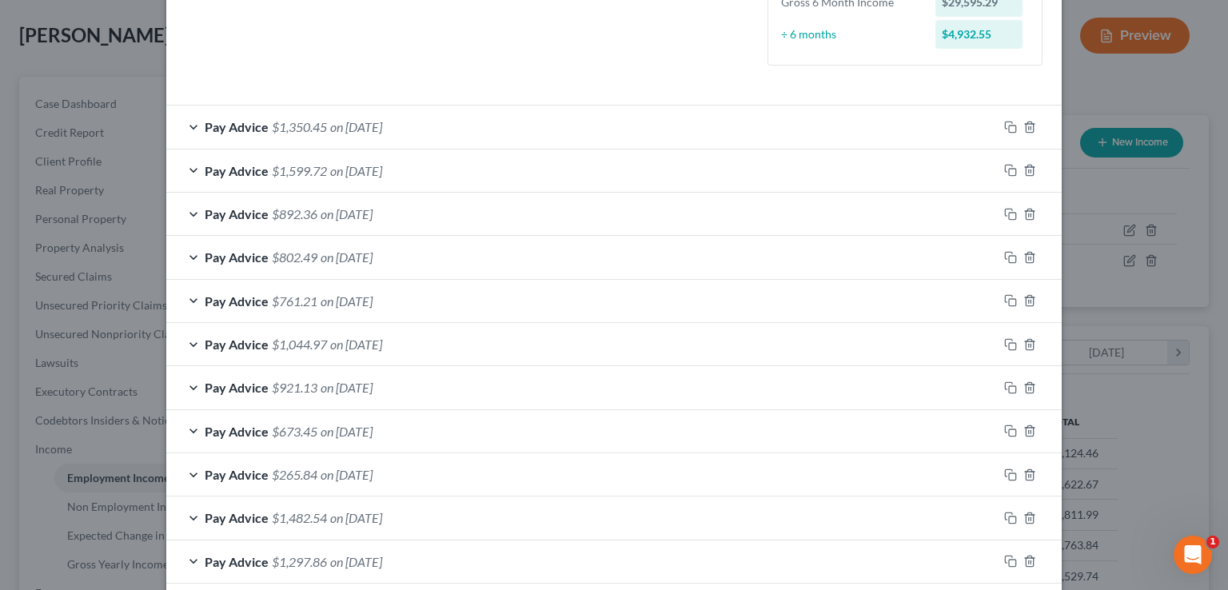
scroll to position [437, 0]
click at [1111, 315] on div "Edit Income Source × Employment Type * Select Full or [DEMOGRAPHIC_DATA] Employ…" at bounding box center [614, 295] width 1228 height 590
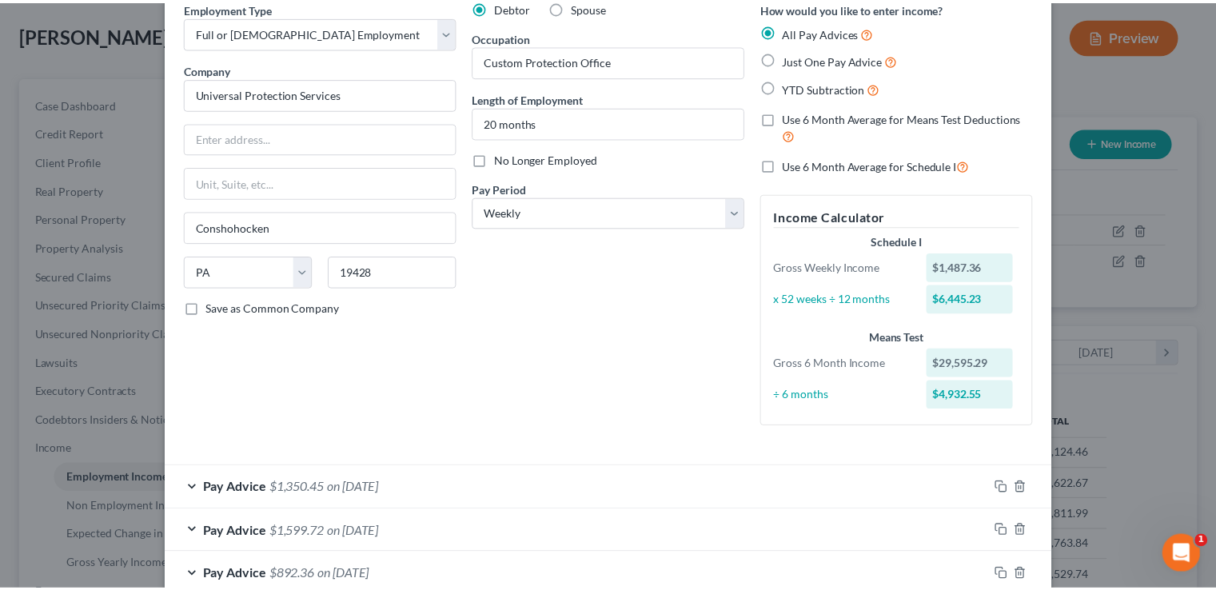
scroll to position [0, 0]
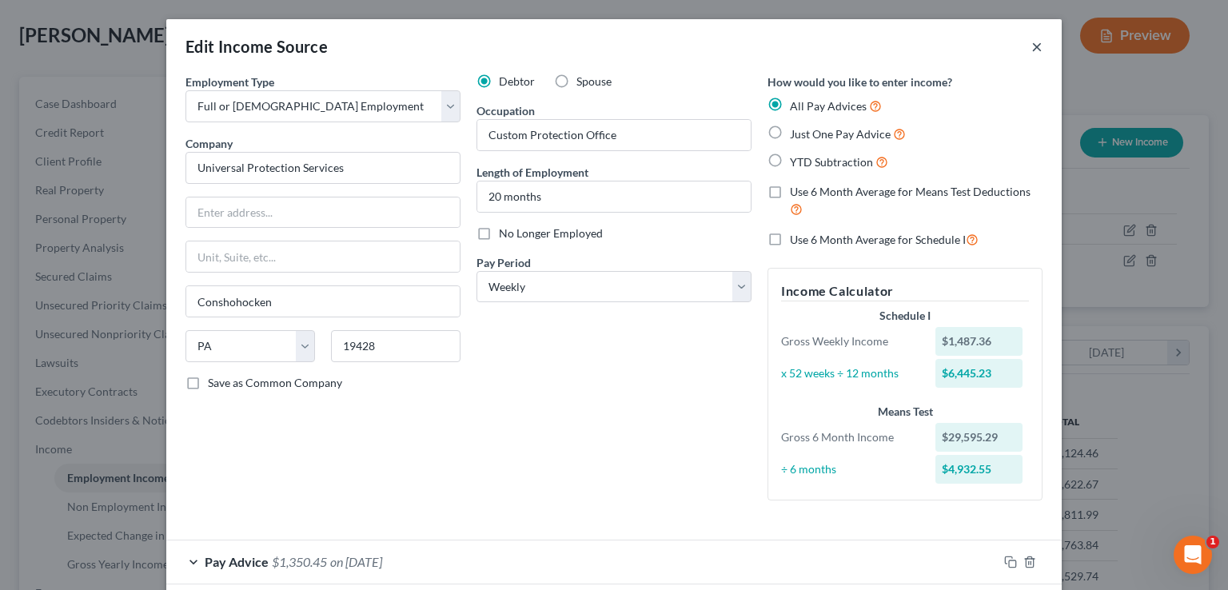
click at [1033, 46] on button "×" at bounding box center [1037, 46] width 11 height 19
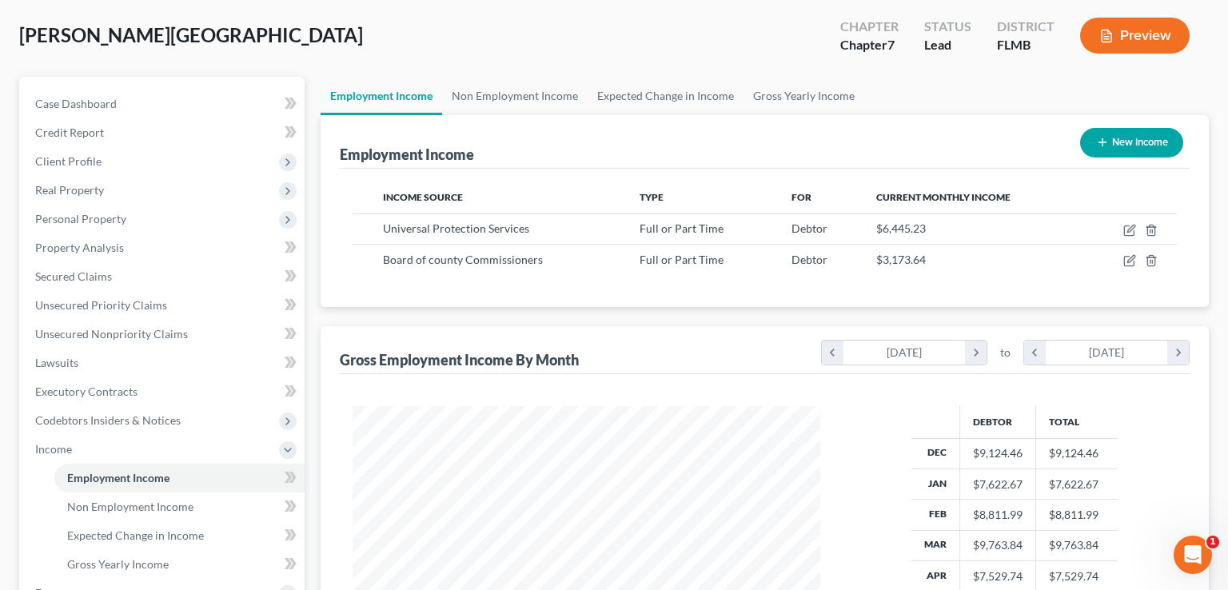
scroll to position [799401, 799192]
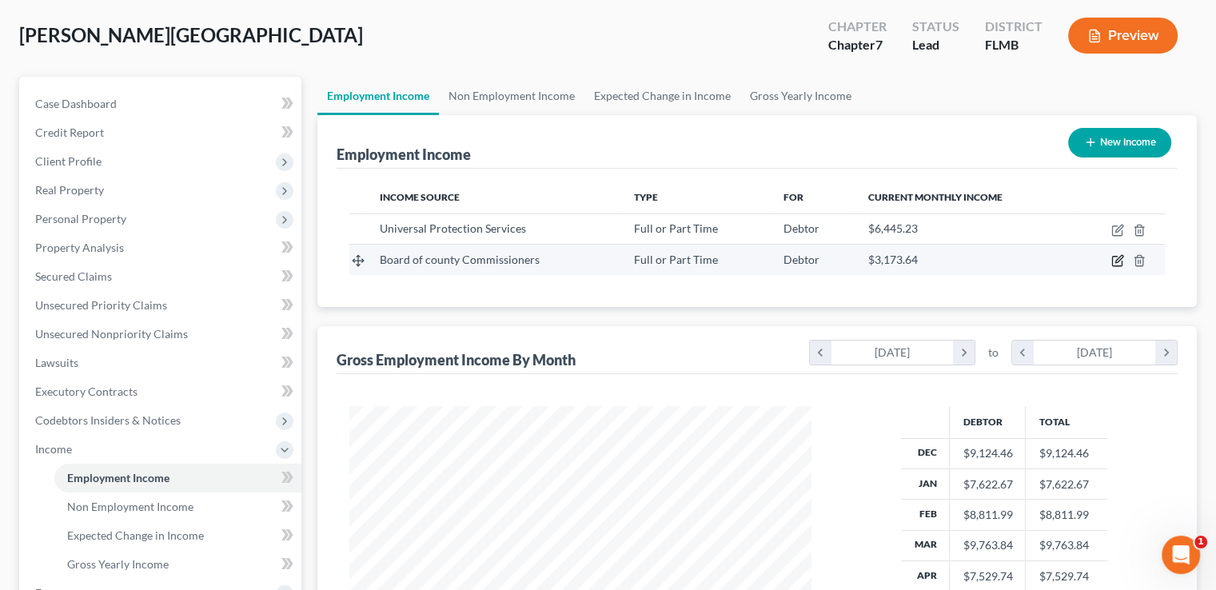
click at [1118, 263] on icon "button" at bounding box center [1118, 260] width 13 height 13
select select "0"
select select "9"
select select "1"
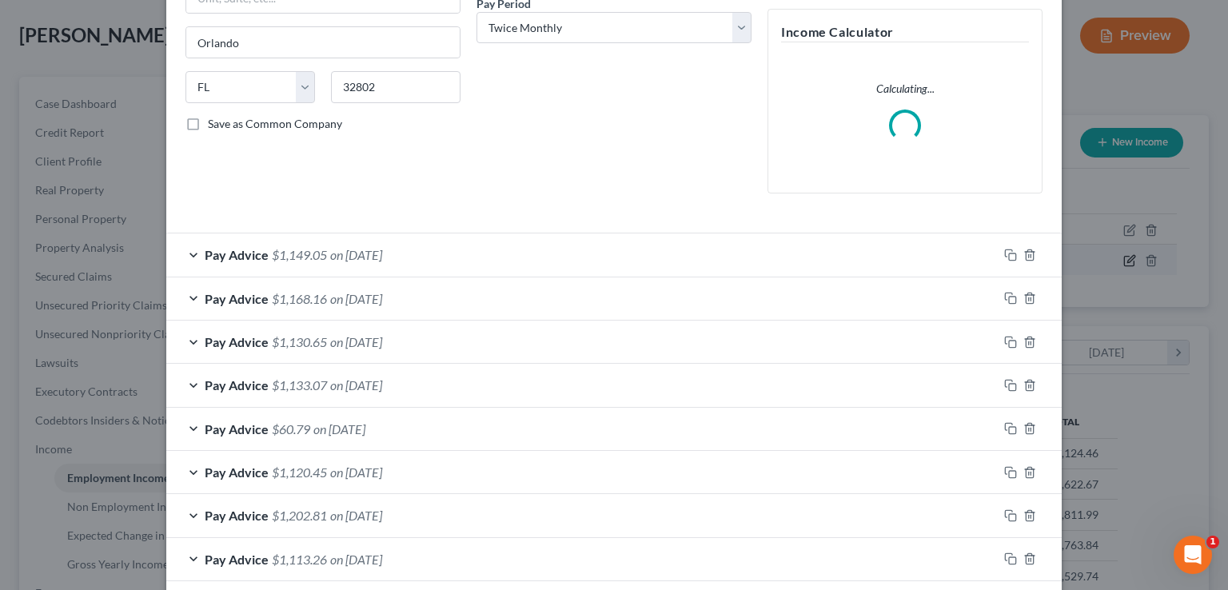
scroll to position [261, 0]
